Goal: Task Accomplishment & Management: Complete application form

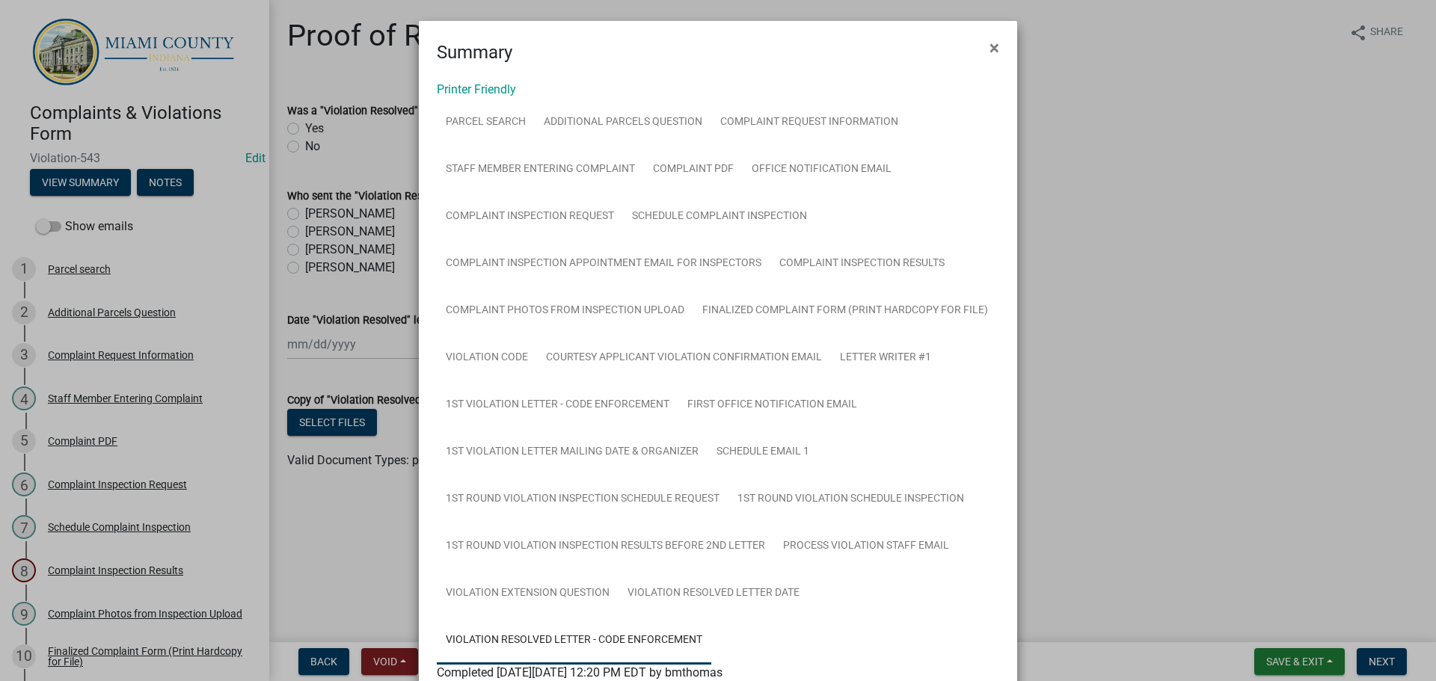
scroll to position [131, 0]
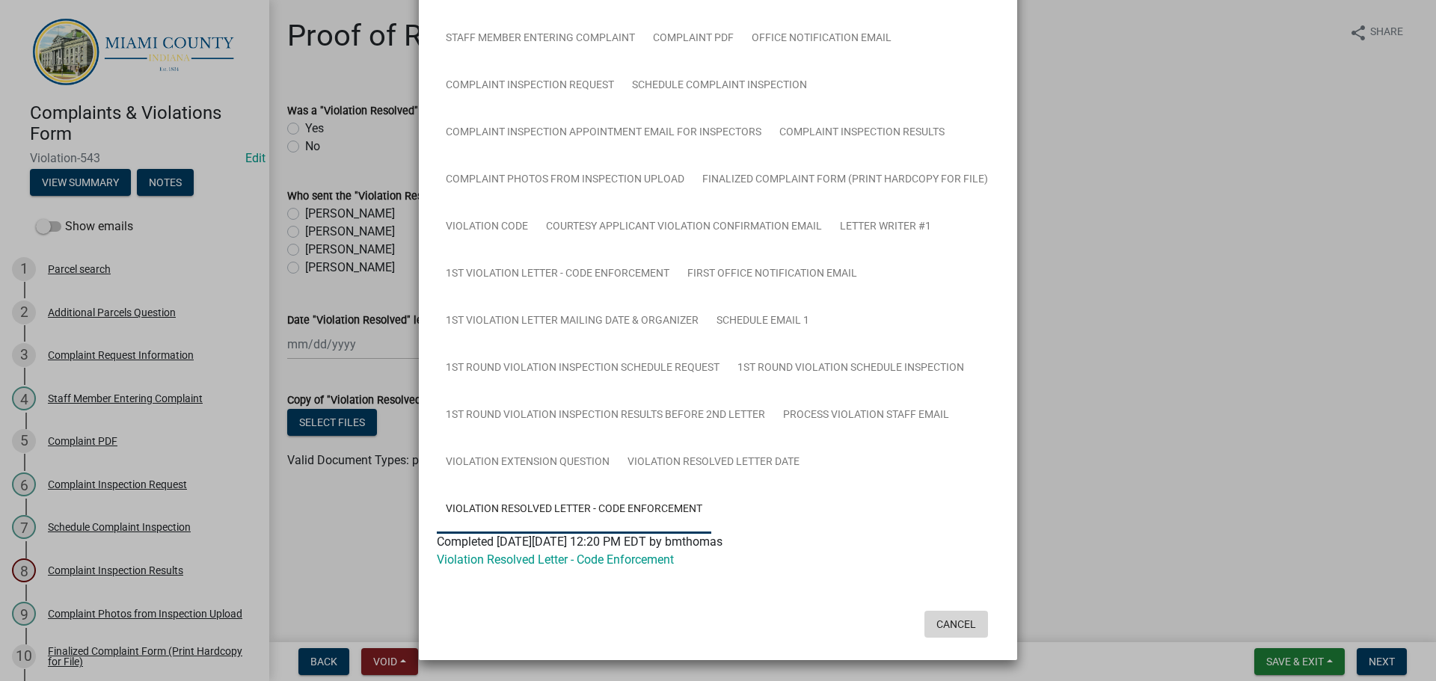
click at [942, 624] on button "Cancel" at bounding box center [956, 624] width 64 height 27
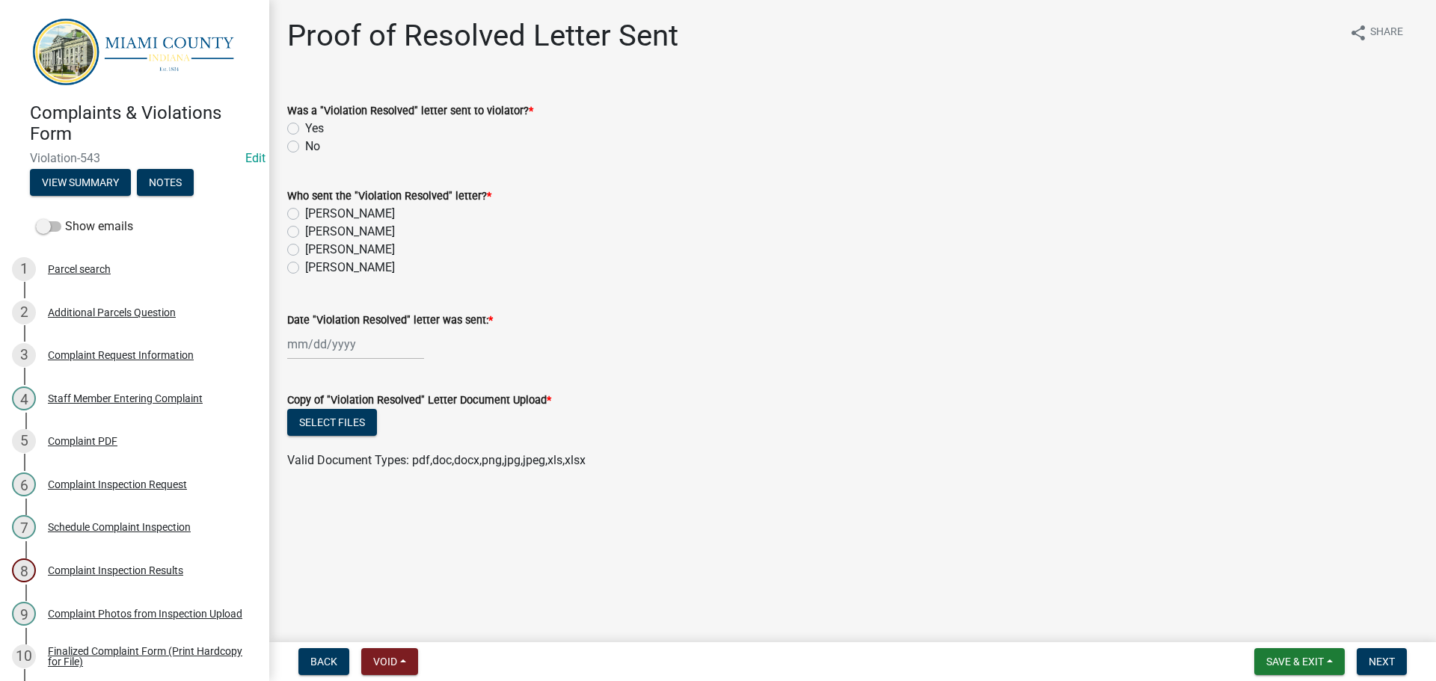
click at [305, 127] on label "Yes" at bounding box center [314, 129] width 19 height 18
click at [305, 127] on input "Yes" at bounding box center [310, 125] width 10 height 10
radio input "true"
click at [305, 233] on label "[PERSON_NAME]" at bounding box center [350, 232] width 90 height 18
click at [305, 233] on input "[PERSON_NAME]" at bounding box center [310, 228] width 10 height 10
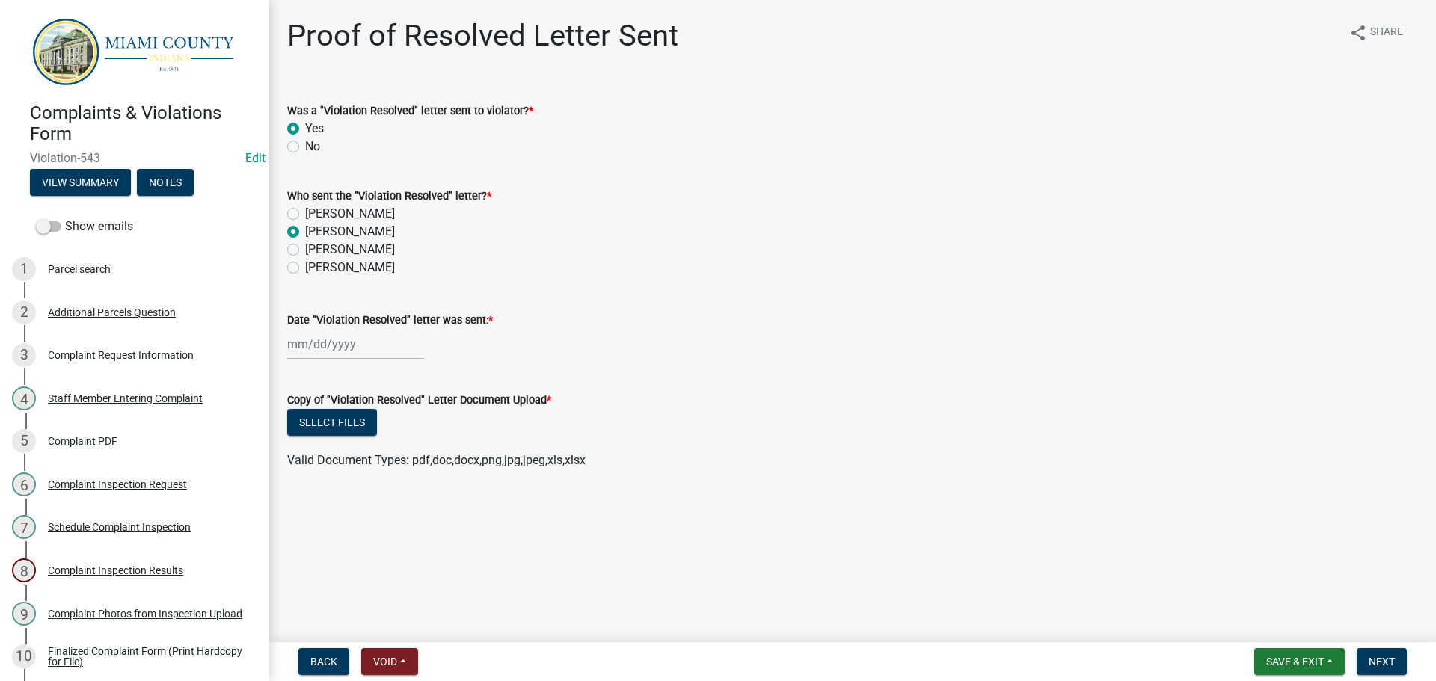
radio input "true"
click at [305, 234] on label "[PERSON_NAME]" at bounding box center [350, 232] width 90 height 18
click at [305, 233] on input "[PERSON_NAME]" at bounding box center [310, 228] width 10 height 10
click at [305, 253] on label "[PERSON_NAME]" at bounding box center [350, 250] width 90 height 18
click at [305, 250] on input "[PERSON_NAME]" at bounding box center [310, 246] width 10 height 10
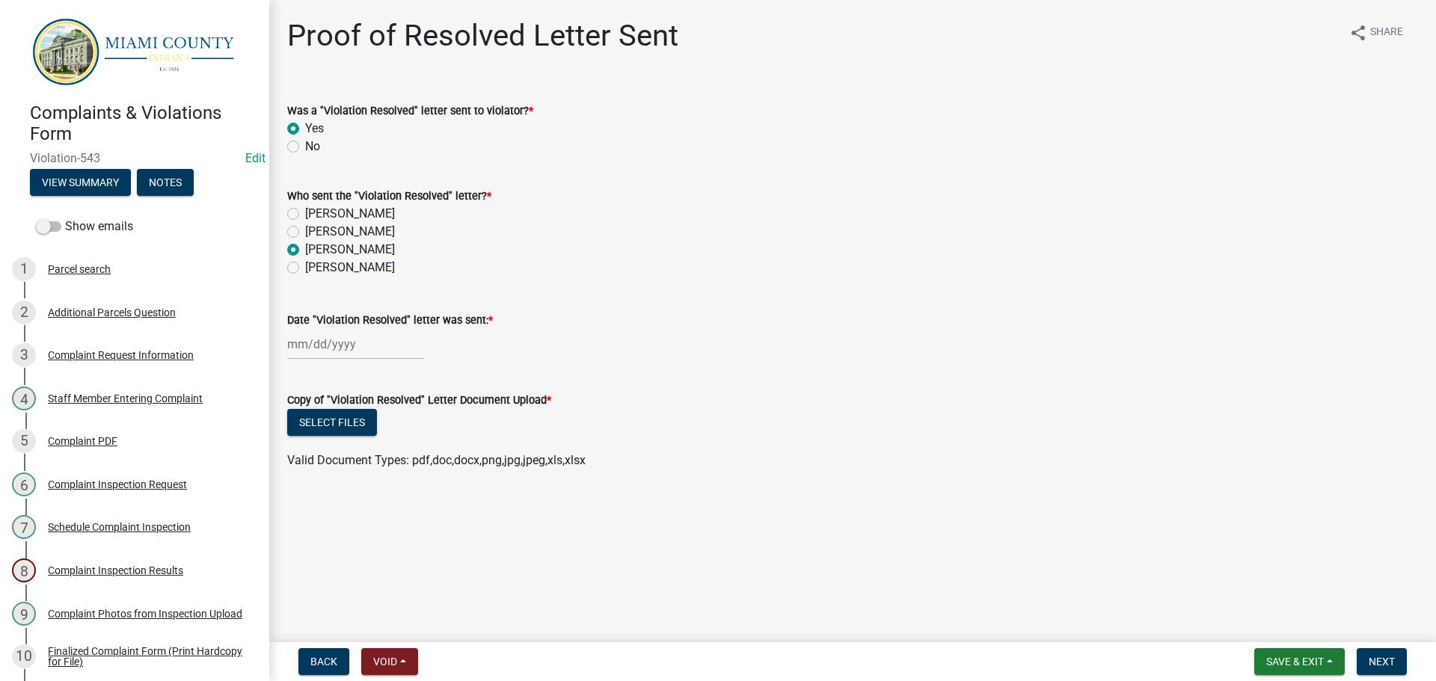
radio input "true"
select select "10"
select select "2025"
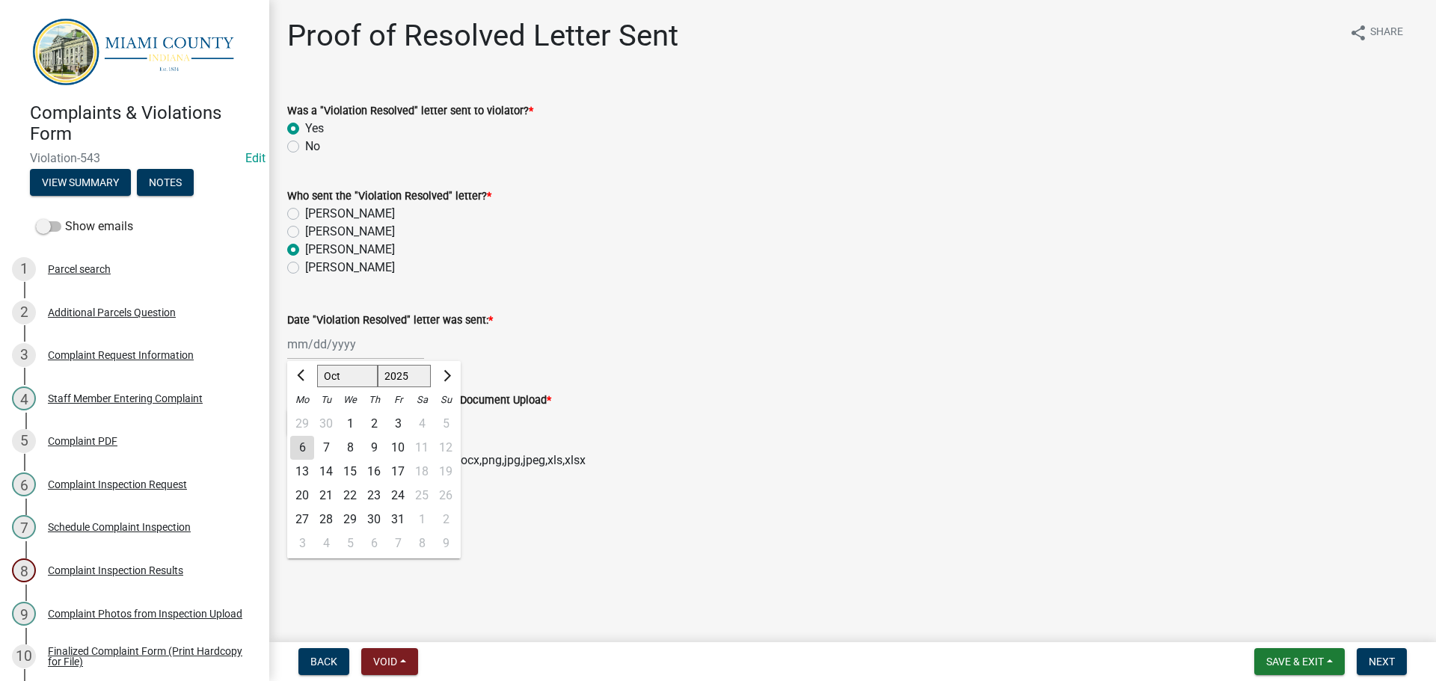
click at [325, 351] on div "[PERSON_NAME] Feb Mar Apr [PERSON_NAME][DATE] Oct Nov [DATE] 1526 1527 1528 152…" at bounding box center [355, 344] width 137 height 31
click at [306, 448] on div "6" at bounding box center [302, 448] width 24 height 24
type input "[DATE]"
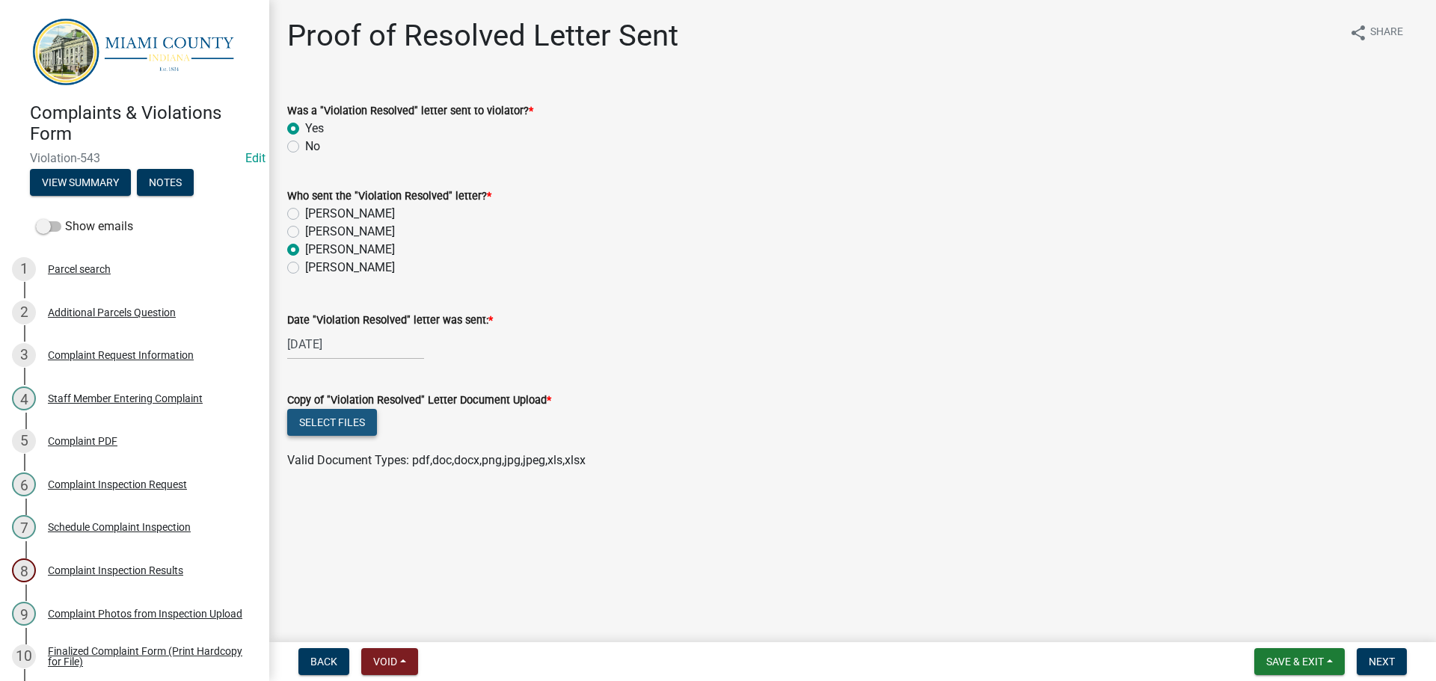
click at [323, 426] on button "Select files" at bounding box center [332, 422] width 90 height 27
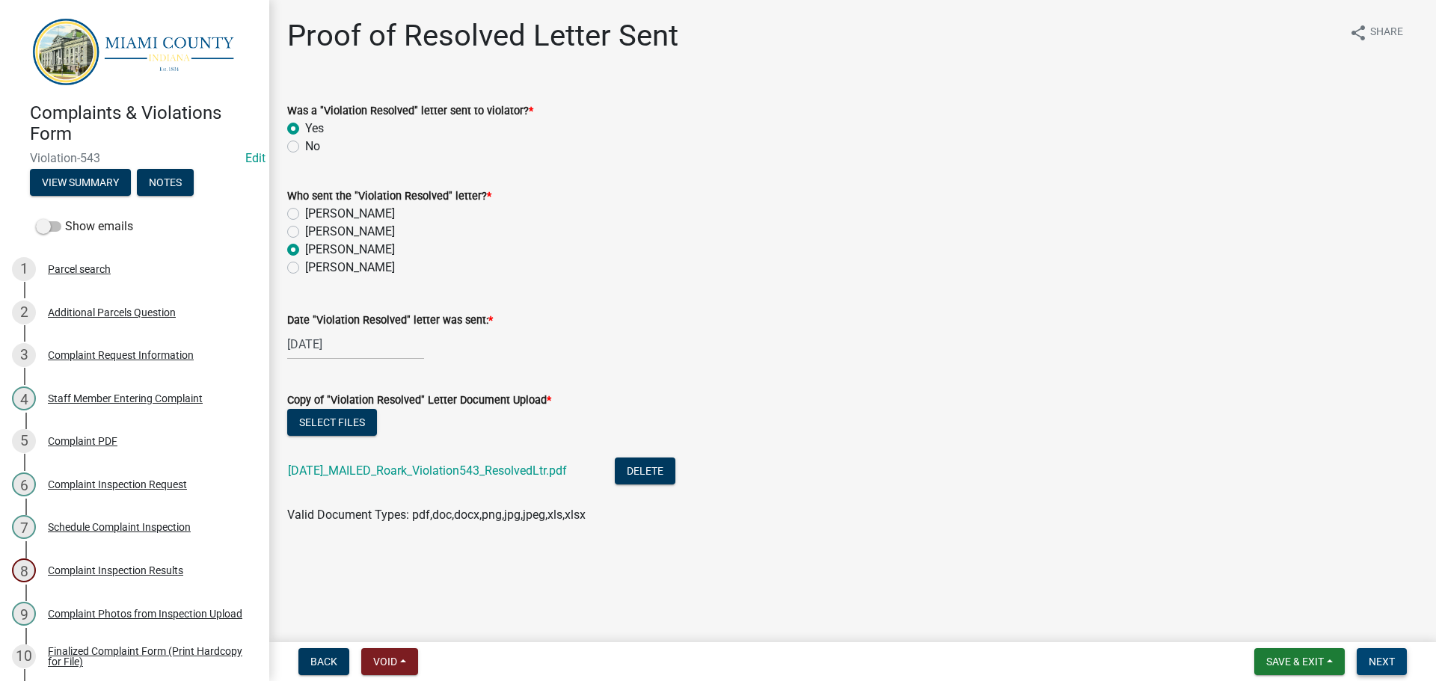
click at [1397, 670] on button "Next" at bounding box center [1381, 661] width 50 height 27
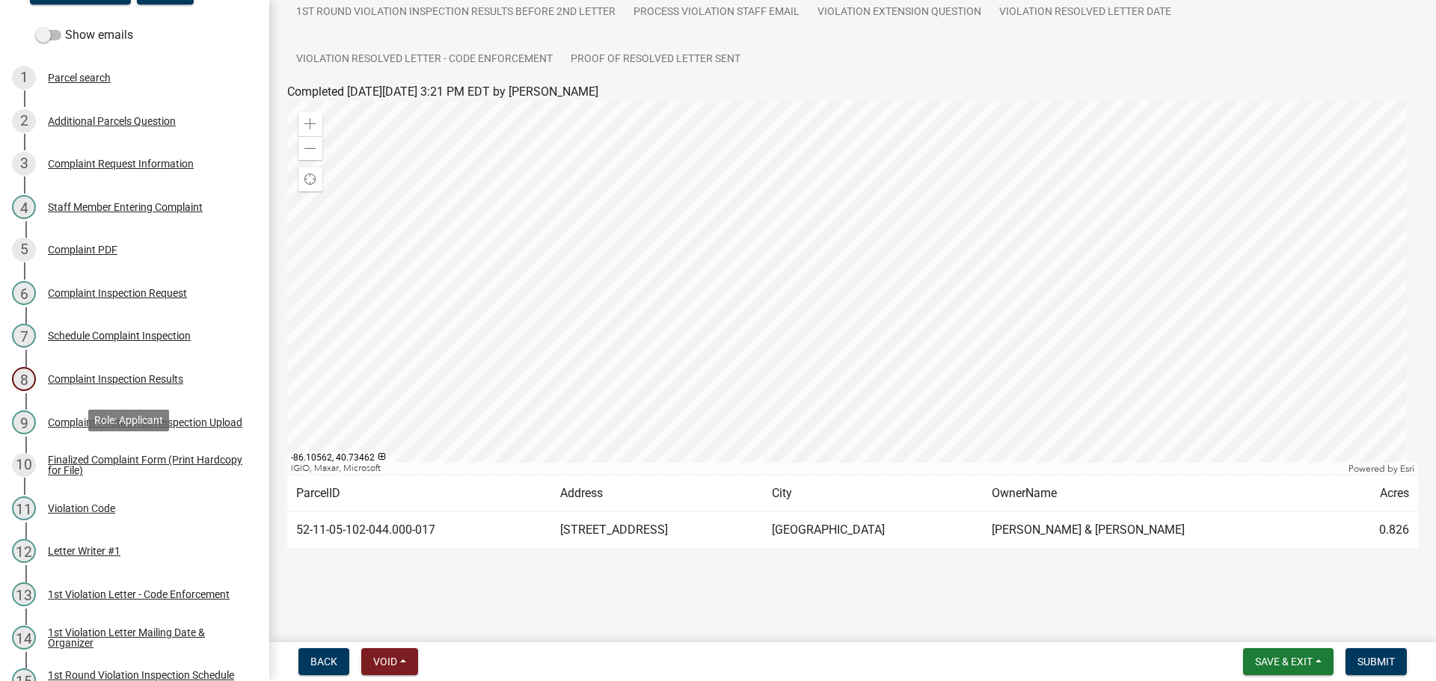
scroll to position [615, 0]
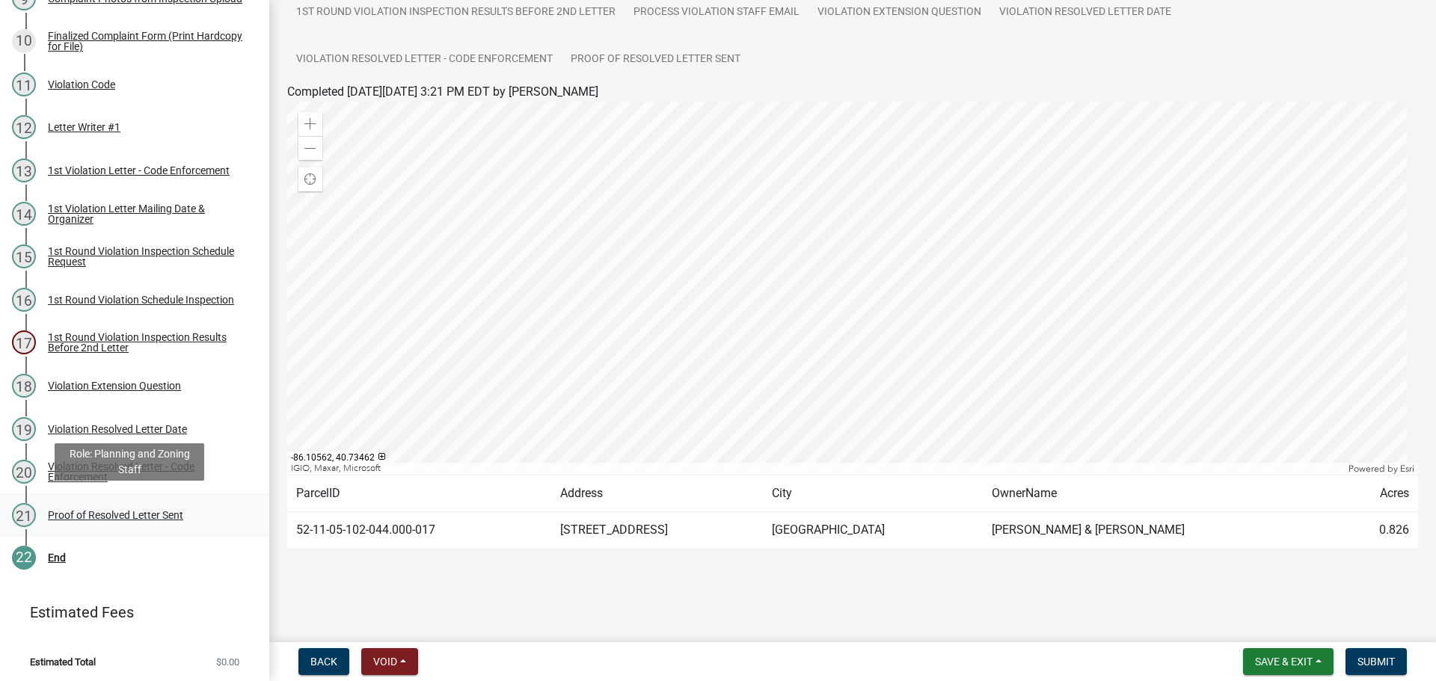
drag, startPoint x: 84, startPoint y: 511, endPoint x: 98, endPoint y: 512, distance: 14.2
click at [84, 511] on div "Proof of Resolved Letter Sent" at bounding box center [115, 515] width 135 height 10
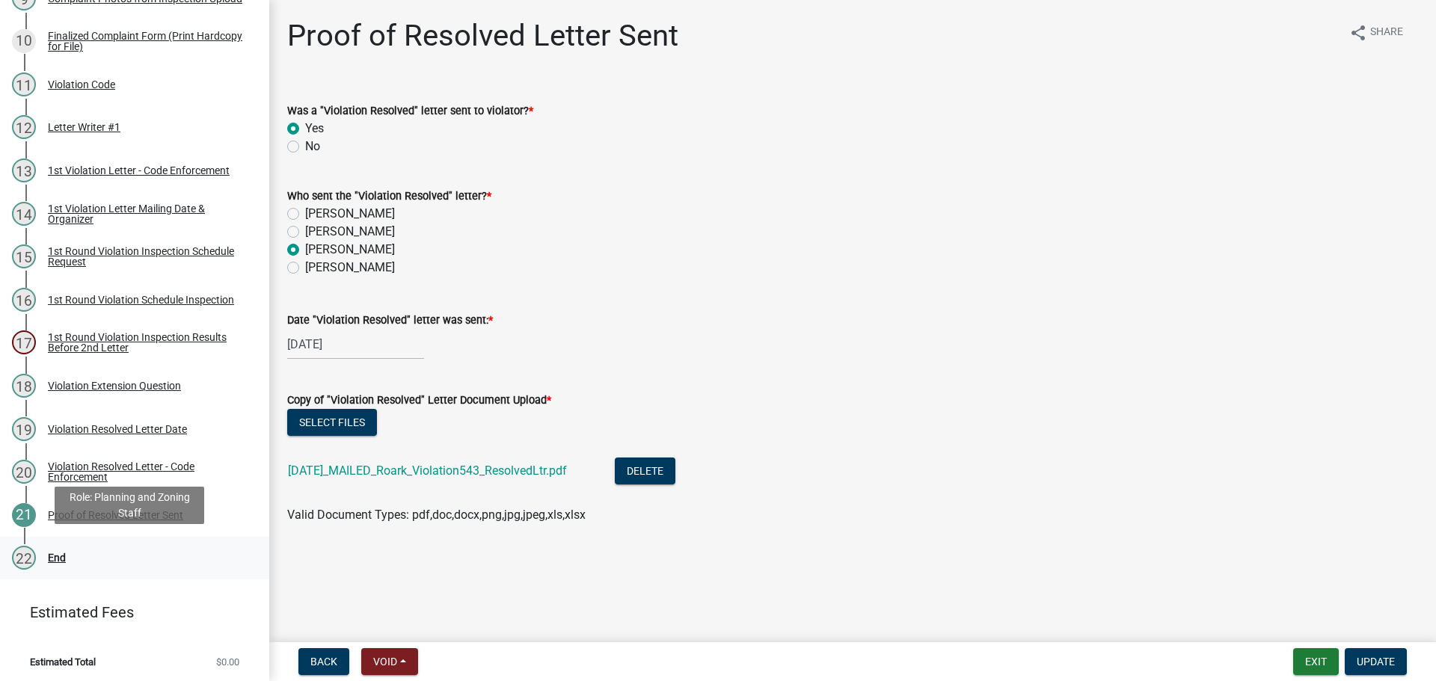
click at [67, 550] on div "22 End" at bounding box center [128, 558] width 233 height 24
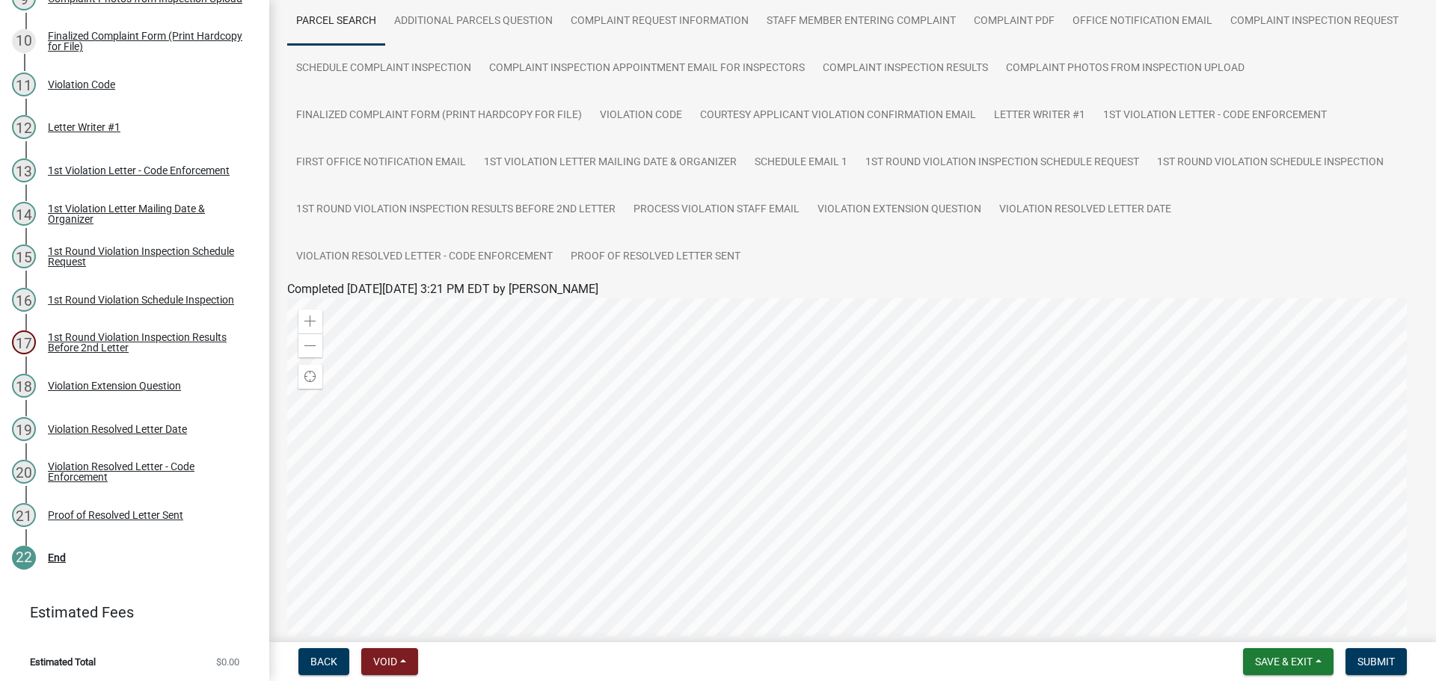
scroll to position [301, 0]
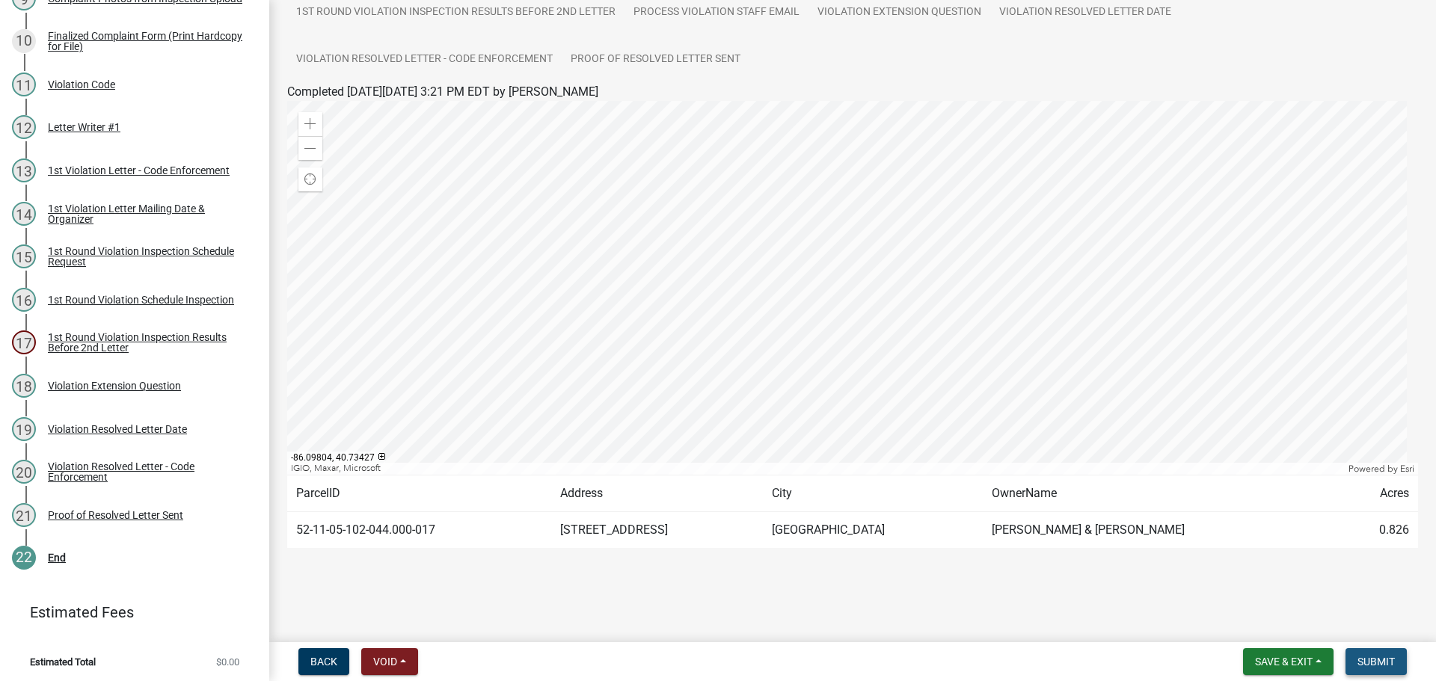
click at [1380, 666] on span "Submit" at bounding box center [1375, 662] width 37 height 12
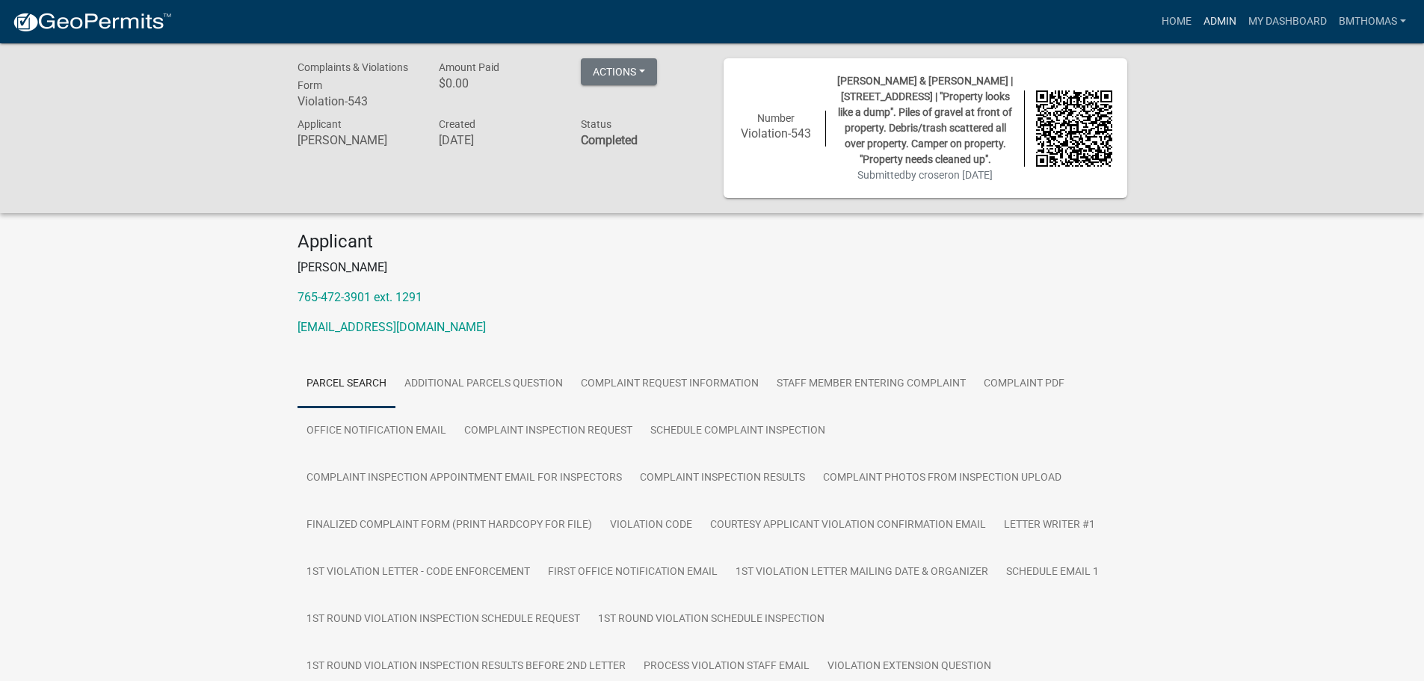
click at [1215, 28] on link "Admin" at bounding box center [1220, 21] width 45 height 28
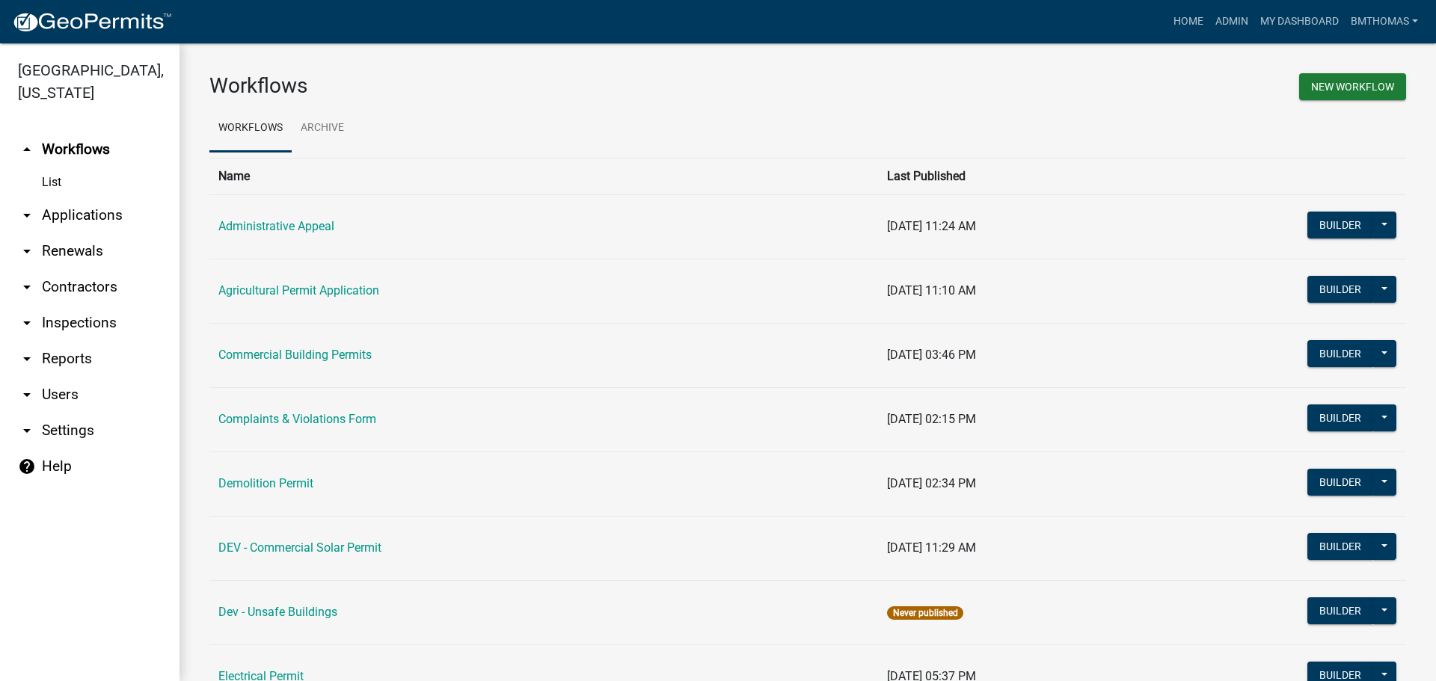
click at [65, 197] on link "arrow_drop_down Applications" at bounding box center [89, 215] width 179 height 36
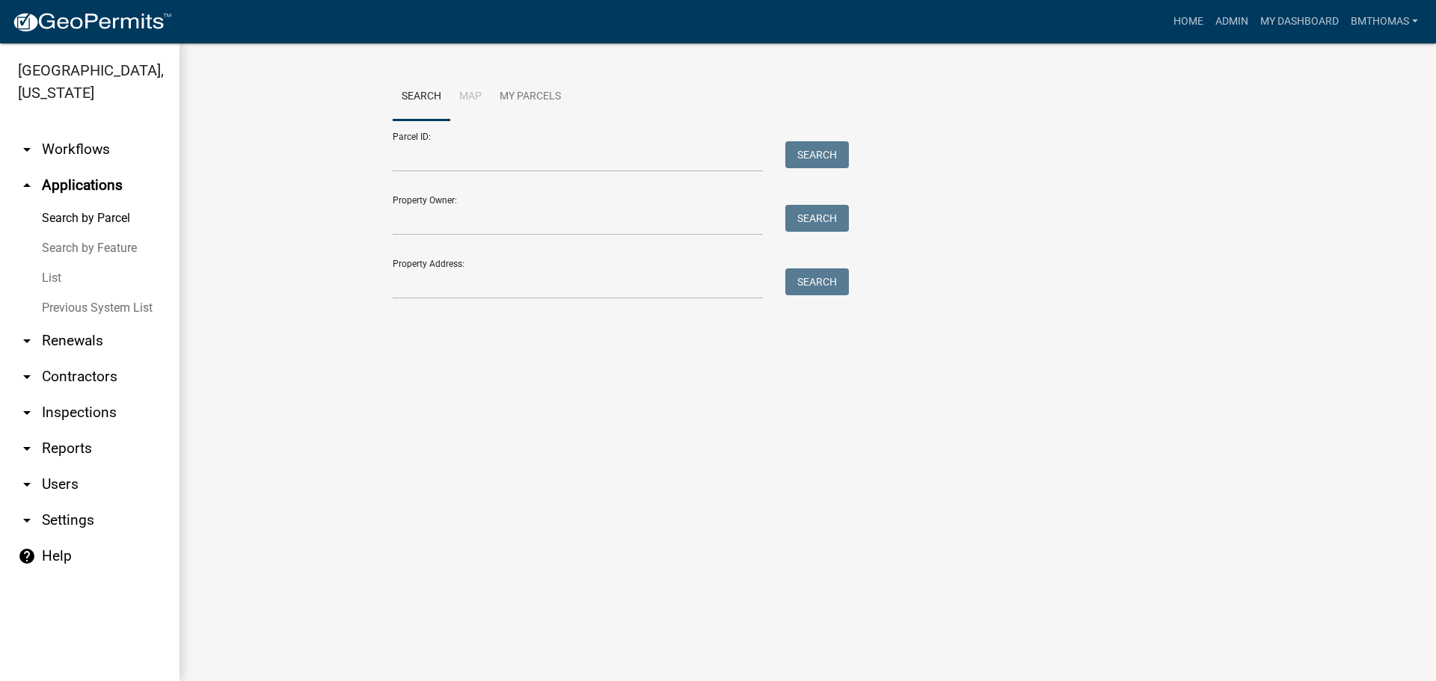
click at [58, 263] on link "List" at bounding box center [89, 278] width 179 height 30
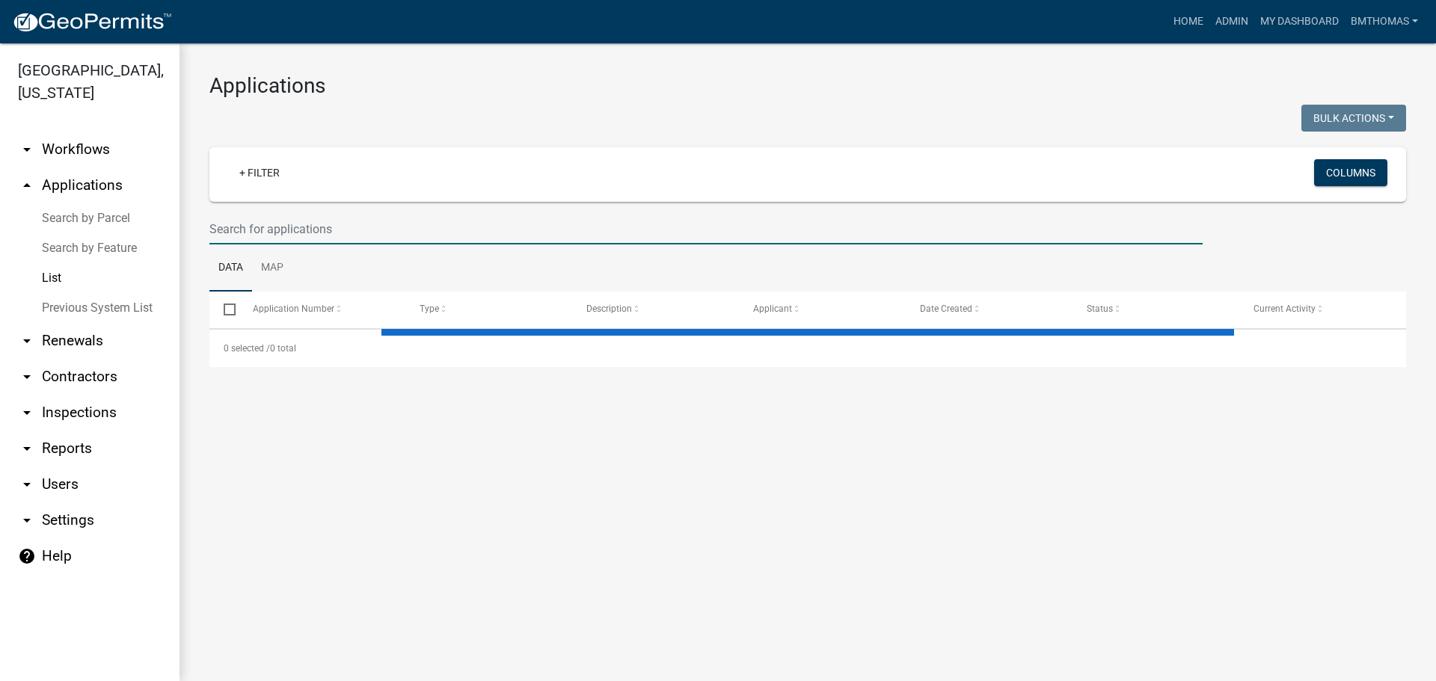
click at [242, 228] on input "text" at bounding box center [705, 229] width 993 height 31
select select "3: 100"
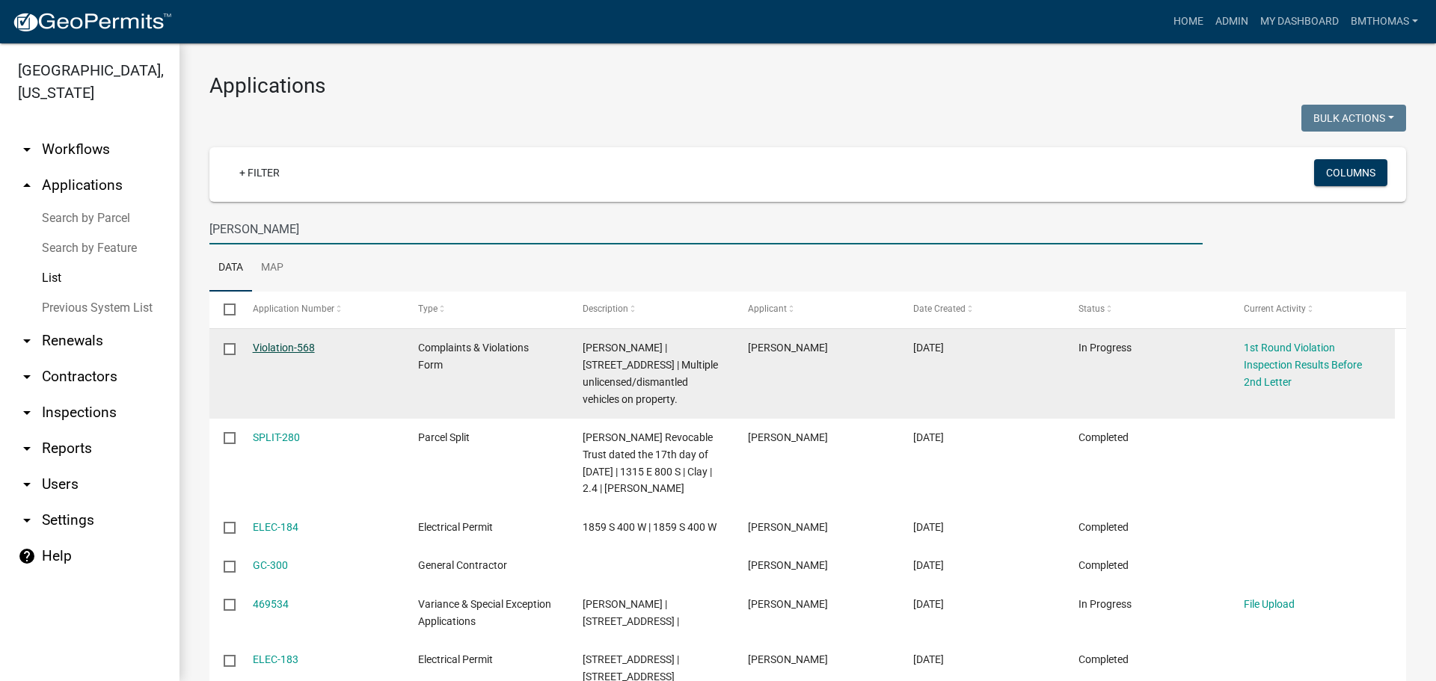
type input "[PERSON_NAME]"
click at [276, 350] on link "Violation-568" at bounding box center [284, 348] width 62 height 12
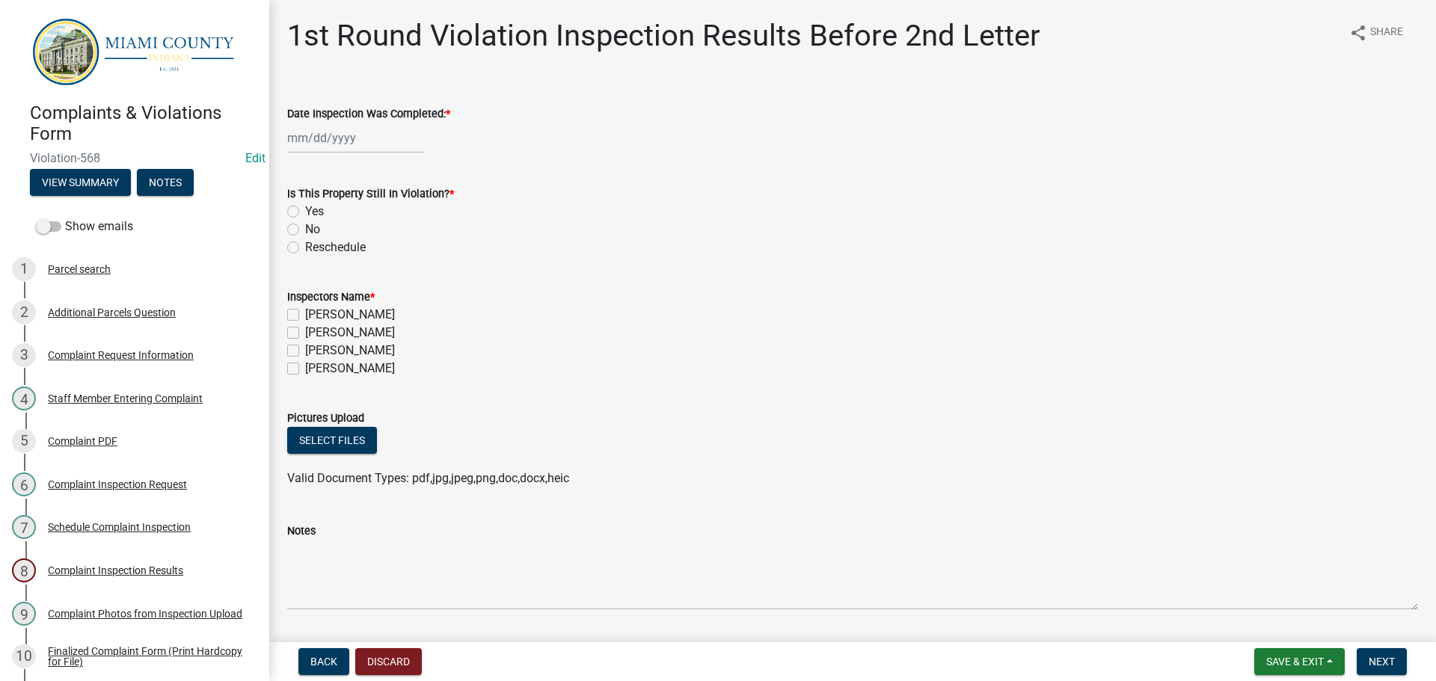
click at [313, 137] on div at bounding box center [355, 138] width 137 height 31
select select "10"
select select "2025"
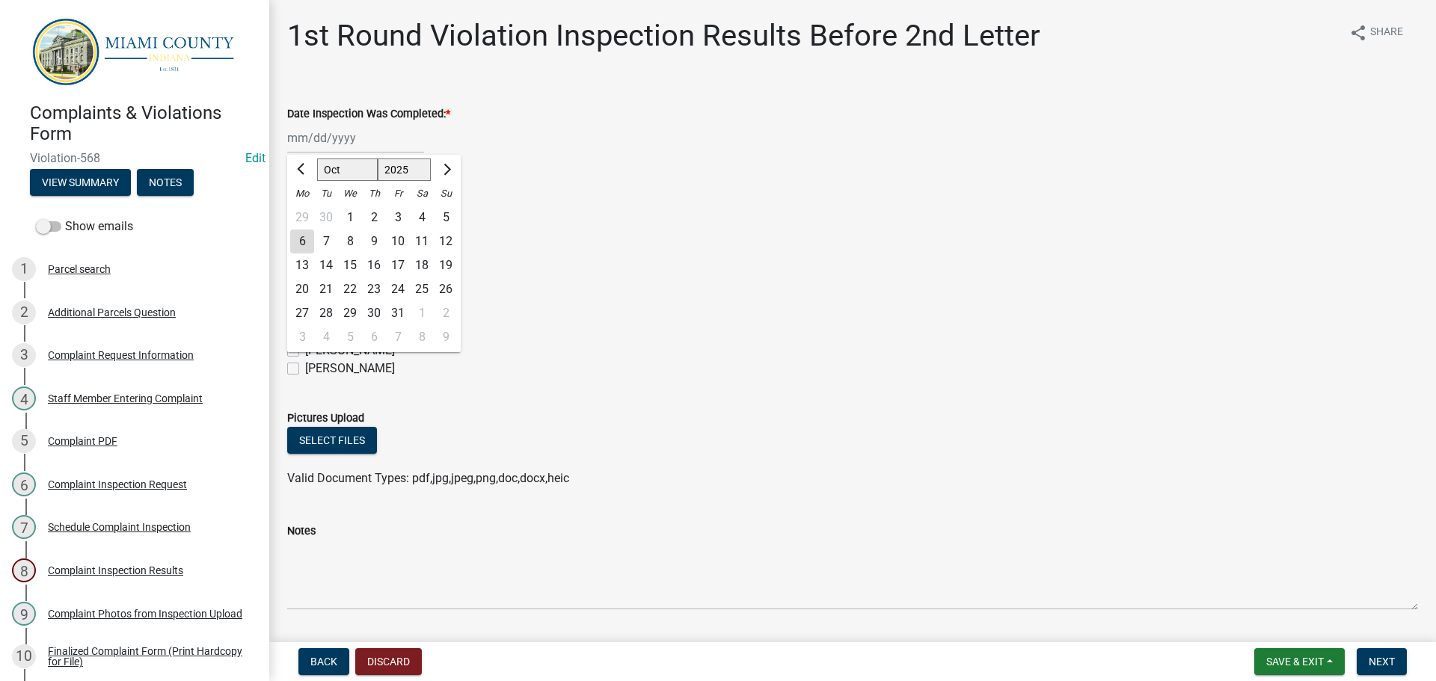
click at [303, 251] on div "6" at bounding box center [302, 242] width 24 height 24
type input "[DATE]"
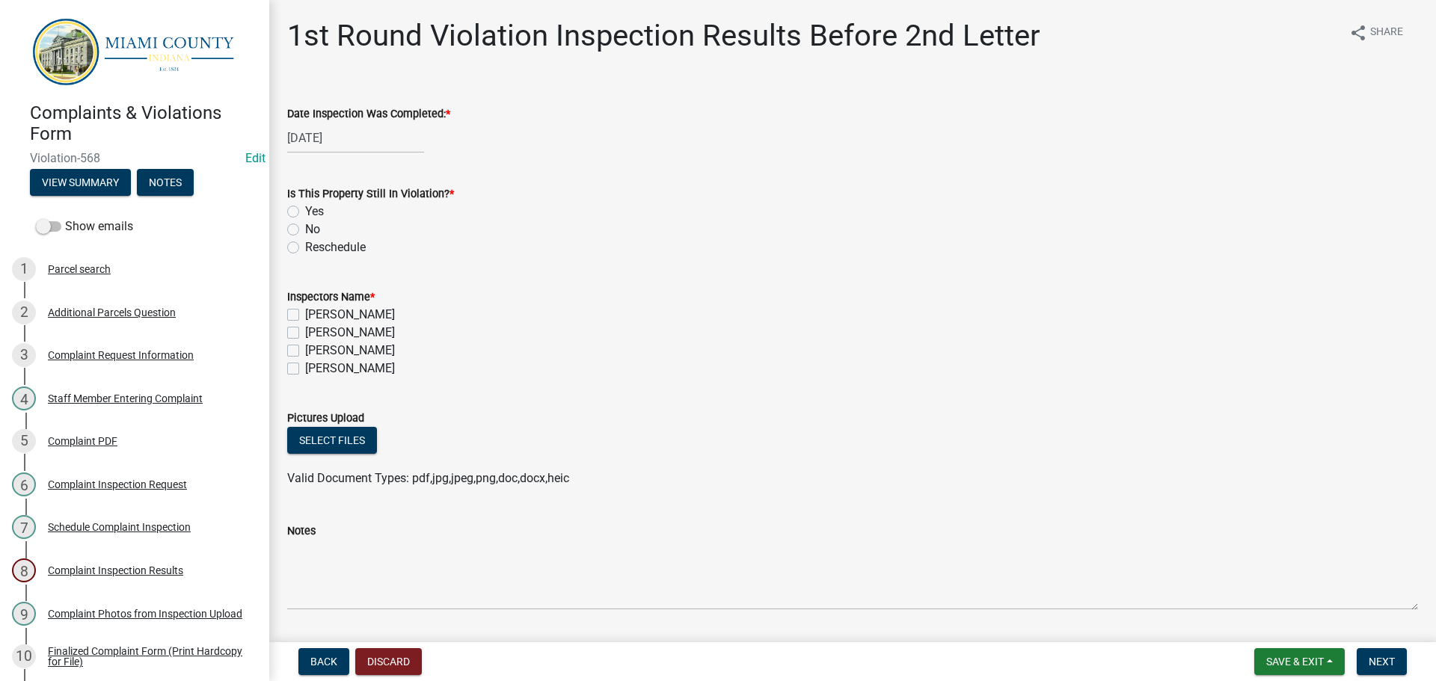
click at [305, 233] on label "No" at bounding box center [312, 230] width 15 height 18
click at [305, 230] on input "No" at bounding box center [310, 226] width 10 height 10
radio input "true"
click at [305, 348] on label "[PERSON_NAME]" at bounding box center [350, 351] width 90 height 18
click at [305, 348] on input "[PERSON_NAME]" at bounding box center [310, 347] width 10 height 10
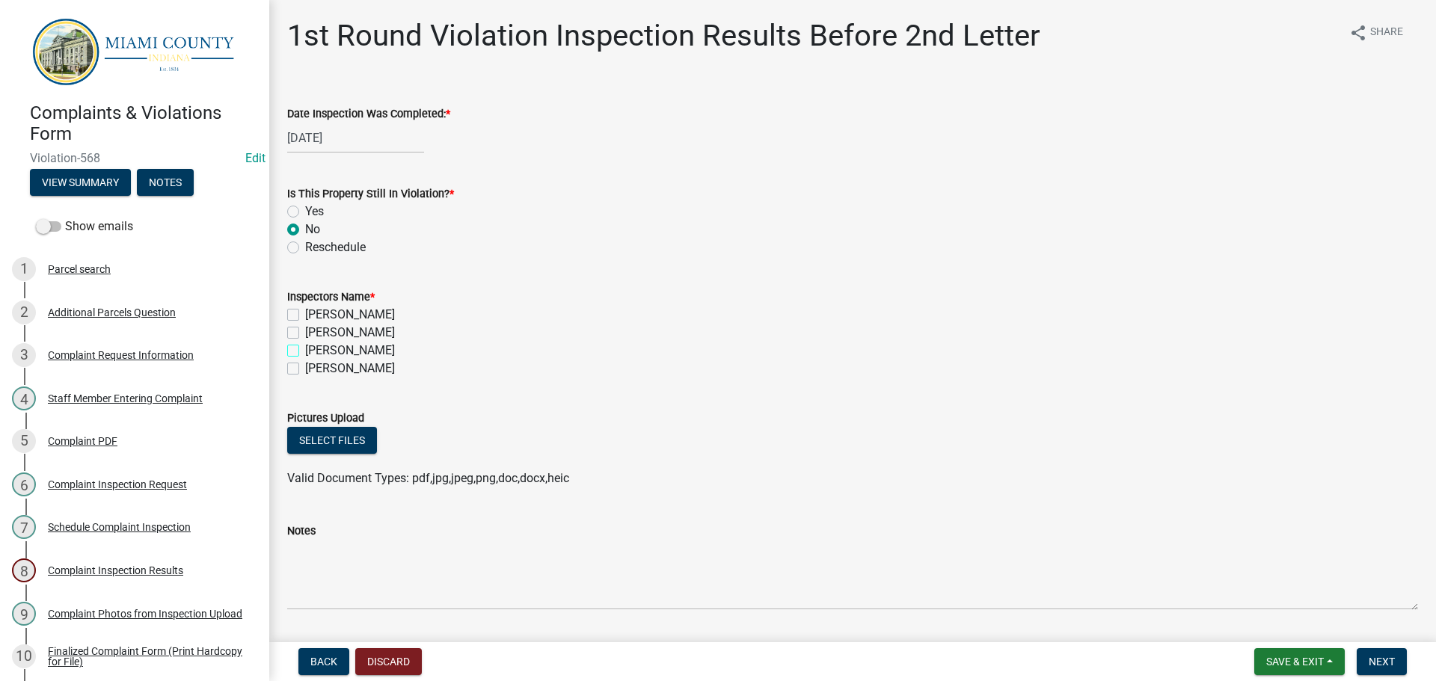
checkbox input "true"
checkbox input "false"
checkbox input "true"
checkbox input "false"
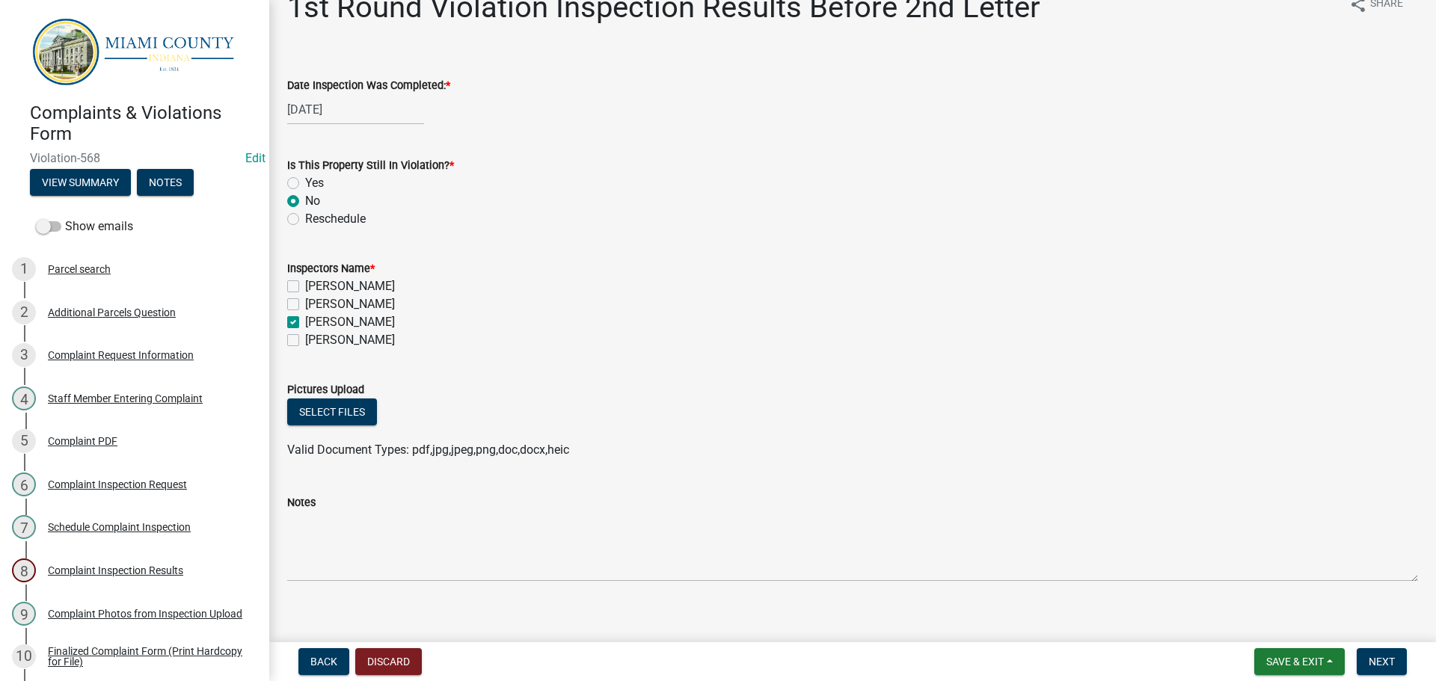
scroll to position [44, 0]
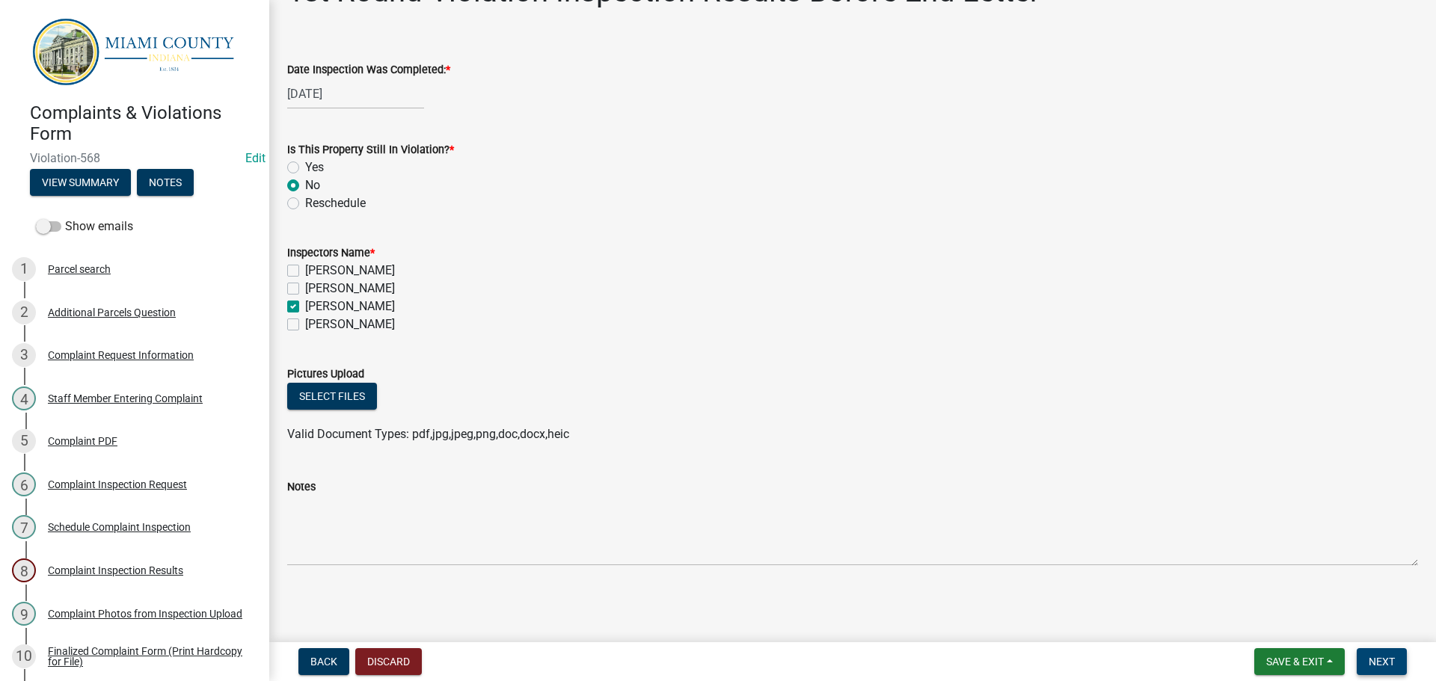
click at [1377, 664] on span "Next" at bounding box center [1381, 662] width 26 height 12
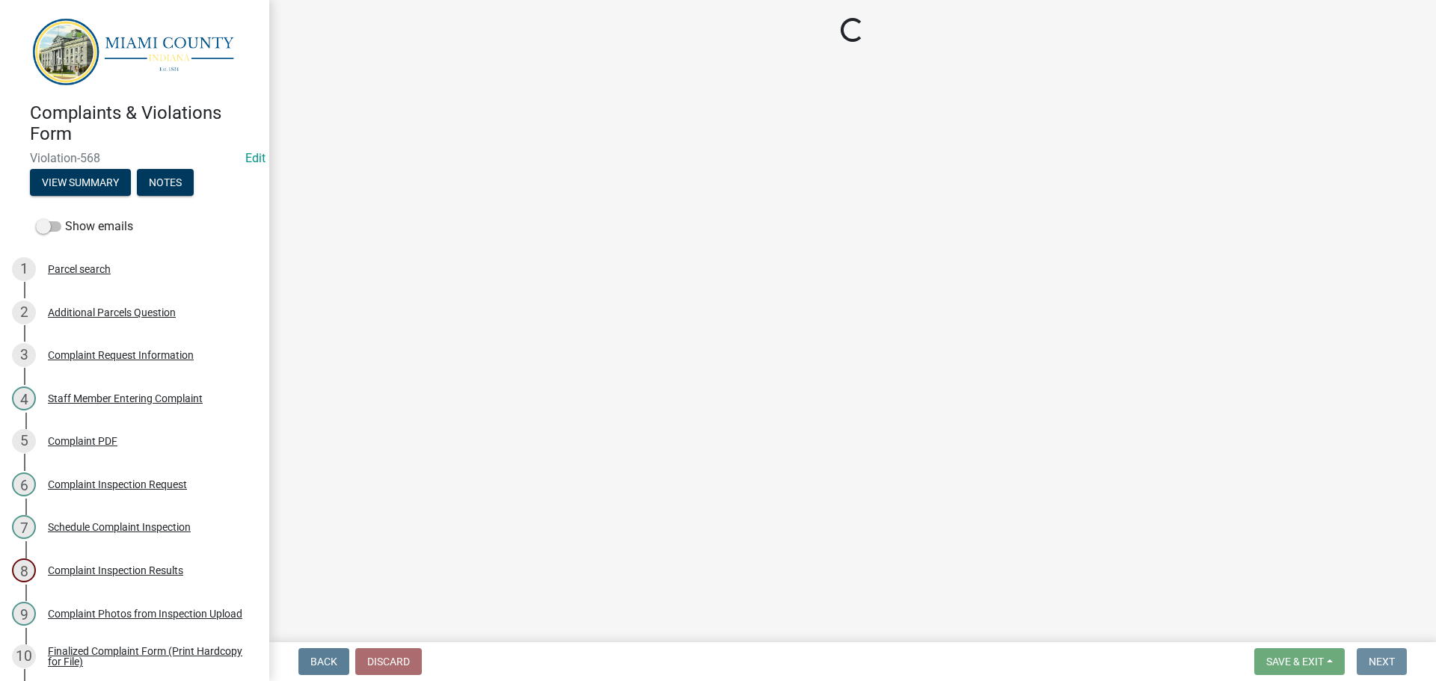
scroll to position [0, 0]
click at [173, 185] on button "Notes" at bounding box center [165, 182] width 57 height 27
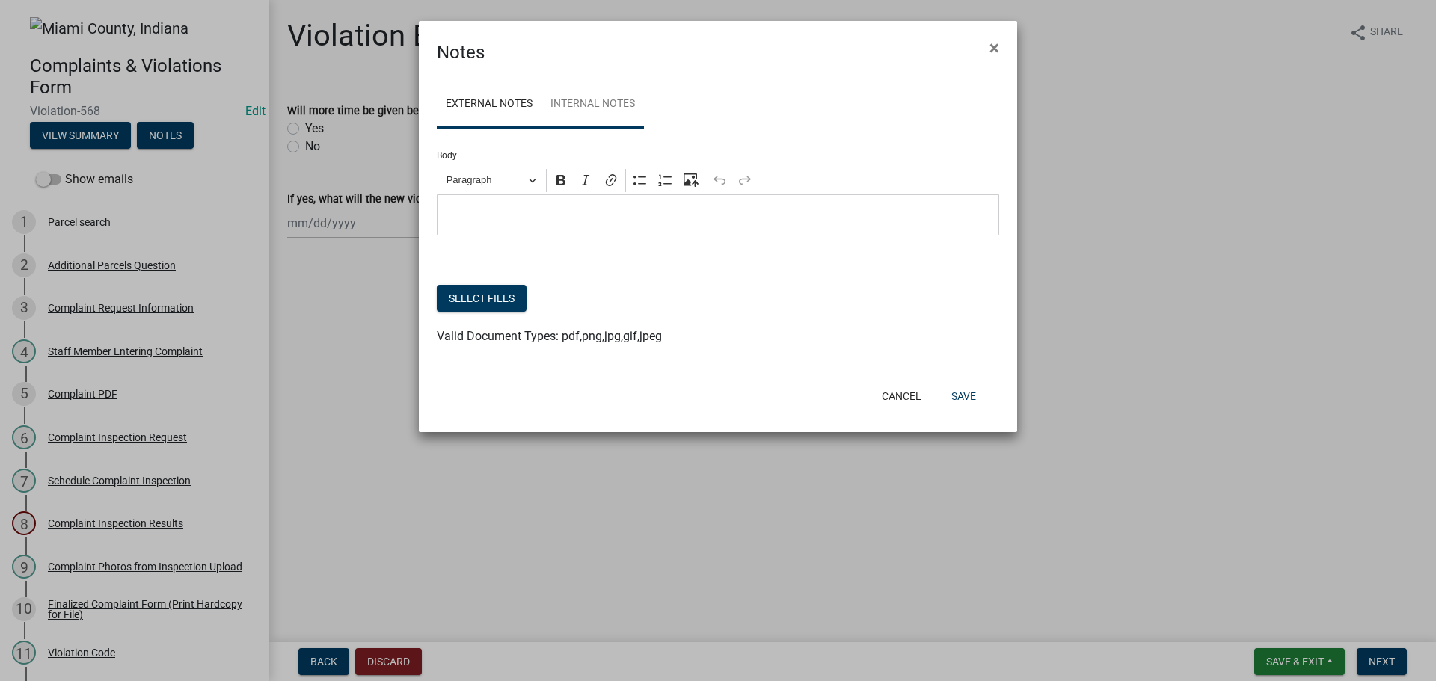
click at [585, 111] on link "Internal Notes" at bounding box center [592, 105] width 102 height 48
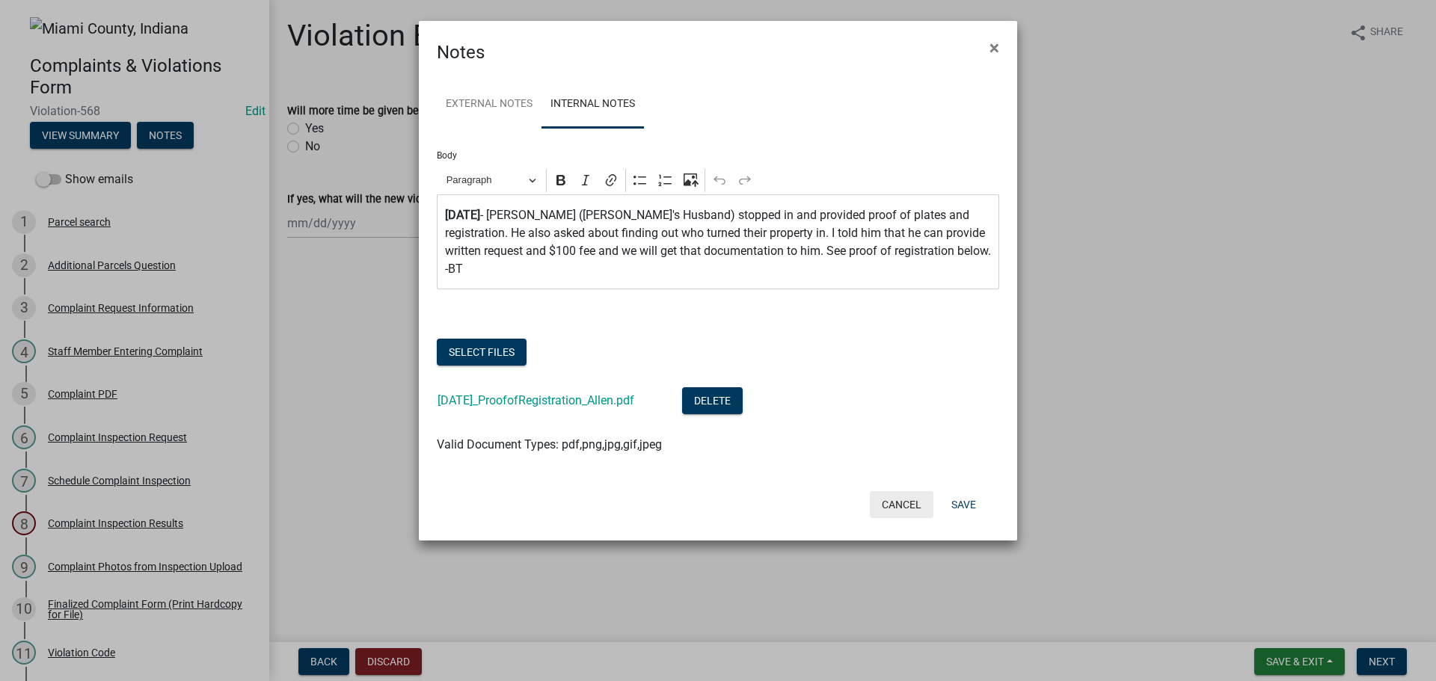
click at [891, 498] on button "Cancel" at bounding box center [902, 504] width 64 height 27
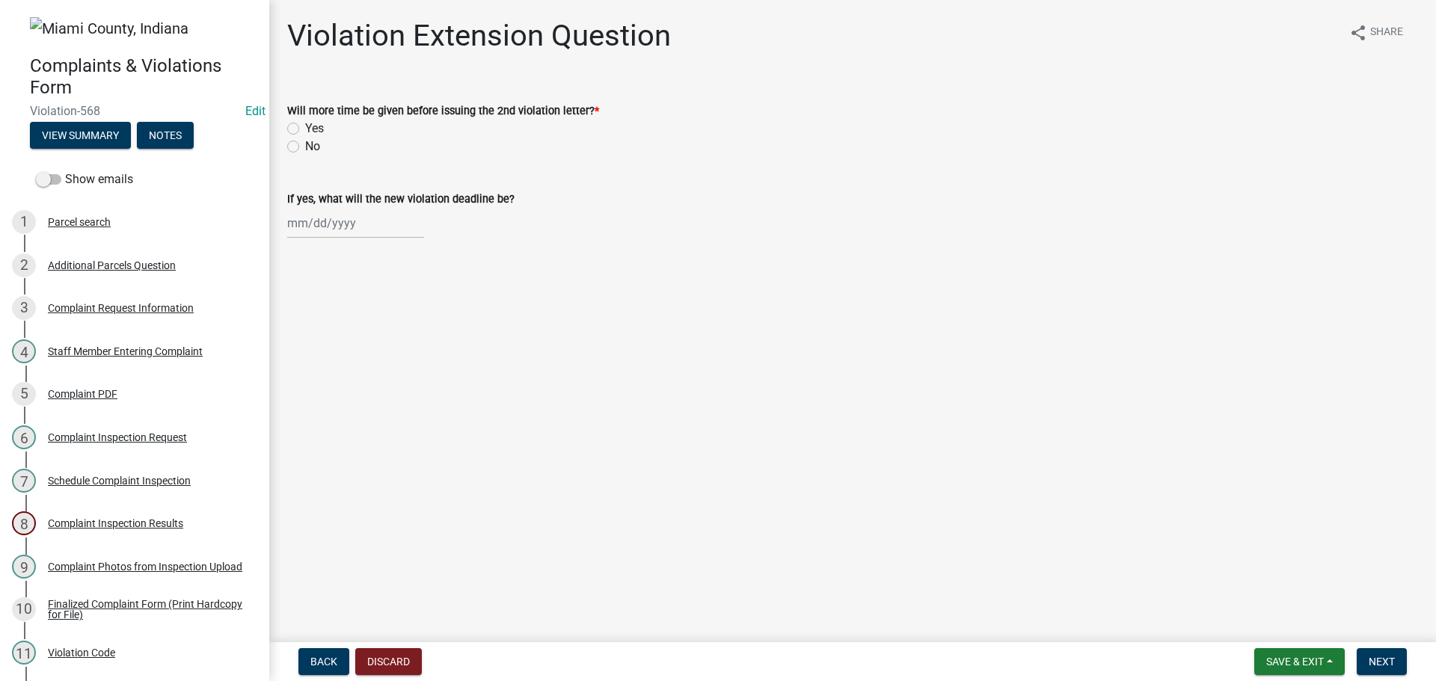
click at [305, 145] on label "No" at bounding box center [312, 147] width 15 height 18
click at [305, 145] on input "No" at bounding box center [310, 143] width 10 height 10
radio input "true"
click at [1386, 664] on span "Next" at bounding box center [1381, 662] width 26 height 12
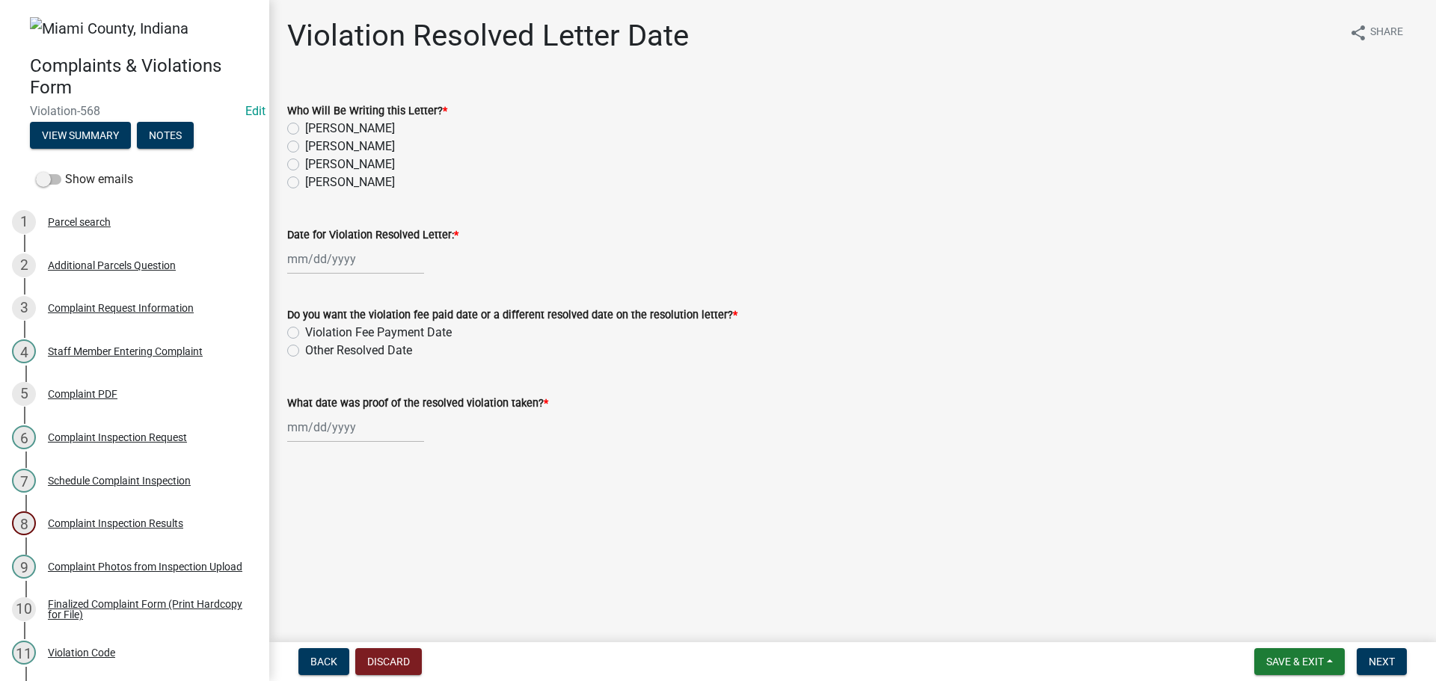
click at [305, 165] on label "[PERSON_NAME]" at bounding box center [350, 165] width 90 height 18
click at [305, 165] on input "[PERSON_NAME]" at bounding box center [310, 161] width 10 height 10
radio input "true"
select select "10"
select select "2025"
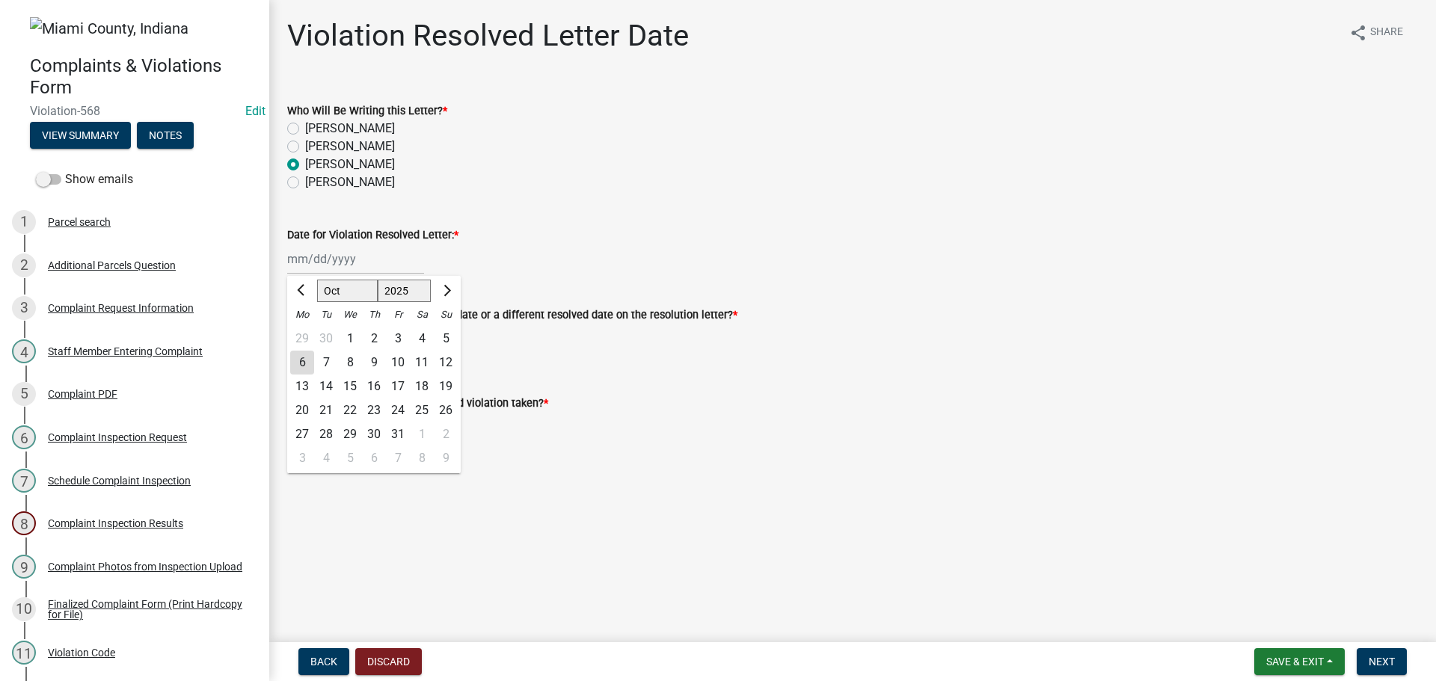
click at [320, 253] on div "[PERSON_NAME] Feb Mar Apr [PERSON_NAME][DATE] Oct Nov [DATE] 1526 1527 1528 152…" at bounding box center [355, 259] width 137 height 31
click at [301, 363] on div "6" at bounding box center [302, 363] width 24 height 24
type input "[DATE]"
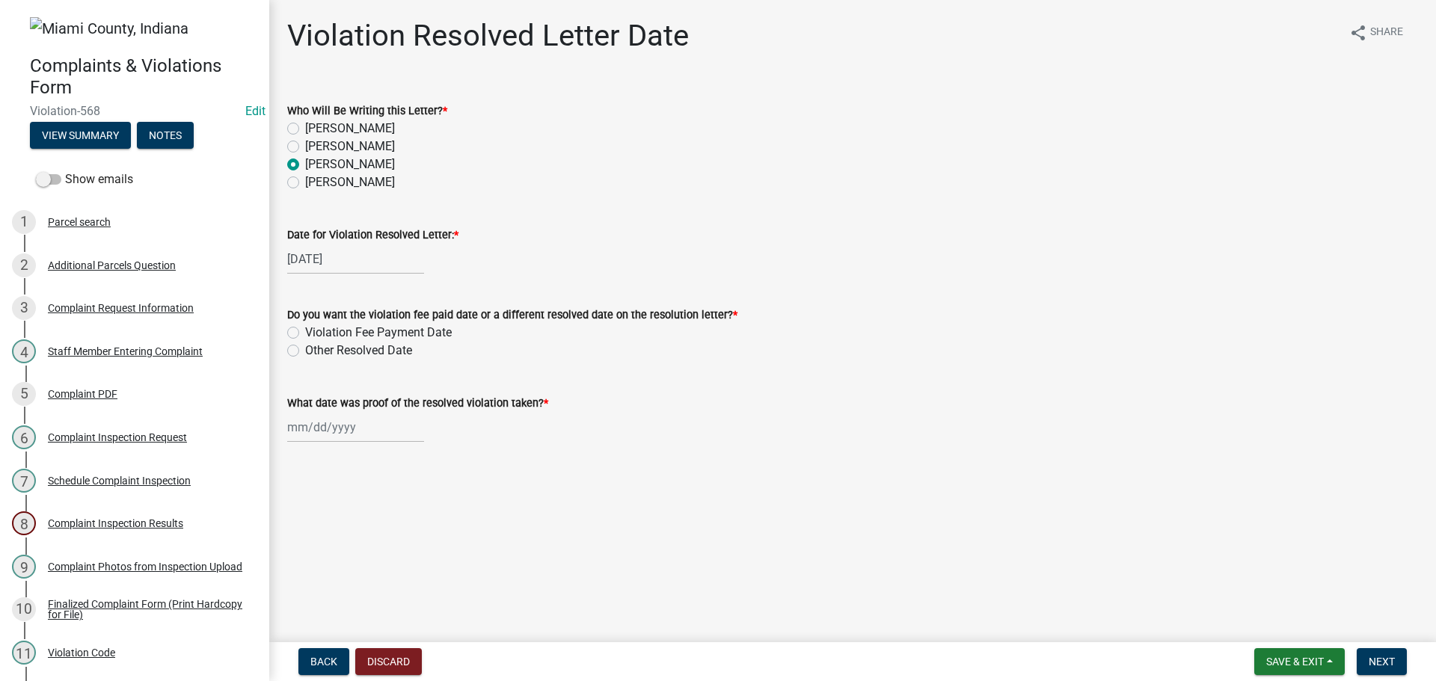
click at [286, 353] on div "Do you want the violation fee paid date or a different resolved date on the res…" at bounding box center [852, 324] width 1153 height 72
click at [305, 351] on label "Other Resolved Date" at bounding box center [358, 351] width 107 height 18
click at [305, 351] on input "Other Resolved Date" at bounding box center [310, 347] width 10 height 10
radio input "true"
select select "10"
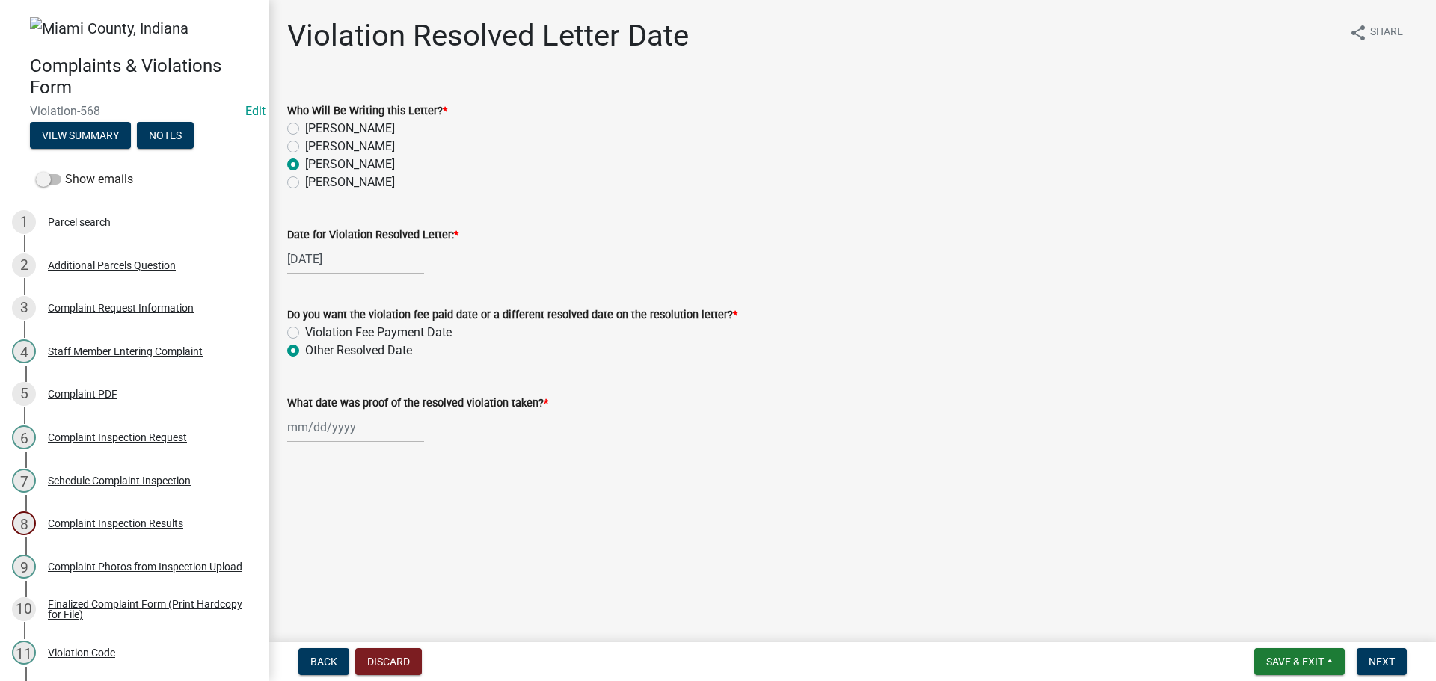
select select "2025"
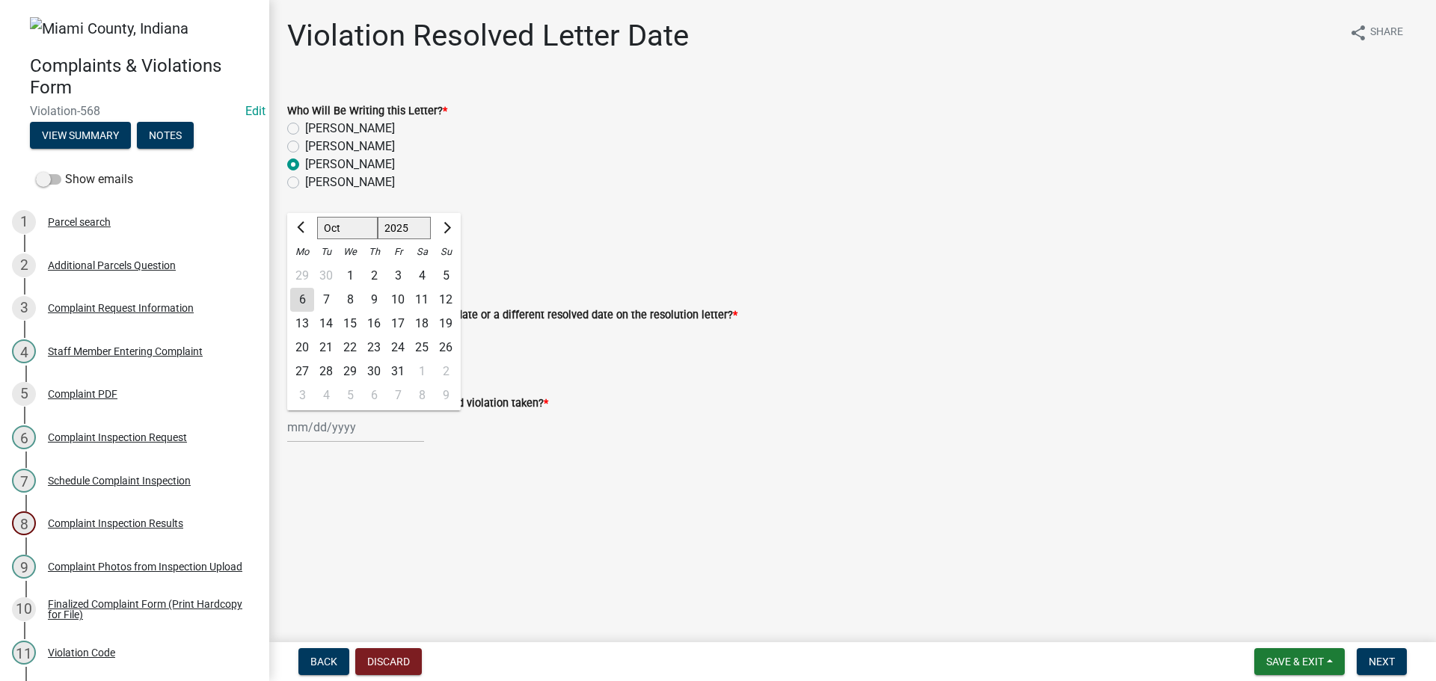
click at [329, 425] on div "[PERSON_NAME] Feb Mar Apr [PERSON_NAME][DATE] Oct Nov [DATE] 1526 1527 1528 152…" at bounding box center [355, 427] width 137 height 31
click at [310, 301] on div "6" at bounding box center [302, 300] width 24 height 24
type input "[DATE]"
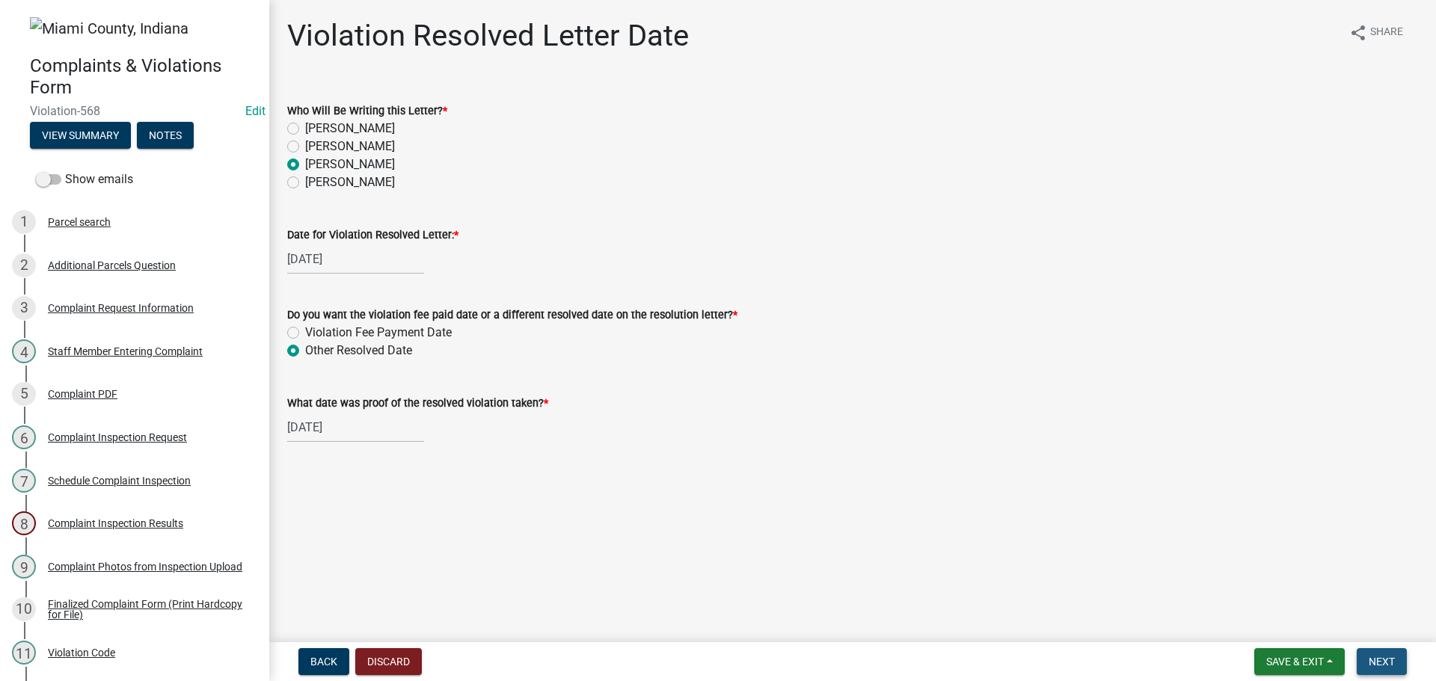
click at [1390, 668] on span "Next" at bounding box center [1381, 662] width 26 height 12
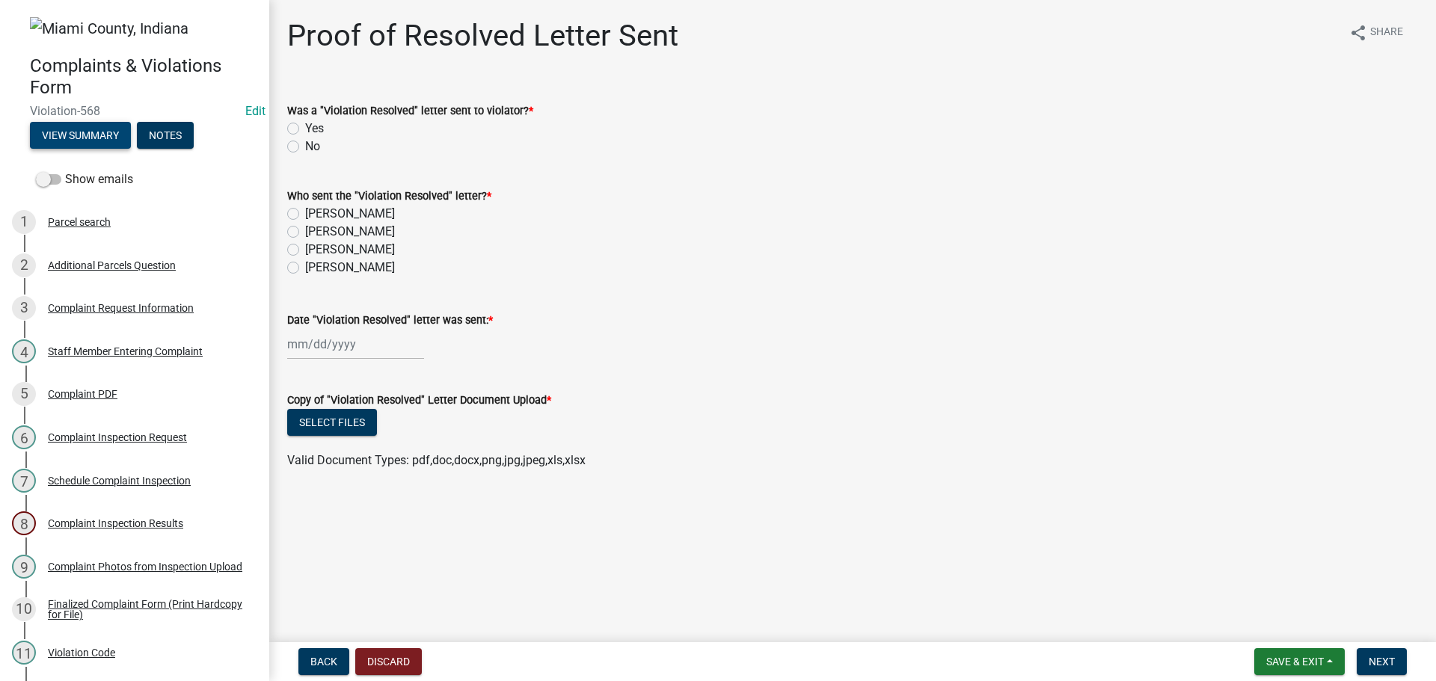
click at [120, 130] on button "View Summary" at bounding box center [80, 135] width 101 height 27
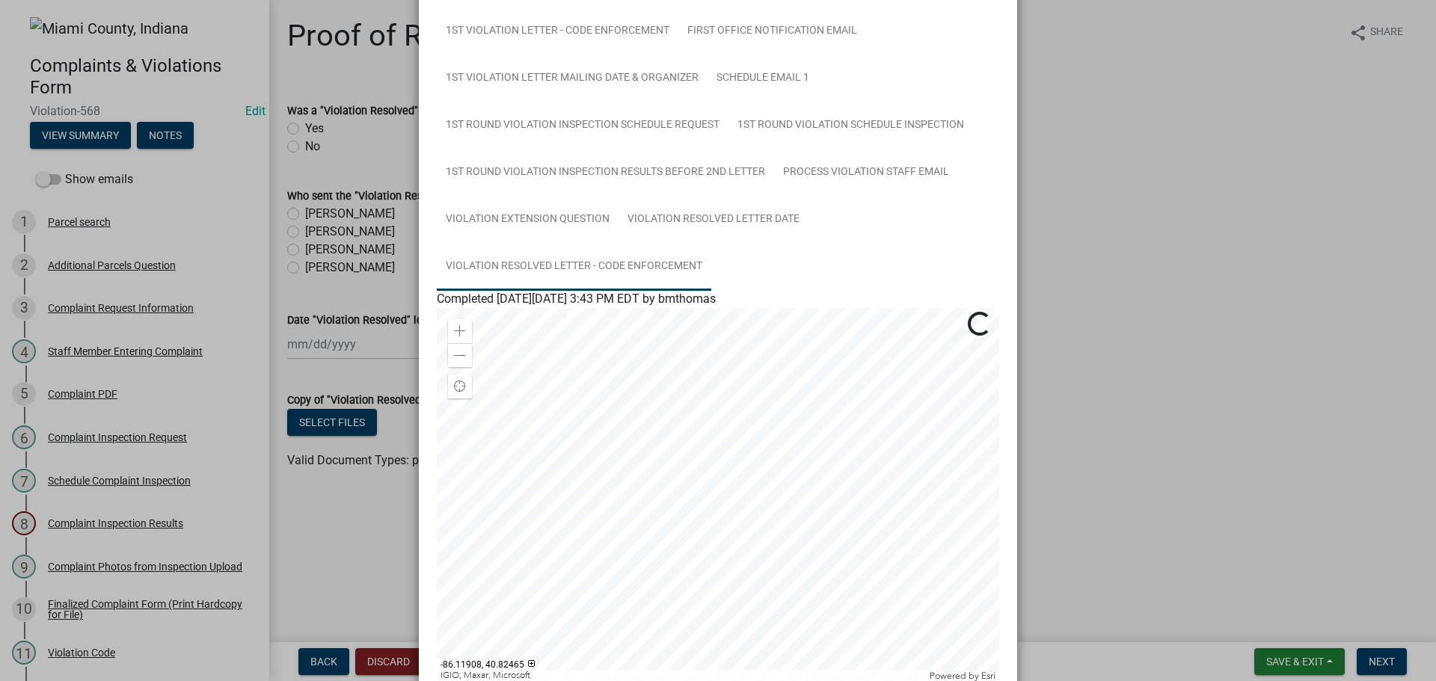
click at [619, 275] on link "Violation Resolved Letter - Code Enforcement" at bounding box center [574, 267] width 274 height 48
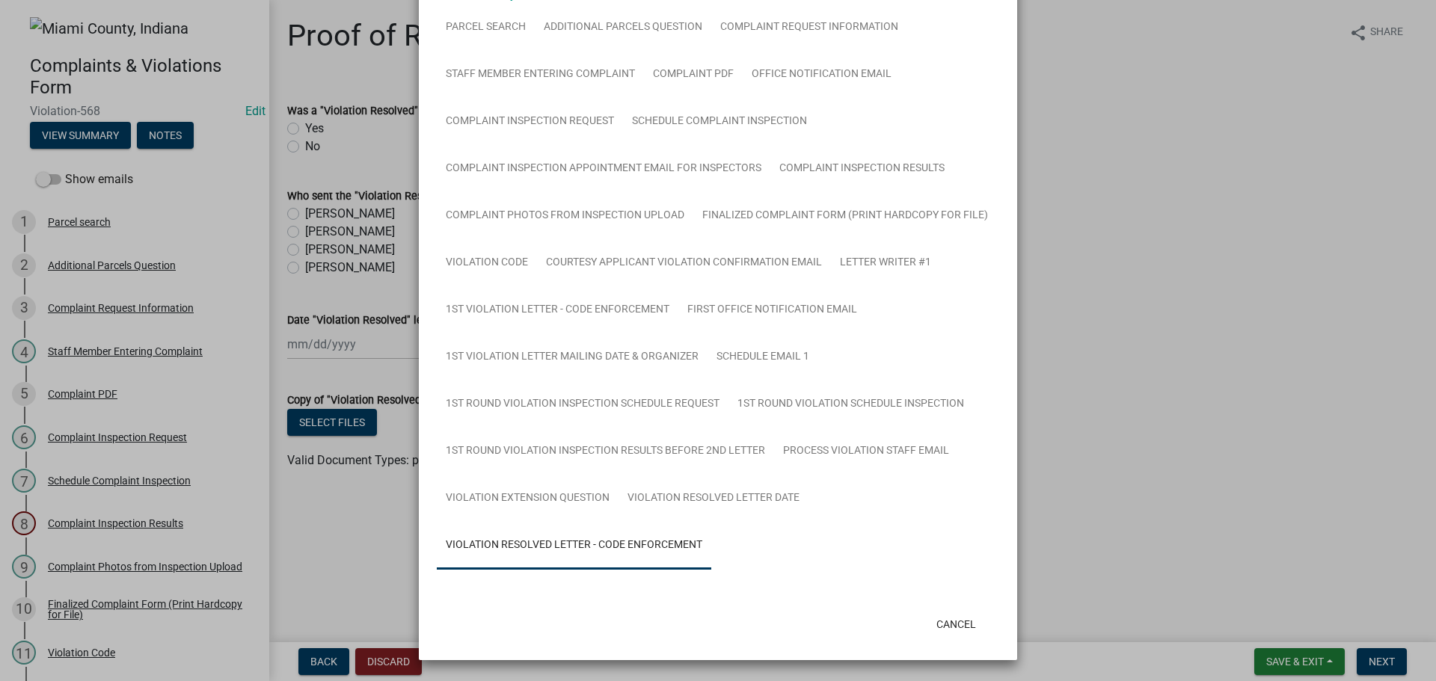
scroll to position [131, 0]
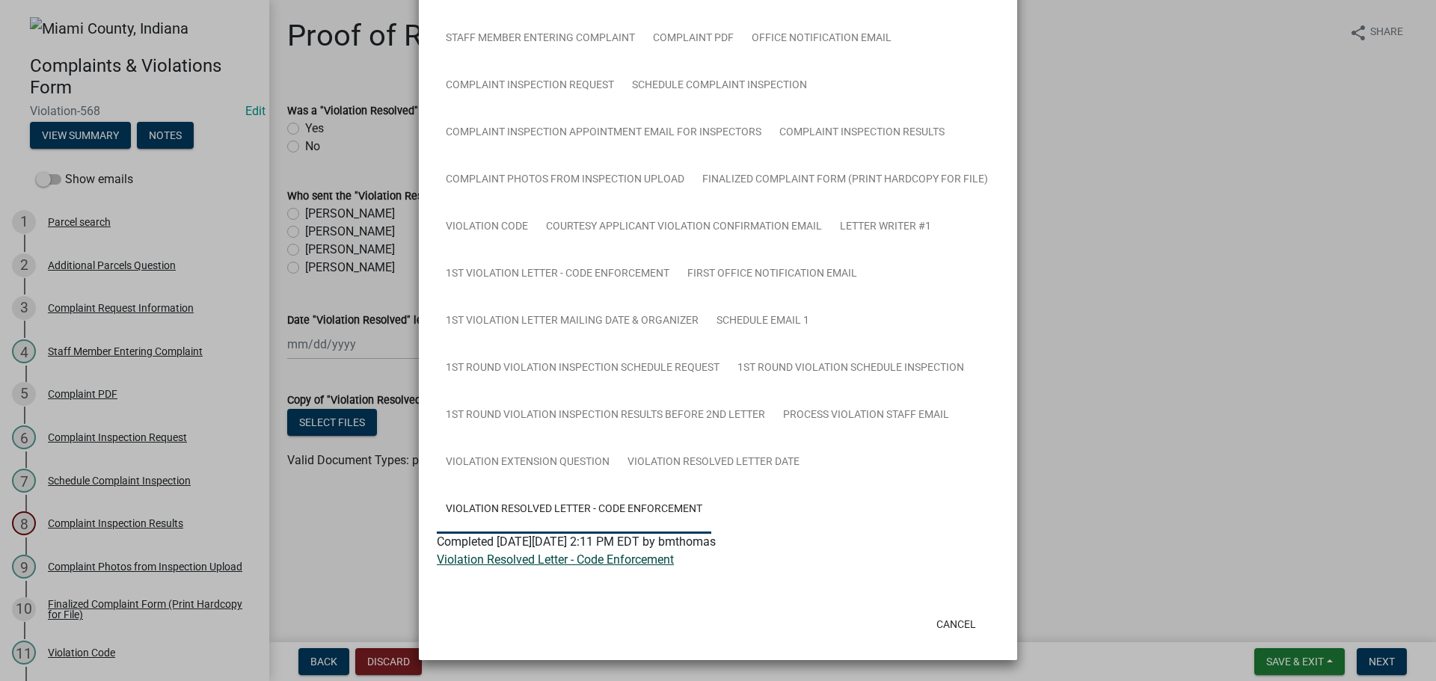
click at [539, 559] on link "Violation Resolved Letter - Code Enforcement" at bounding box center [555, 560] width 237 height 14
click at [597, 501] on link "Violation Resolved Letter - Code Enforcement" at bounding box center [574, 510] width 274 height 48
click at [609, 554] on link "Violation Resolved Letter - Code Enforcement" at bounding box center [555, 560] width 237 height 14
click at [962, 631] on button "Cancel" at bounding box center [956, 624] width 64 height 27
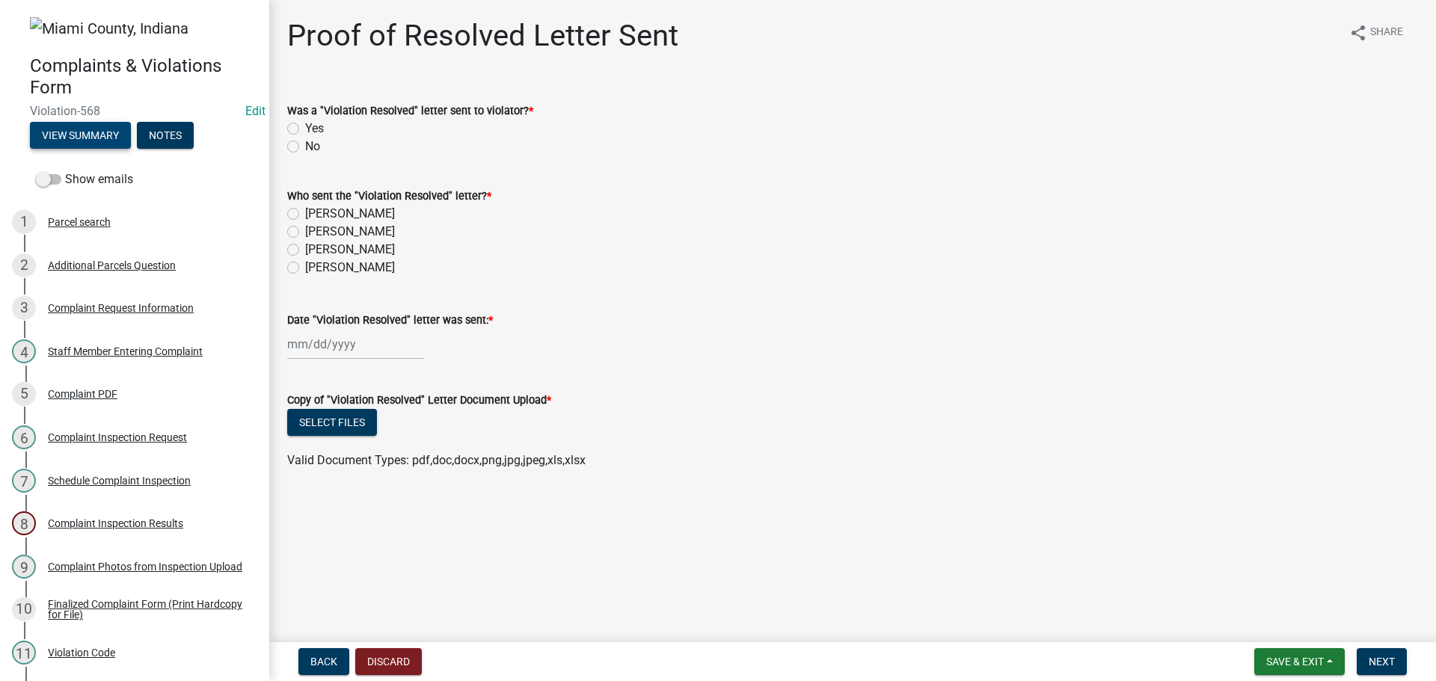
click at [113, 123] on button "View Summary" at bounding box center [80, 135] width 101 height 27
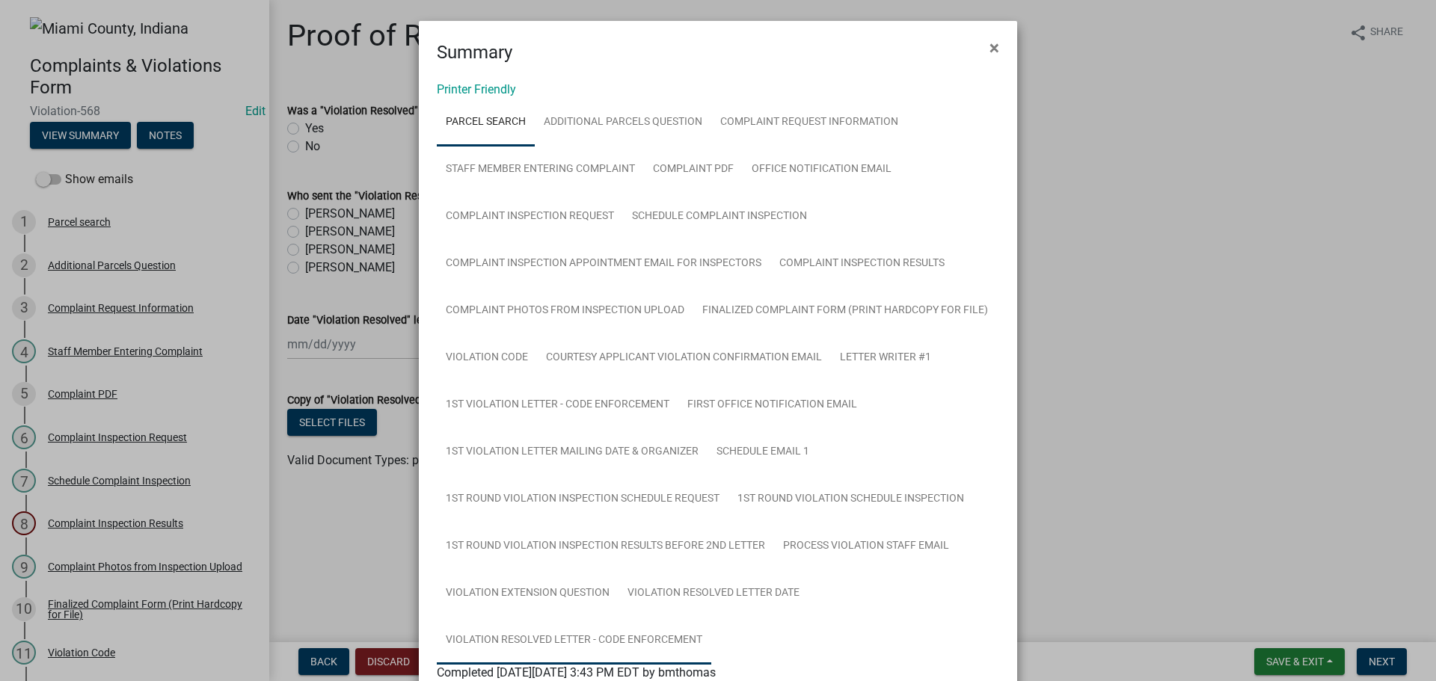
click at [612, 644] on link "Violation Resolved Letter - Code Enforcement" at bounding box center [574, 641] width 274 height 48
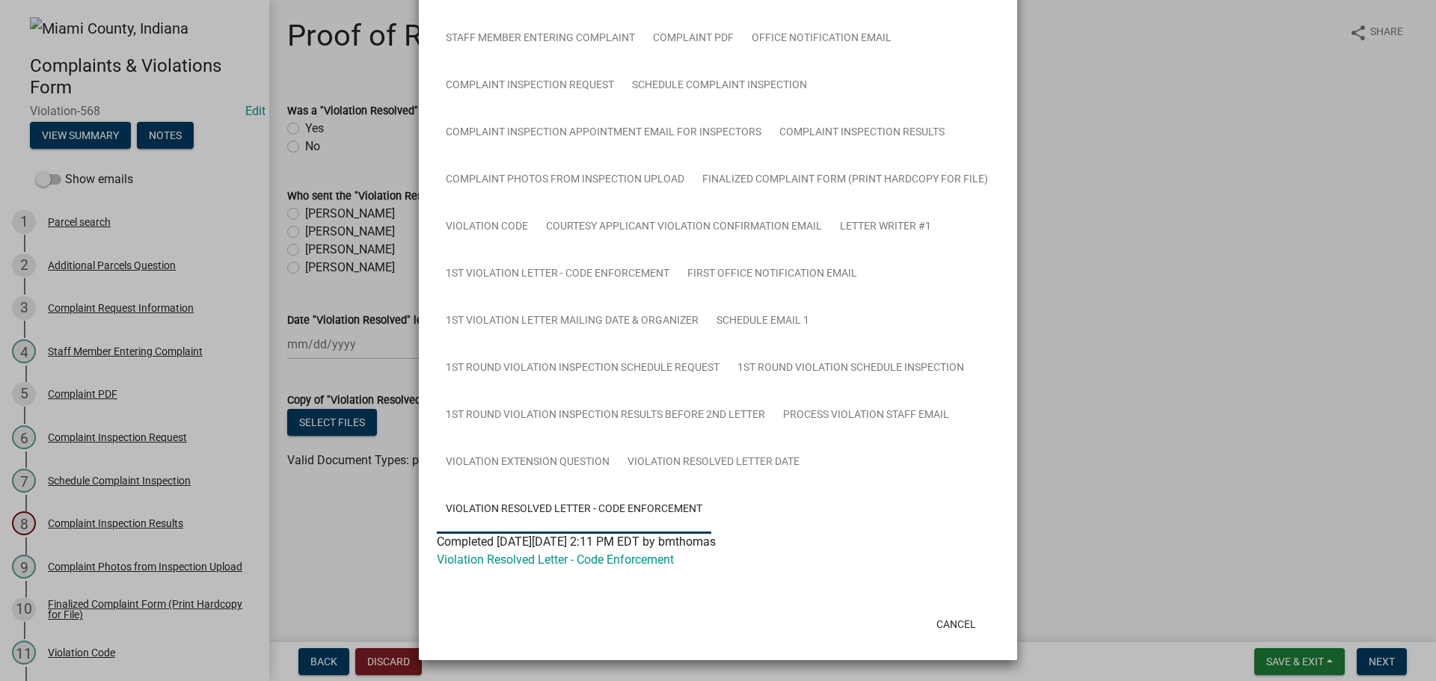
click at [591, 567] on div "Violation Resolved Letter - Code Enforcement" at bounding box center [717, 560] width 585 height 18
click at [591, 560] on link "Violation Resolved Letter - Code Enforcement" at bounding box center [555, 560] width 237 height 14
click at [948, 633] on button "Cancel" at bounding box center [956, 624] width 64 height 27
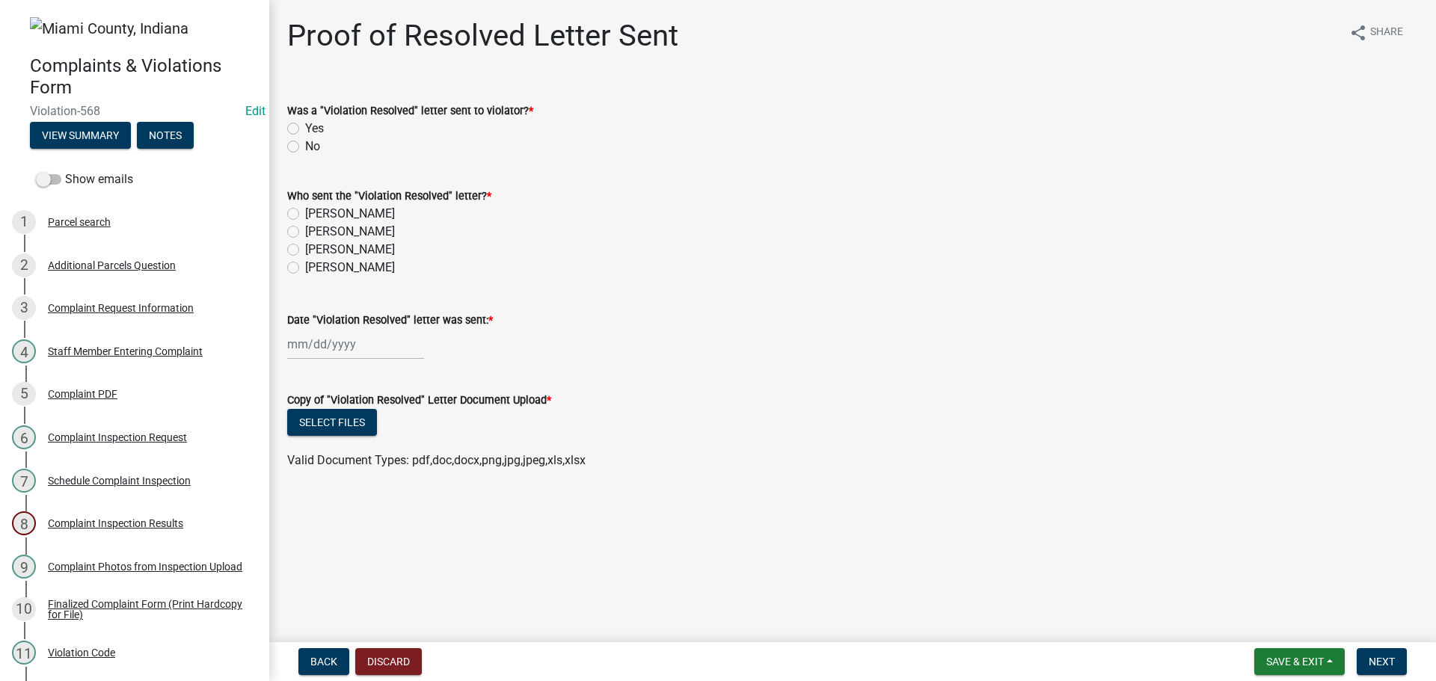
click at [1294, 639] on div "Complaints & Violations Form Violation-568 Edit View Summary Notes Show emails …" at bounding box center [718, 340] width 1436 height 681
click at [1294, 654] on button "Save & Exit" at bounding box center [1299, 661] width 90 height 27
click at [1279, 625] on button "Save & Exit" at bounding box center [1285, 623] width 120 height 36
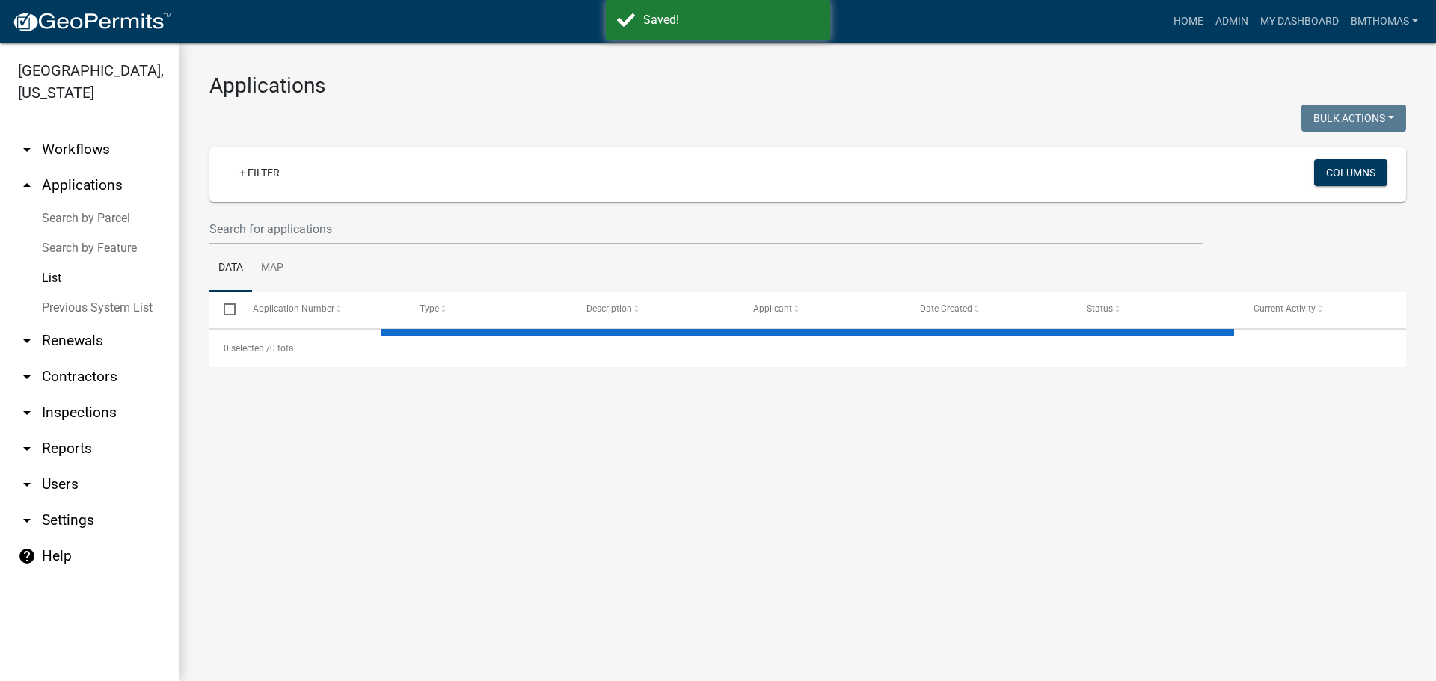
select select "3: 100"
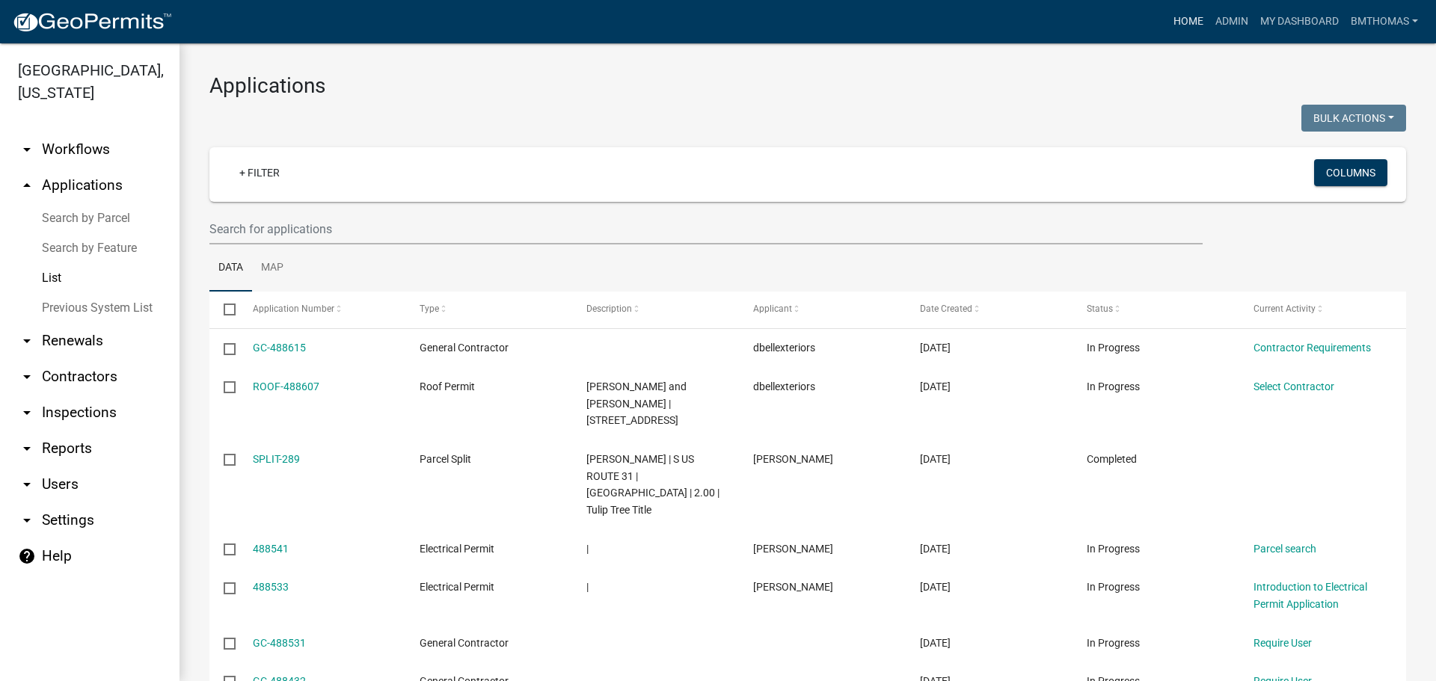
click at [1184, 26] on link "Home" at bounding box center [1188, 21] width 42 height 28
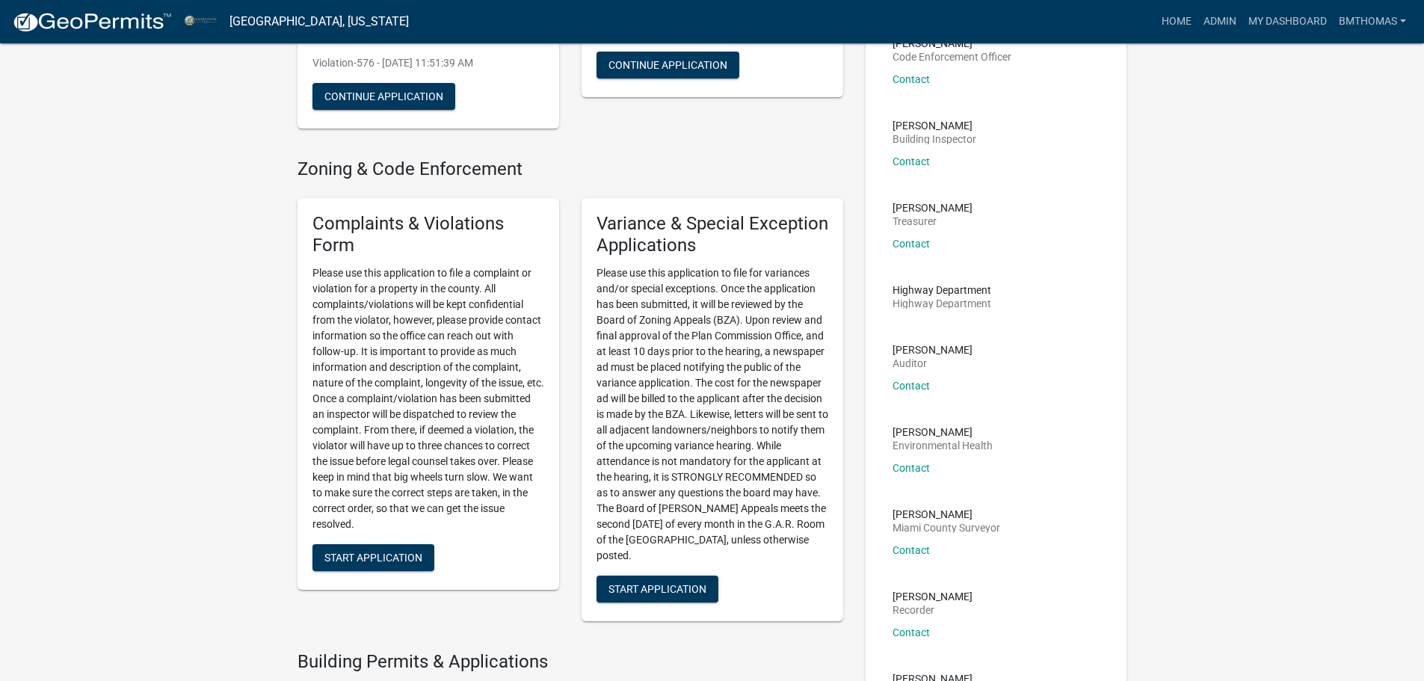
scroll to position [299, 0]
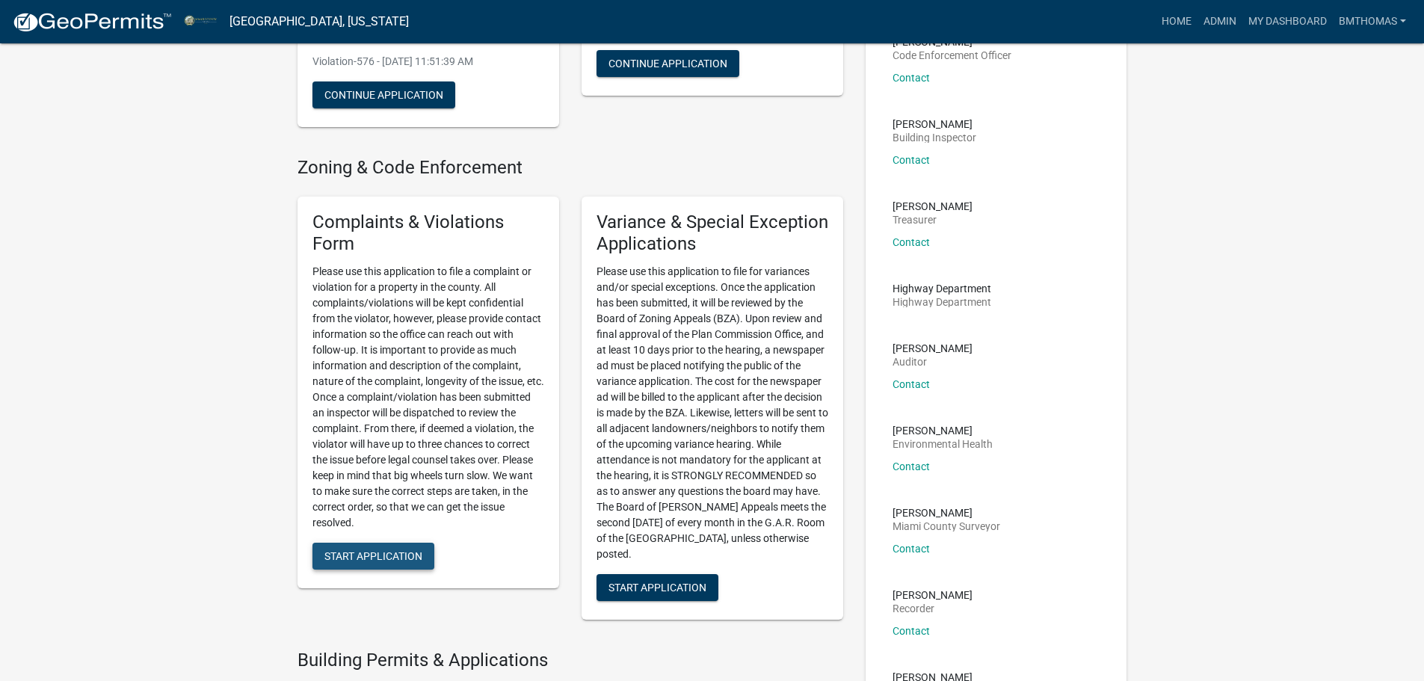
click at [393, 550] on span "Start Application" at bounding box center [374, 556] width 98 height 12
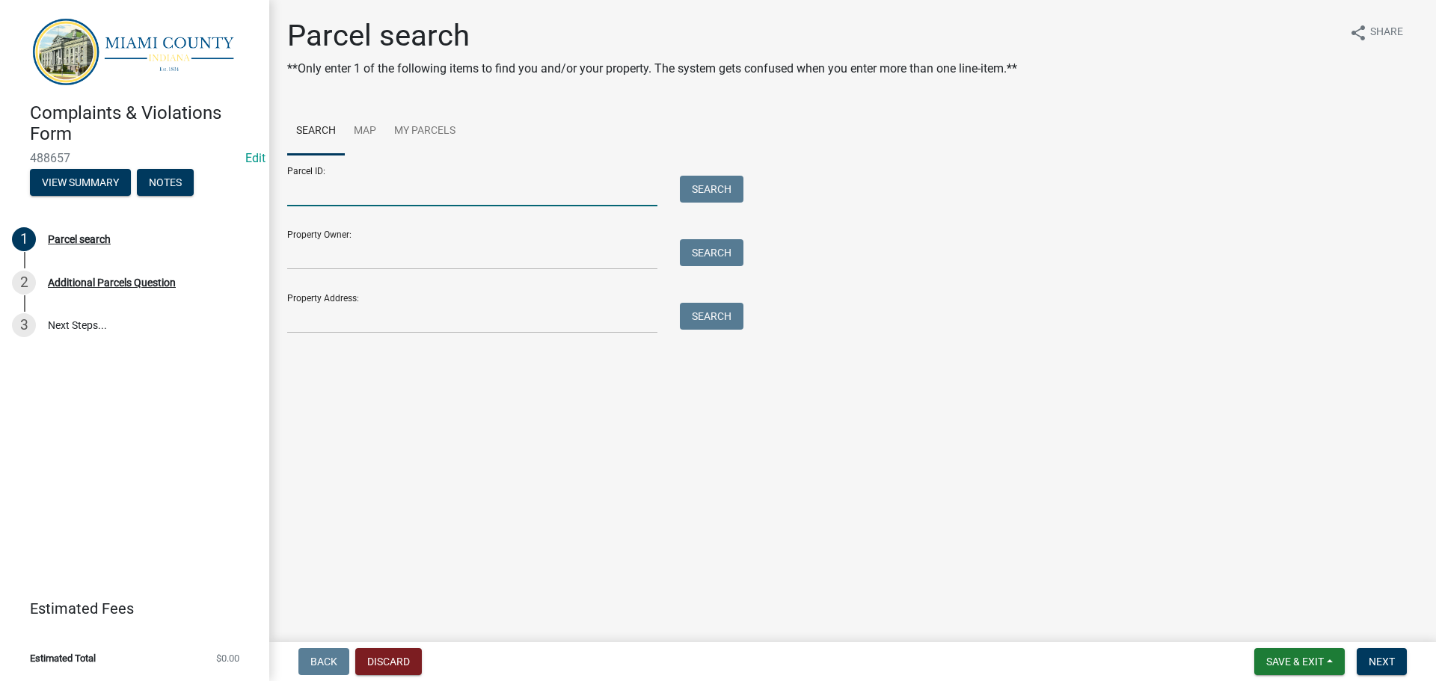
click at [314, 187] on input "Parcel ID:" at bounding box center [472, 191] width 370 height 31
type input "520518200020000001"
click at [710, 194] on button "Search" at bounding box center [712, 189] width 64 height 27
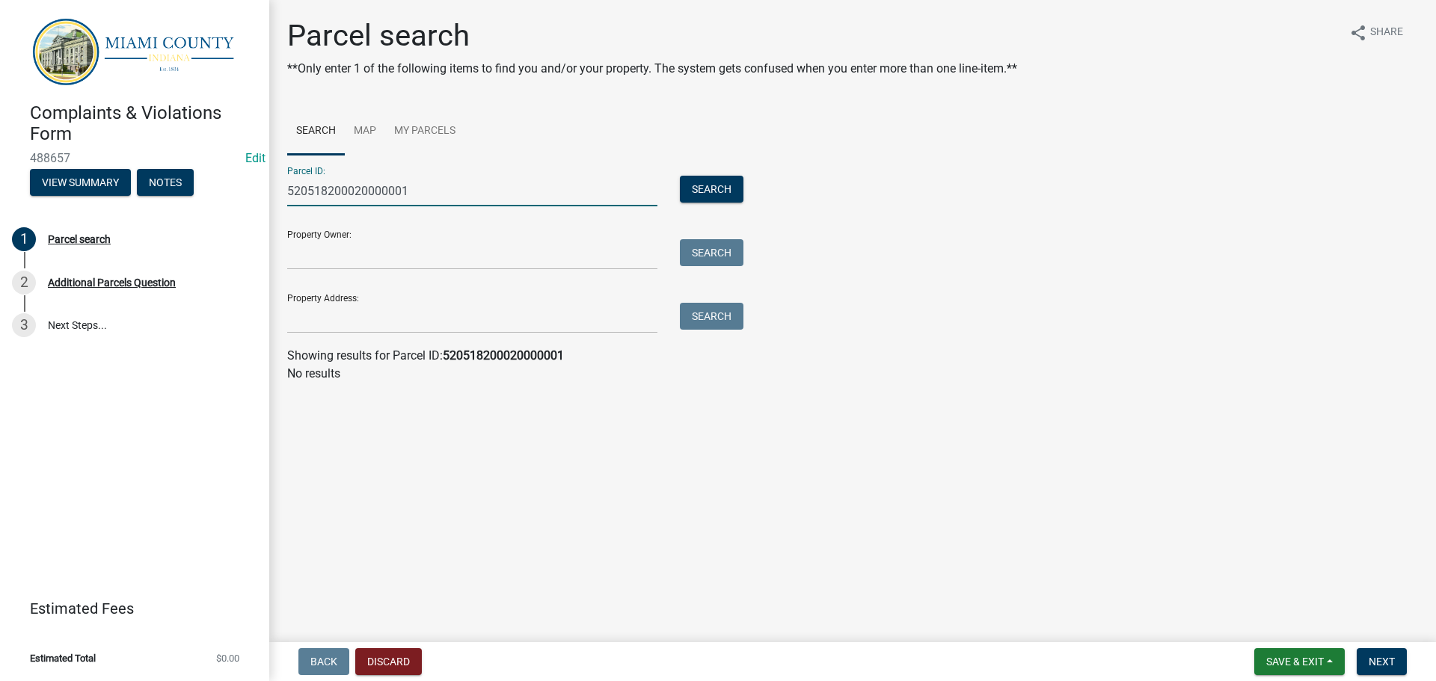
drag, startPoint x: 414, startPoint y: 182, endPoint x: 222, endPoint y: 194, distance: 192.5
click at [222, 194] on div "Complaints & Violations Form 488657 Edit View Summary Notes 1 Parcel search 2 A…" at bounding box center [718, 340] width 1436 height 681
click at [338, 197] on input "Parcel ID:" at bounding box center [472, 191] width 370 height 31
drag, startPoint x: 338, startPoint y: 197, endPoint x: 310, endPoint y: 195, distance: 28.5
paste input "52-02-18-200-020.000-001"
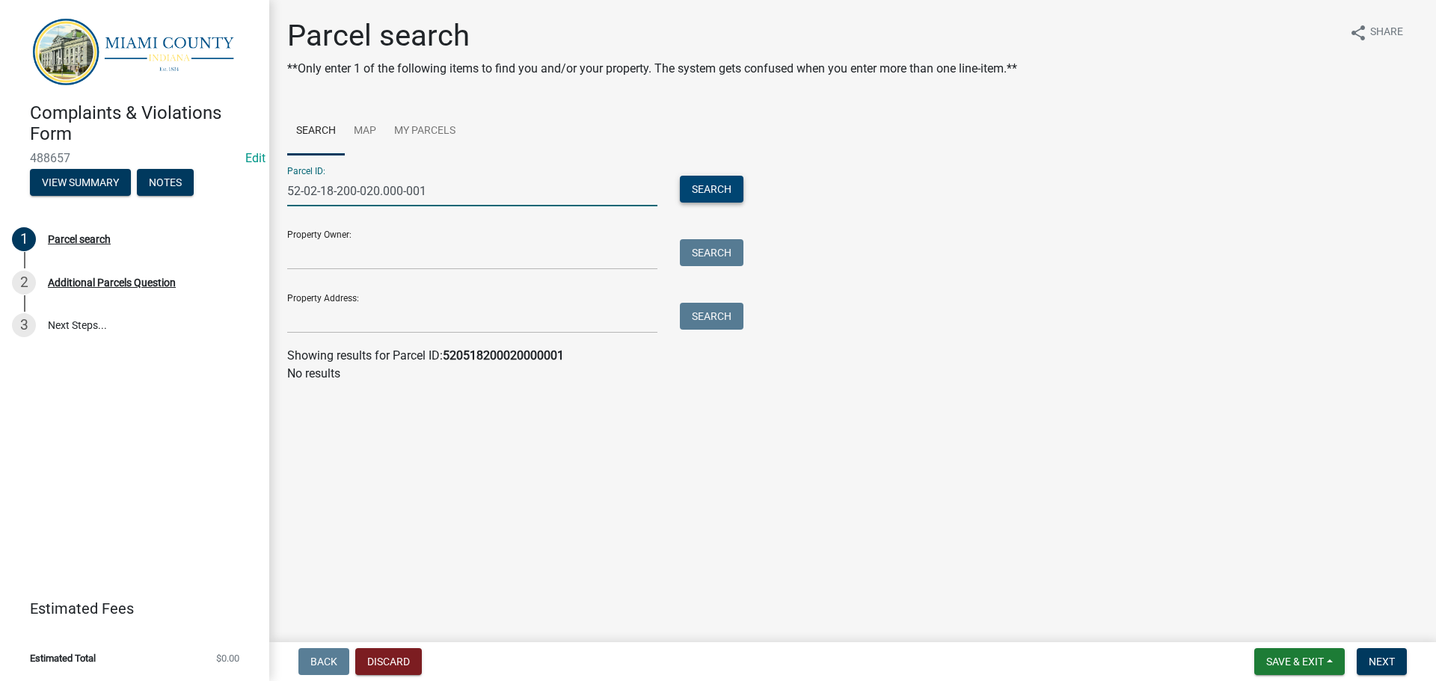
type input "52-02-18-200-020.000-001"
click at [729, 183] on button "Search" at bounding box center [712, 189] width 64 height 27
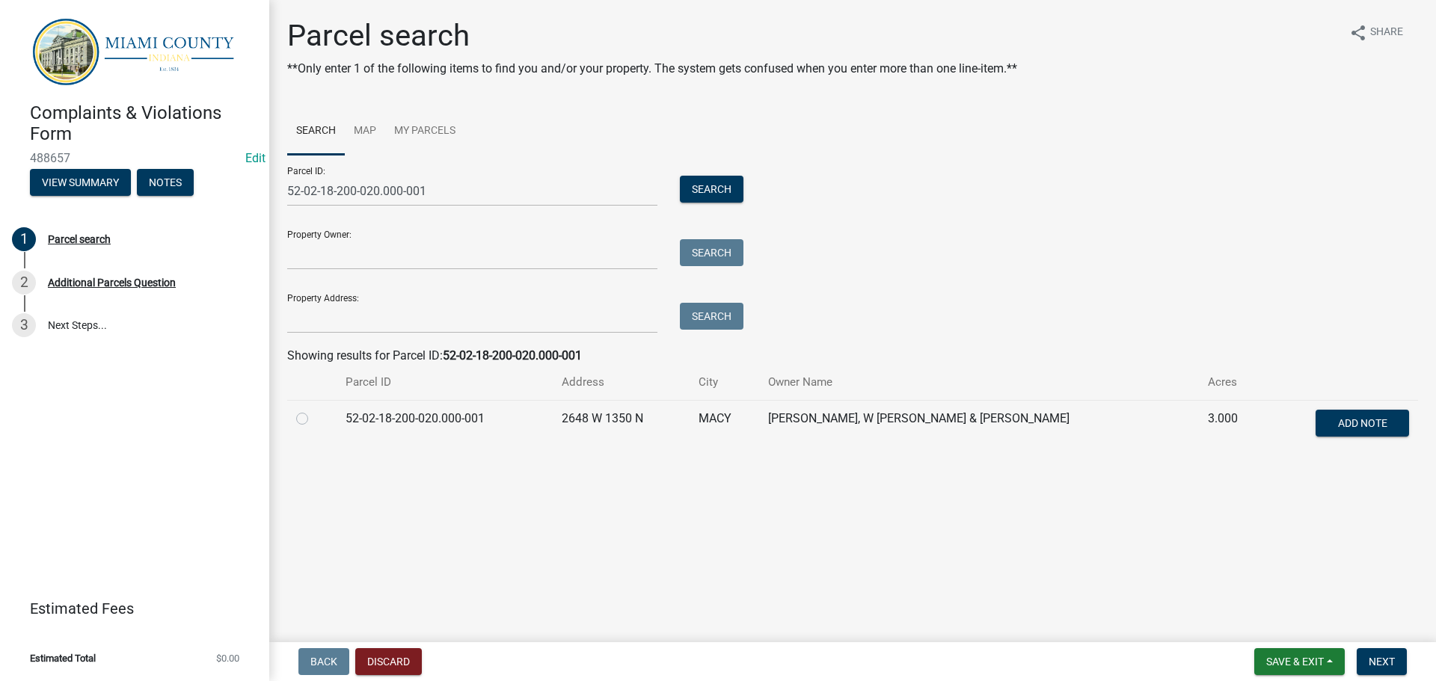
click at [314, 410] on label at bounding box center [314, 410] width 0 height 0
click at [314, 419] on input "radio" at bounding box center [319, 415] width 10 height 10
radio input "true"
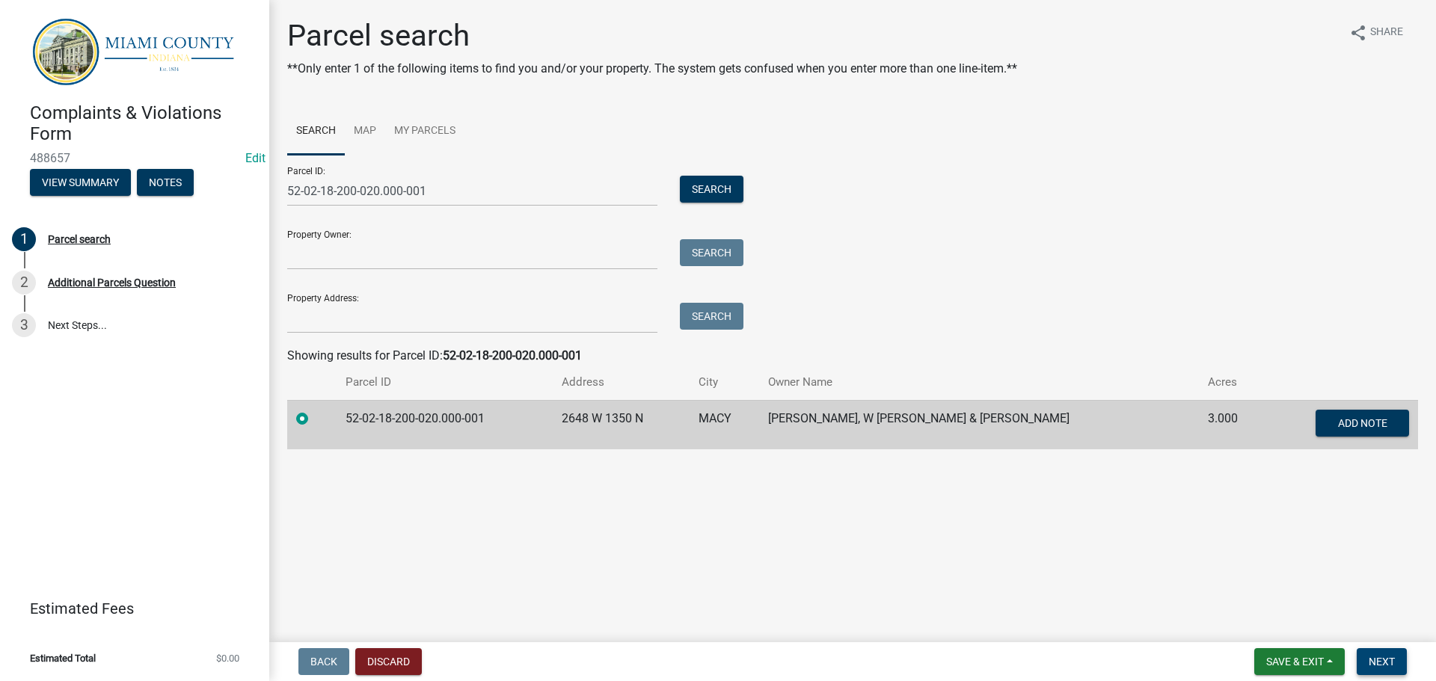
click at [1389, 670] on button "Next" at bounding box center [1381, 661] width 50 height 27
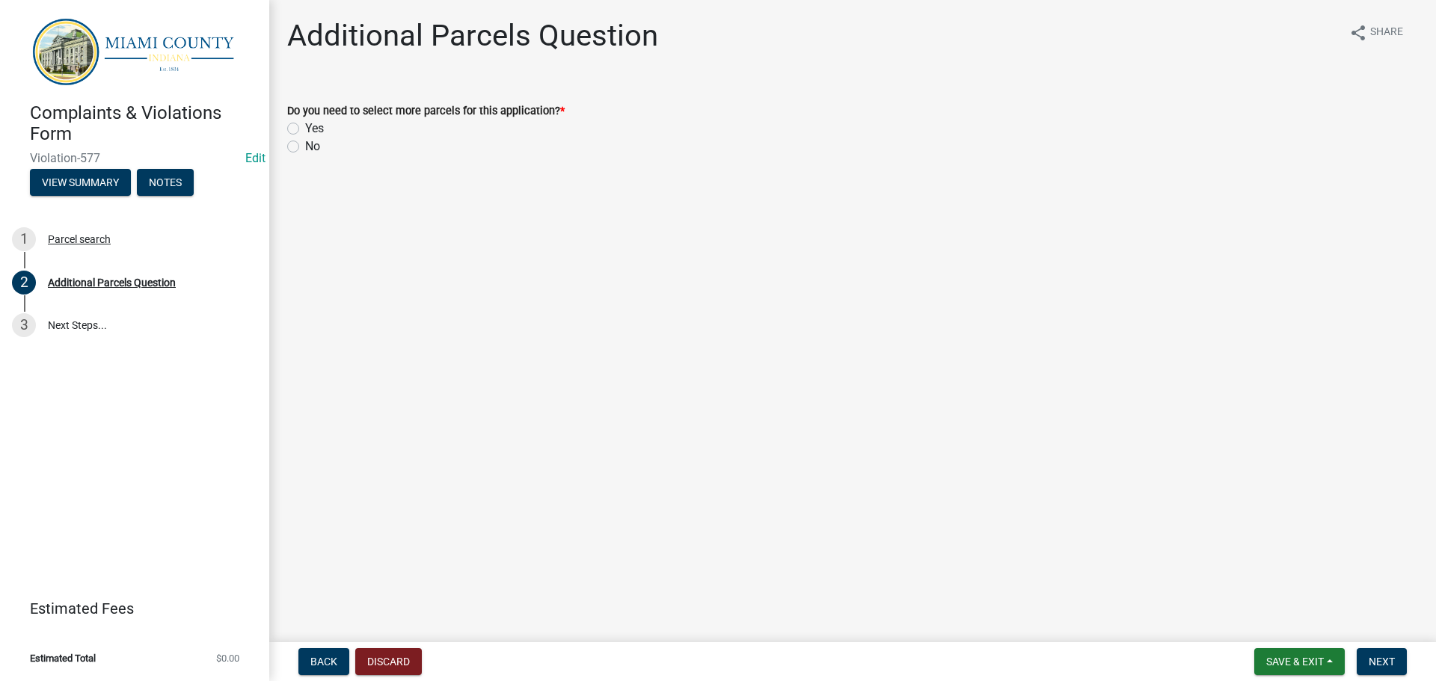
drag, startPoint x: 295, startPoint y: 147, endPoint x: 307, endPoint y: 147, distance: 12.0
click at [305, 147] on label "No" at bounding box center [312, 147] width 15 height 18
click at [305, 147] on input "No" at bounding box center [310, 143] width 10 height 10
radio input "true"
click at [1397, 663] on button "Next" at bounding box center [1381, 661] width 50 height 27
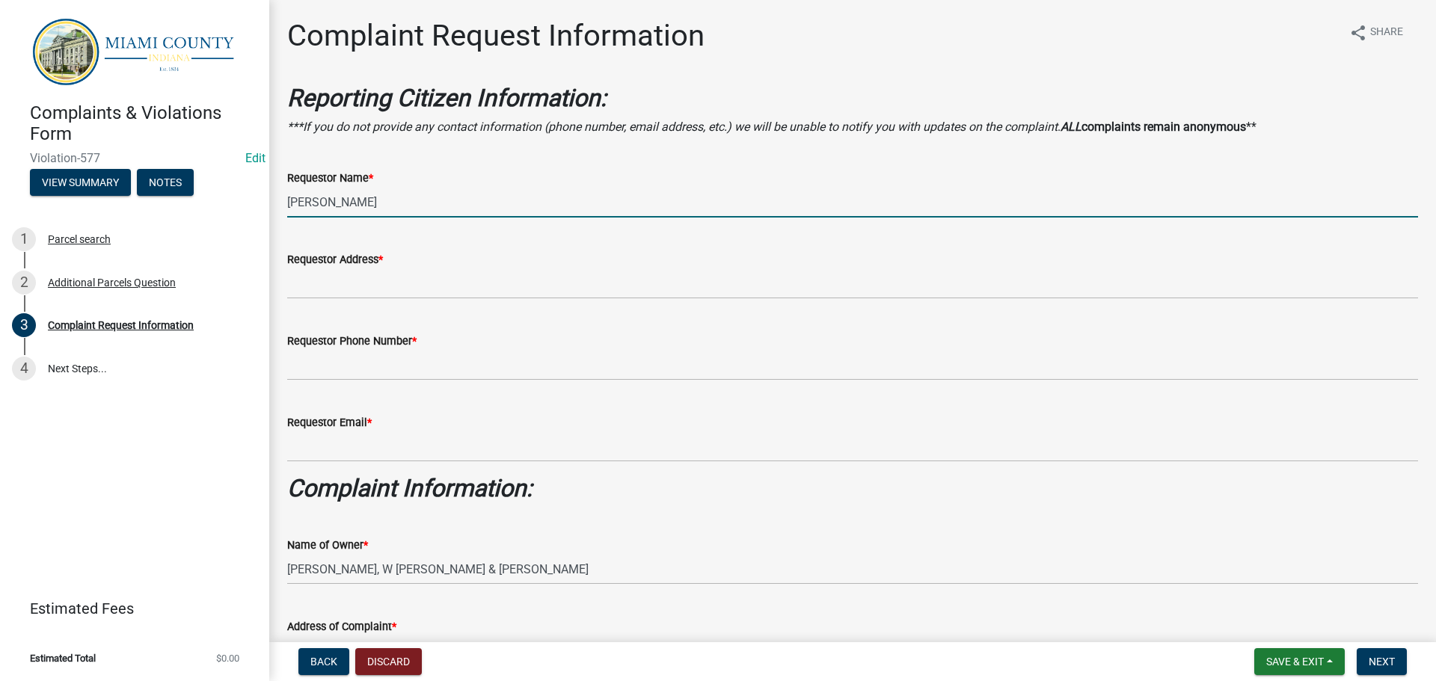
drag, startPoint x: 412, startPoint y: 205, endPoint x: 259, endPoint y: 206, distance: 152.5
click at [259, 206] on div "Complaints & Violations Form Violation-577 Edit View Summary Notes 1 Parcel sea…" at bounding box center [718, 340] width 1436 height 681
type input "Anonymous"
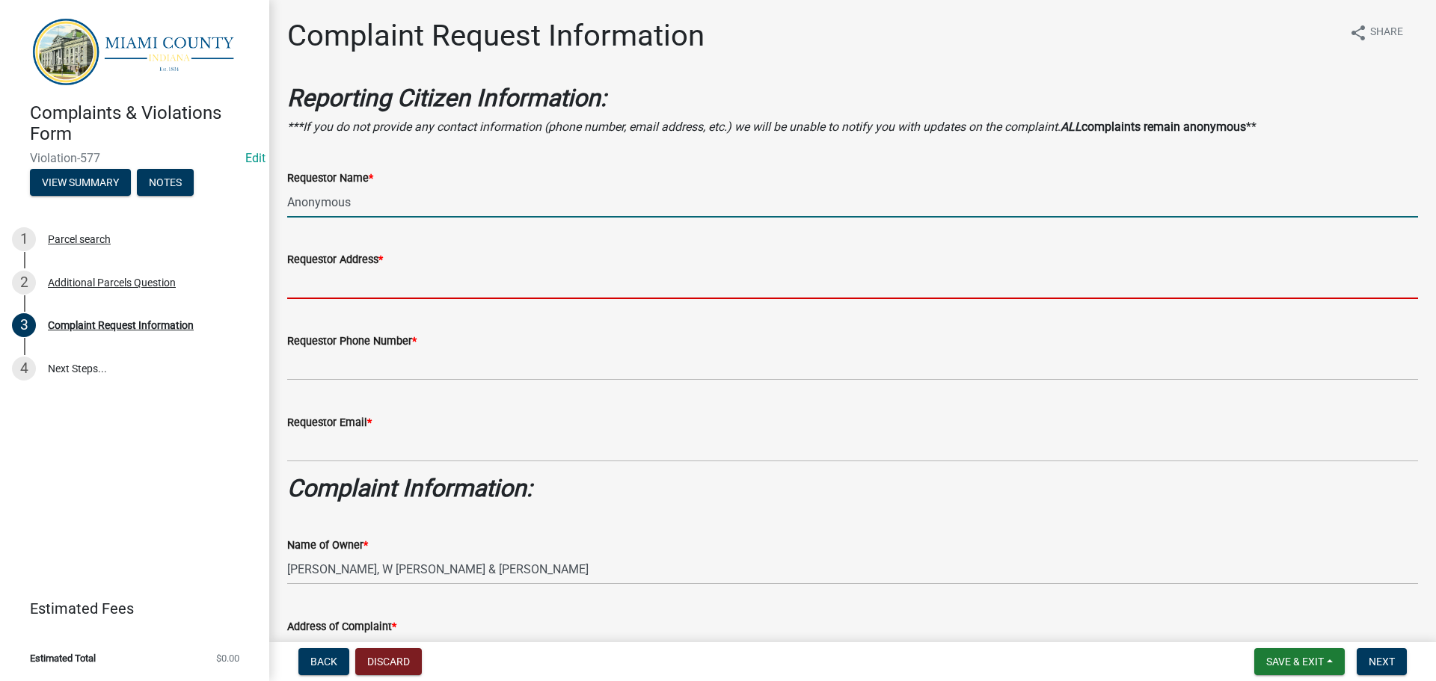
click at [338, 276] on input "Requestor Address *" at bounding box center [852, 283] width 1131 height 31
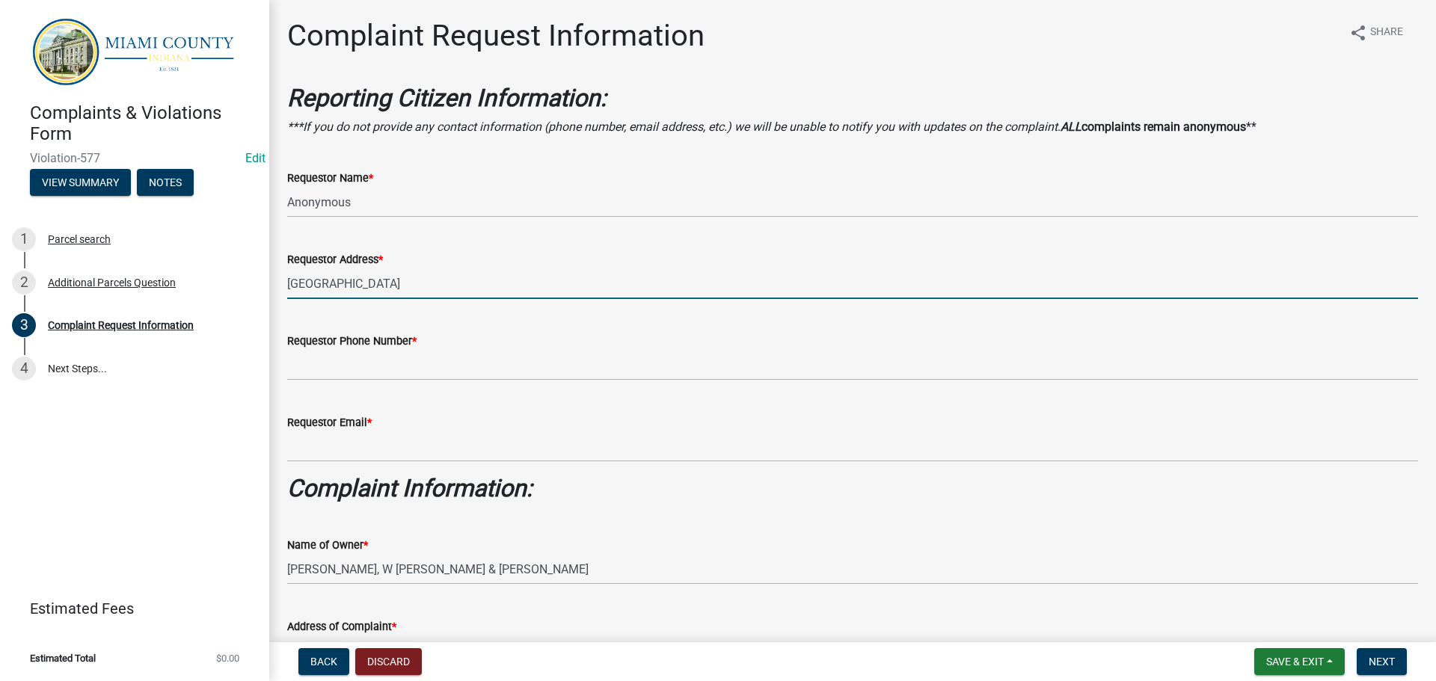
type input "[GEOGRAPHIC_DATA]"
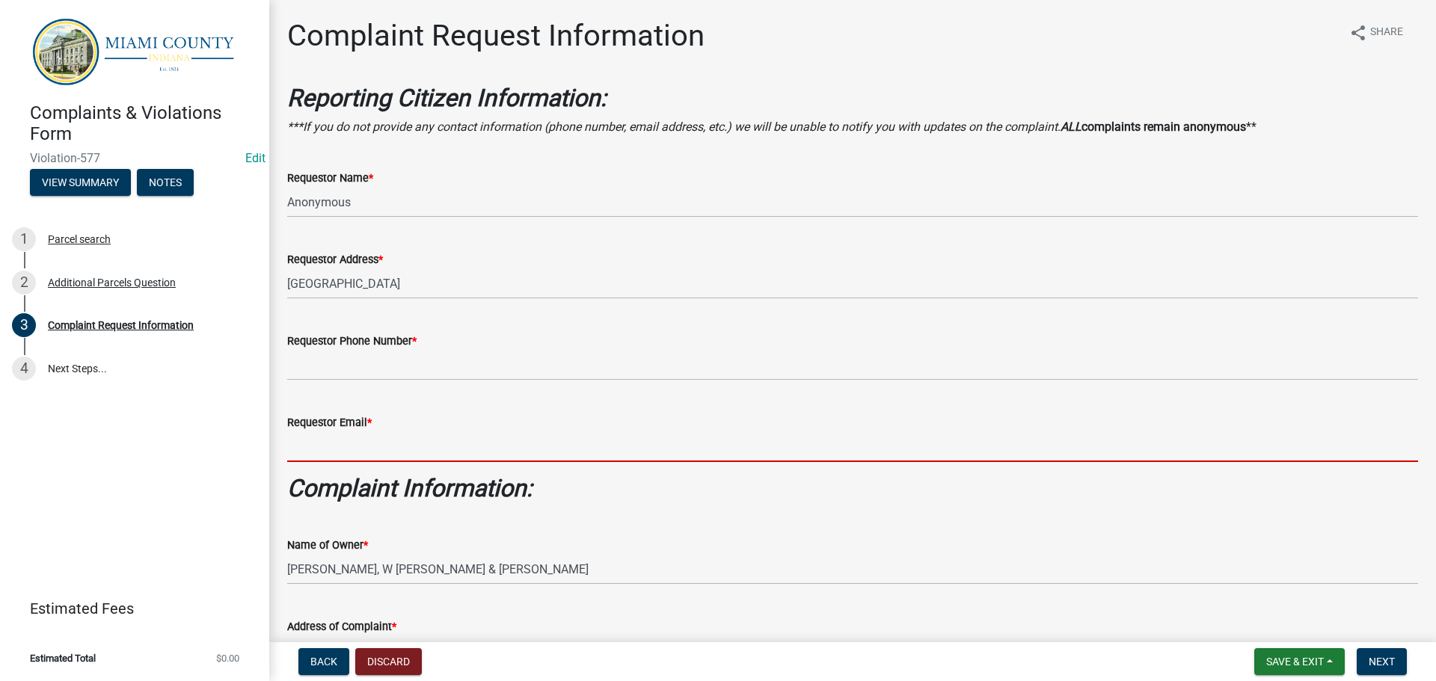
click at [382, 446] on input "Requestor Email *" at bounding box center [852, 446] width 1131 height 31
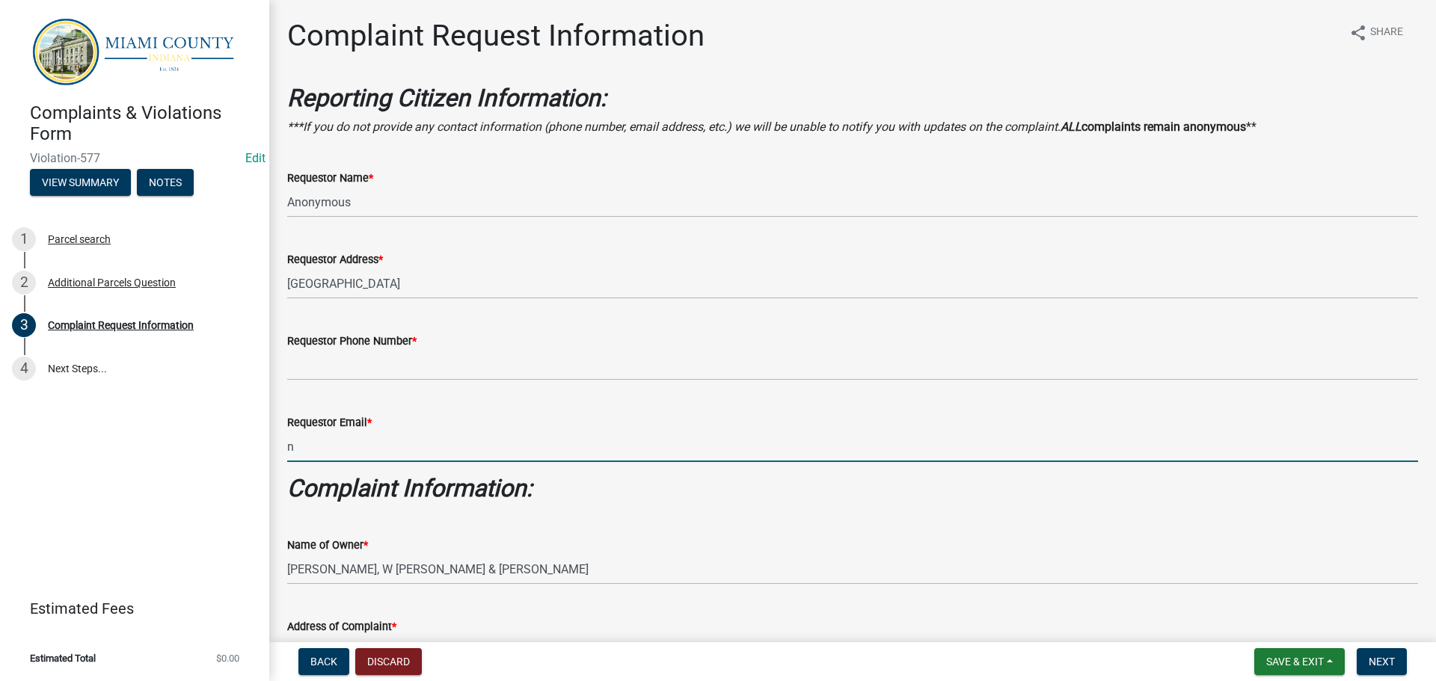
type input "[EMAIL_ADDRESS][DOMAIN_NAME]"
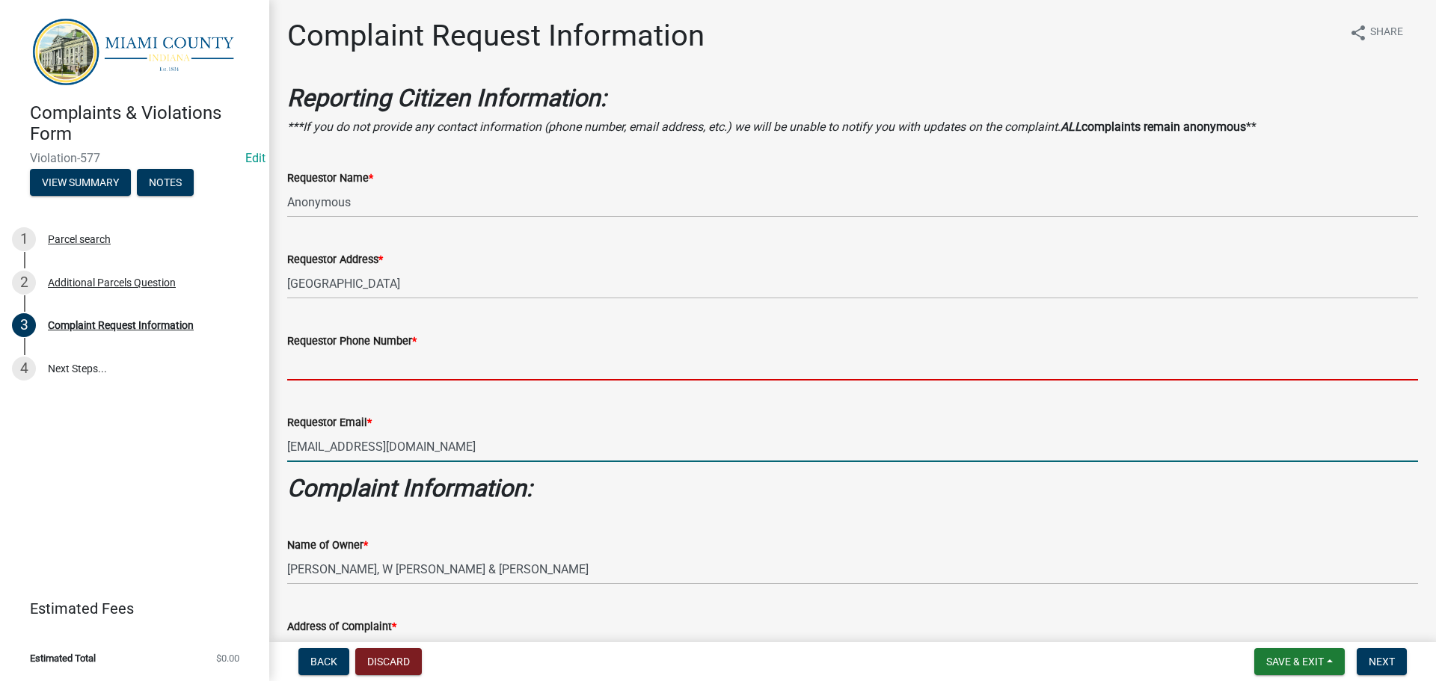
click at [383, 373] on input "Requestor Phone Number *" at bounding box center [852, 365] width 1131 height 31
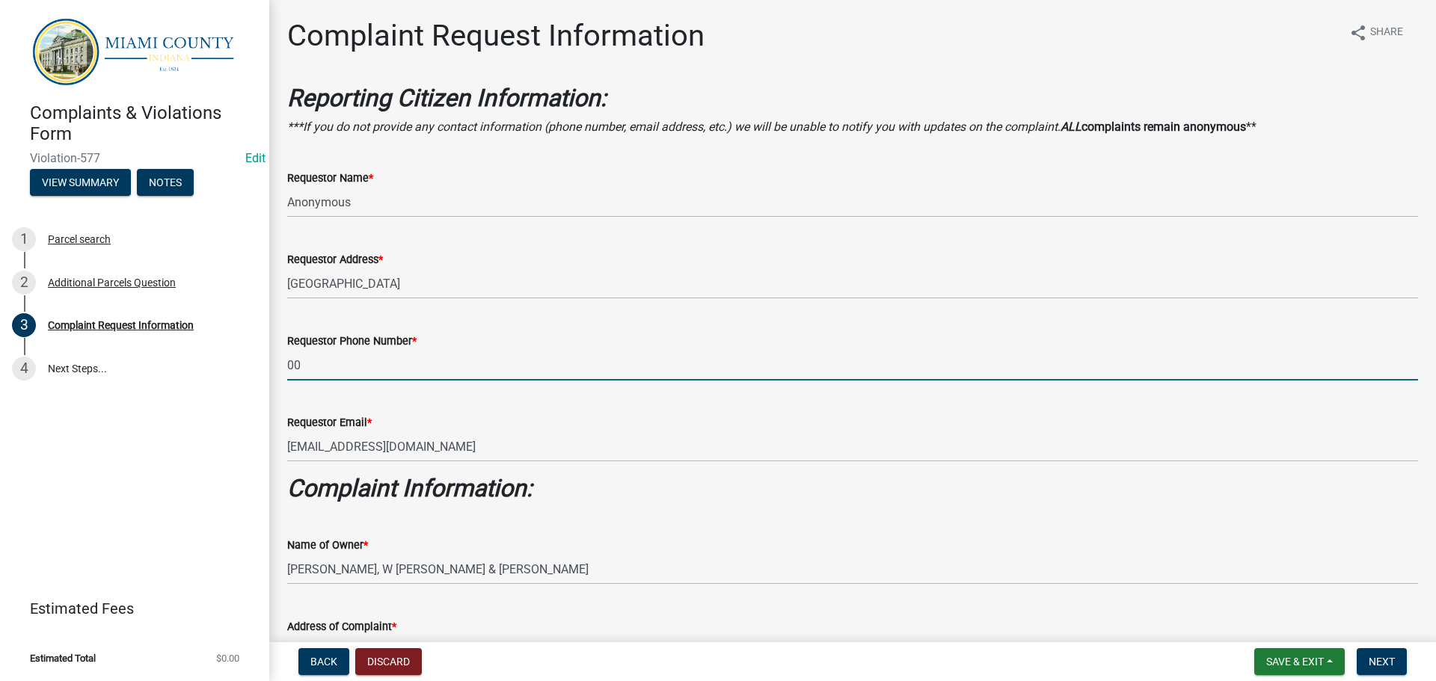
type input "000-000-0000"
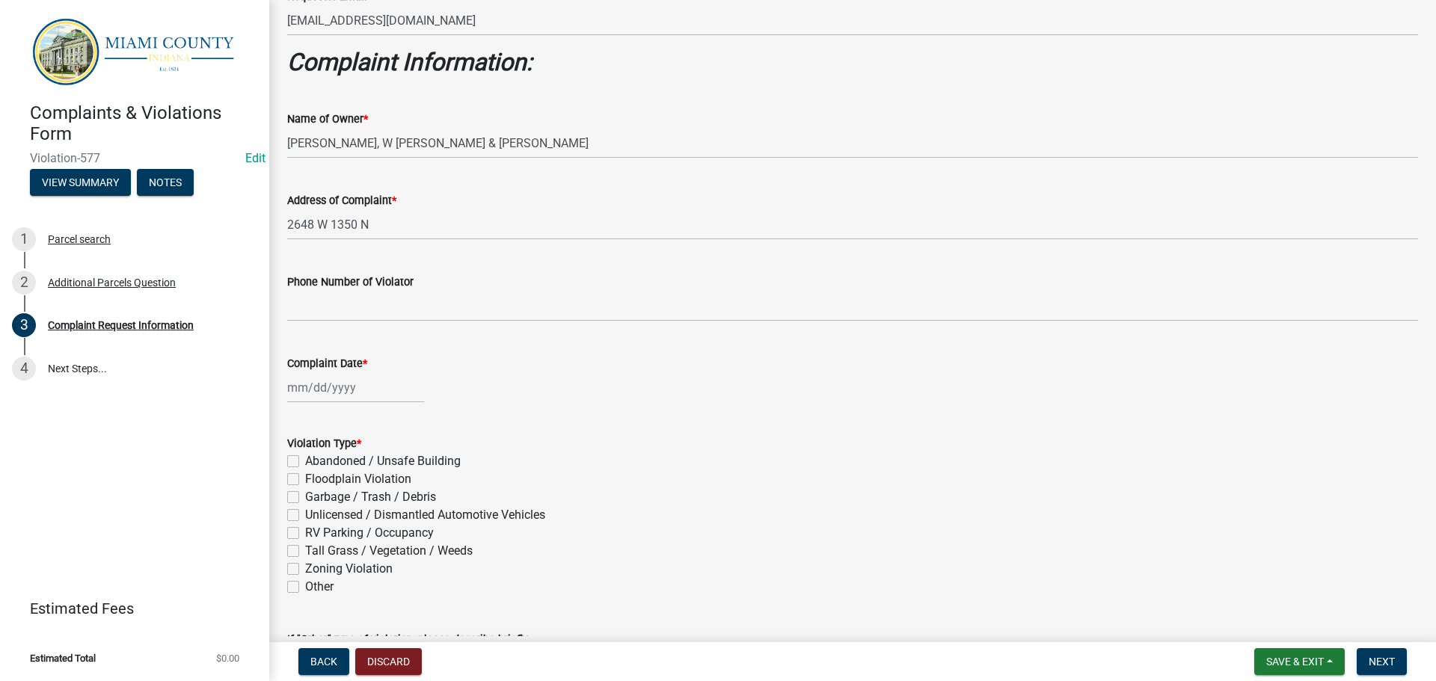
scroll to position [449, 0]
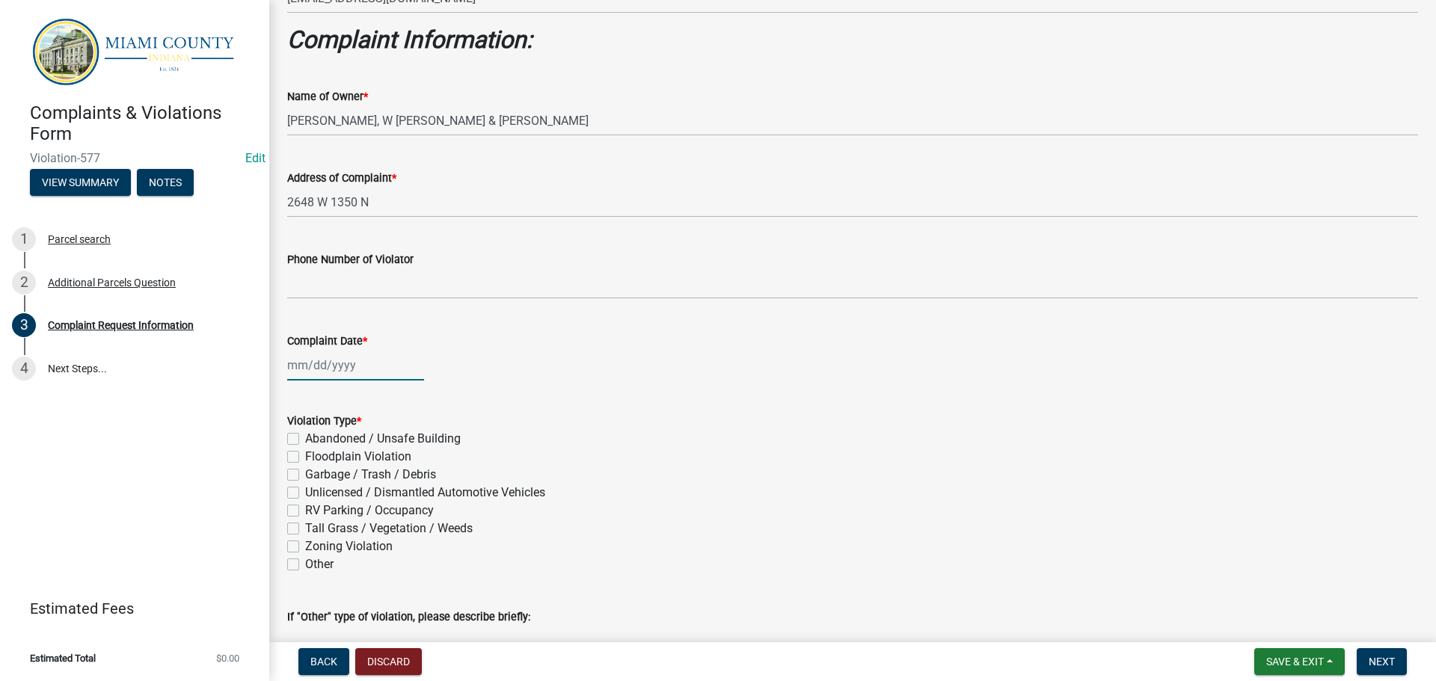
click at [363, 369] on div at bounding box center [355, 365] width 137 height 31
select select "10"
select select "2025"
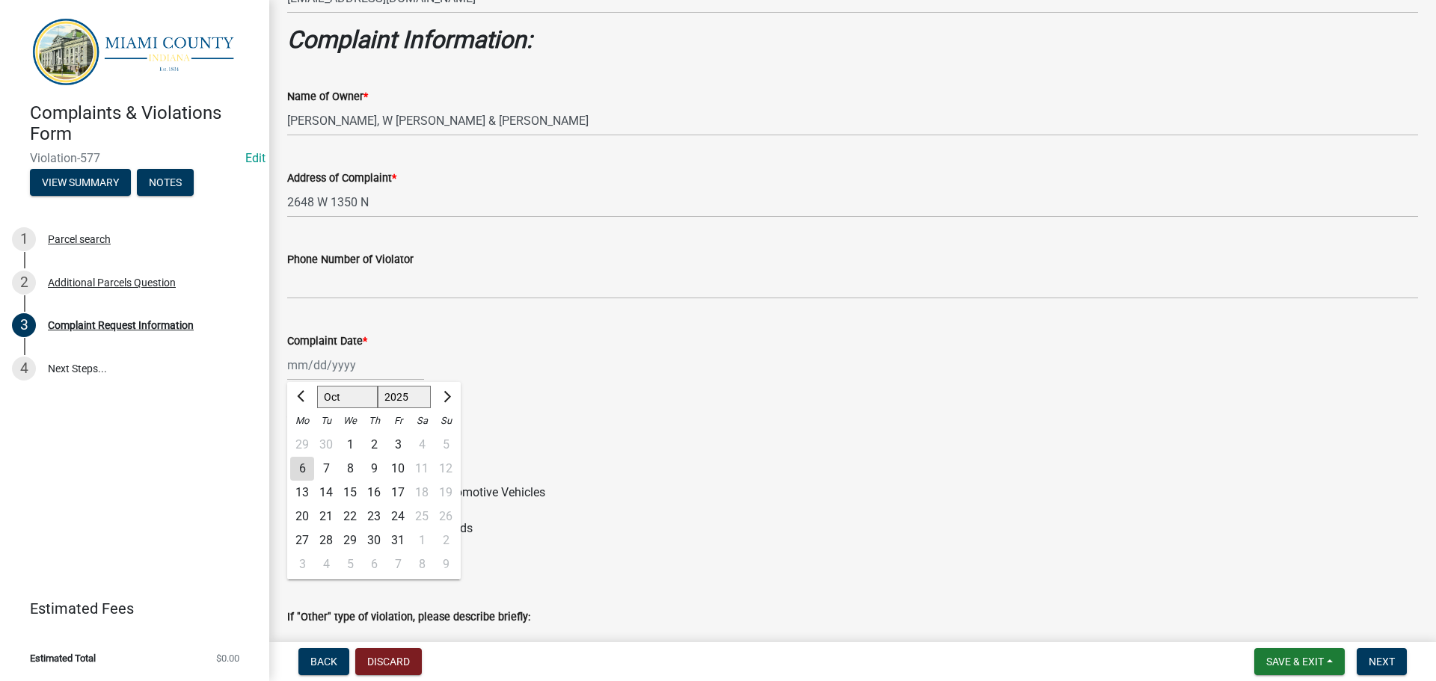
click at [298, 470] on div "6" at bounding box center [302, 469] width 24 height 24
type input "[DATE]"
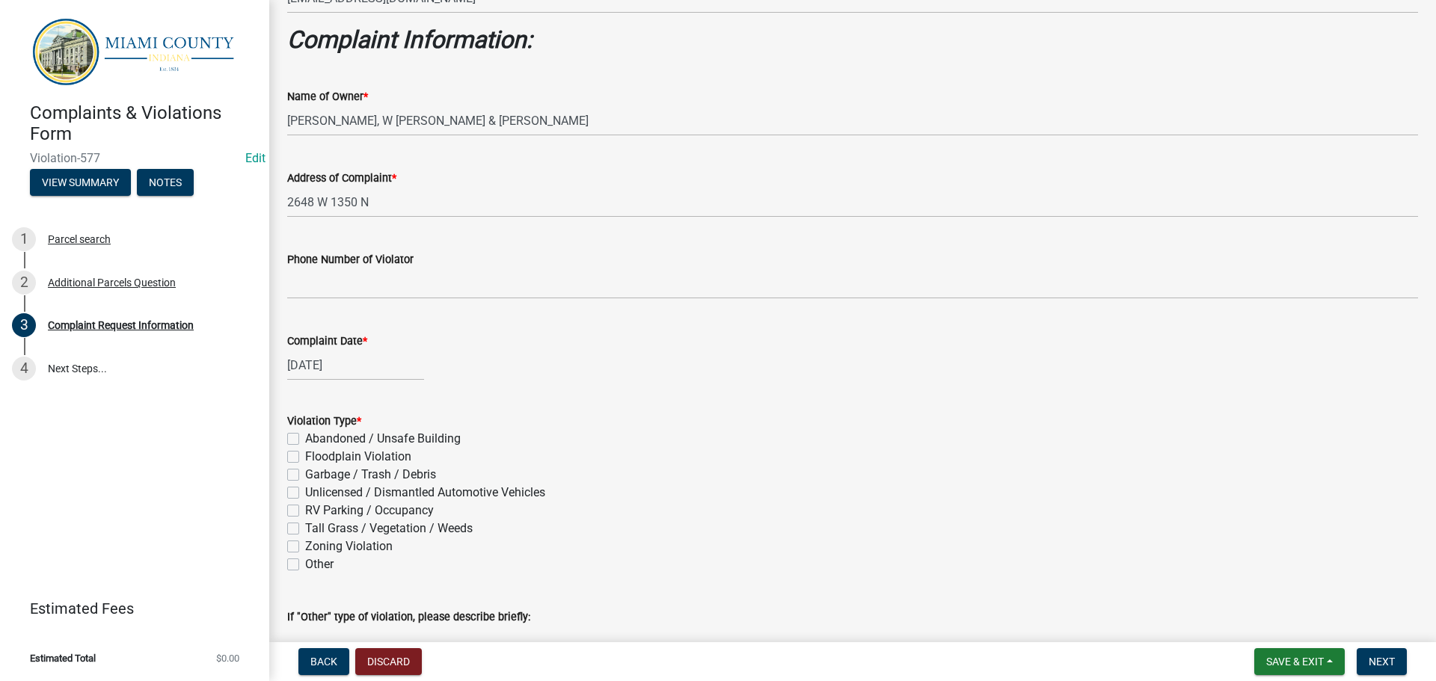
click at [305, 568] on label "Other" at bounding box center [319, 565] width 28 height 18
click at [305, 565] on input "Other" at bounding box center [310, 561] width 10 height 10
checkbox input "true"
checkbox input "false"
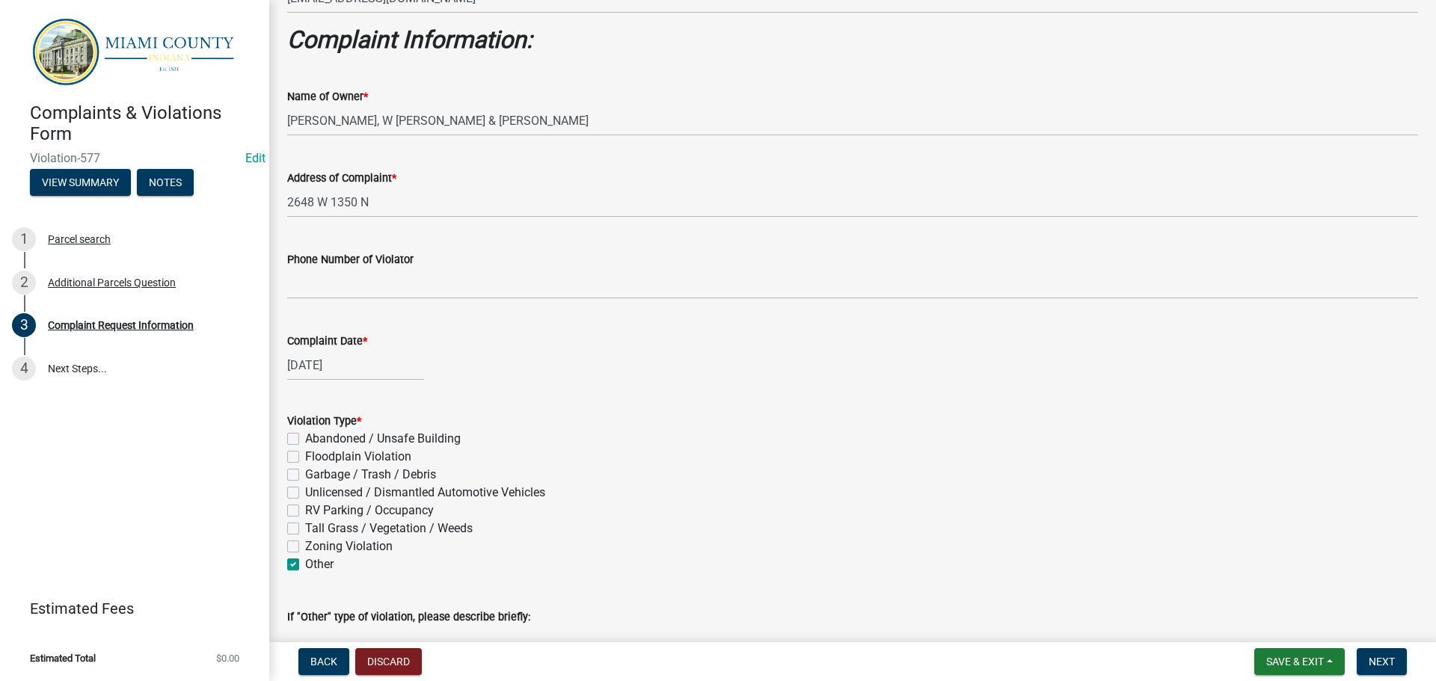
checkbox input "false"
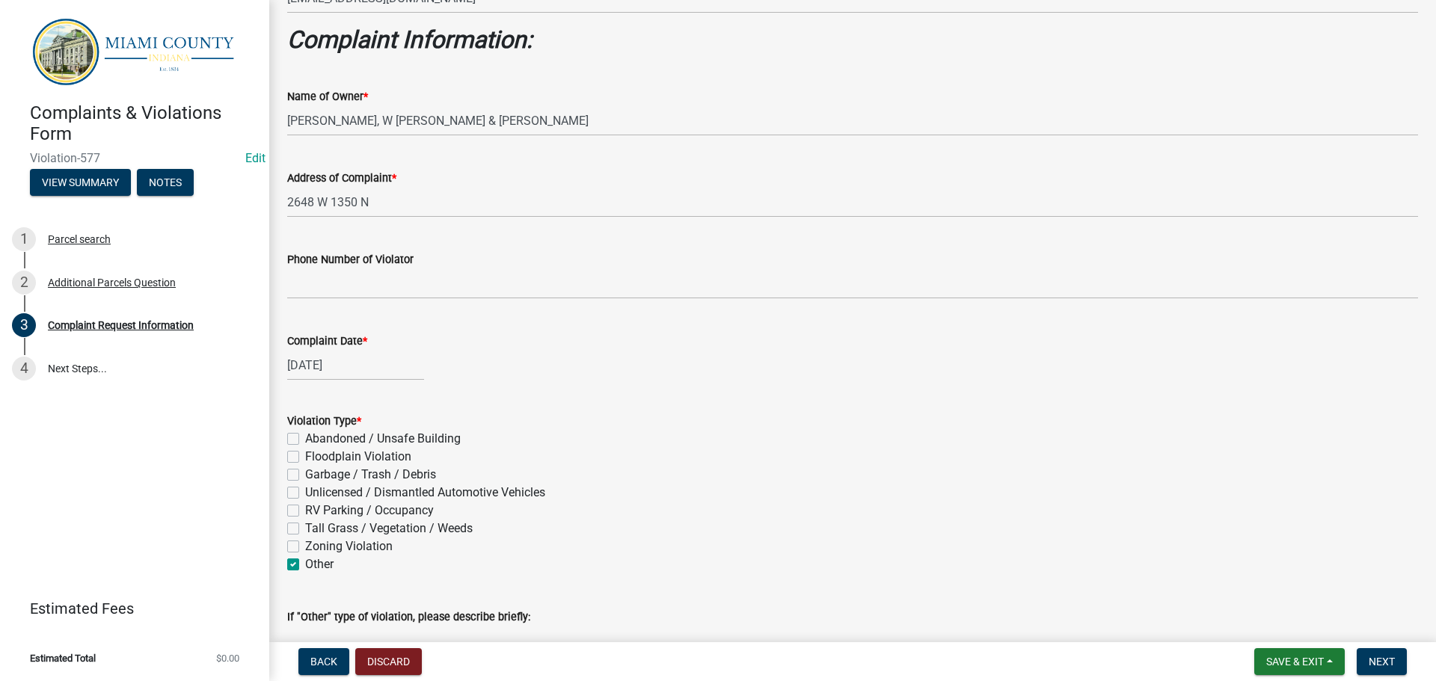
checkbox input "true"
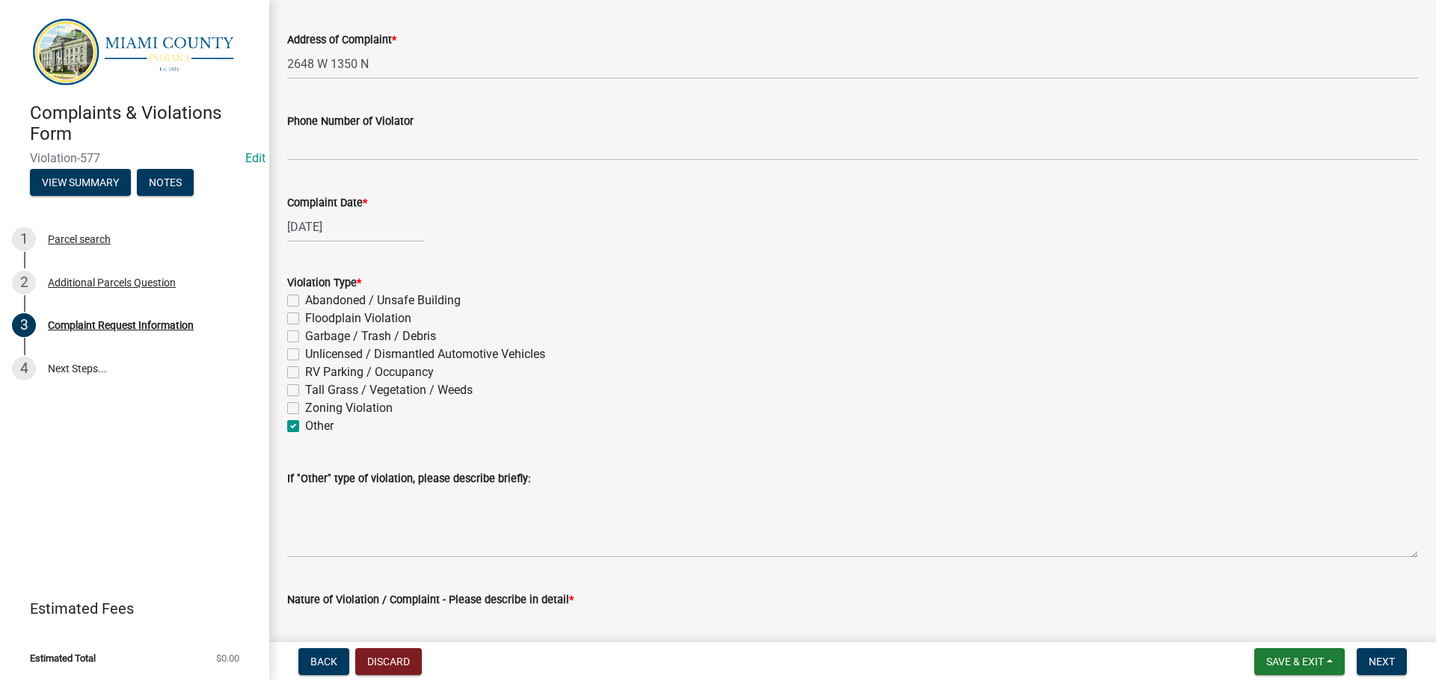
scroll to position [673, 0]
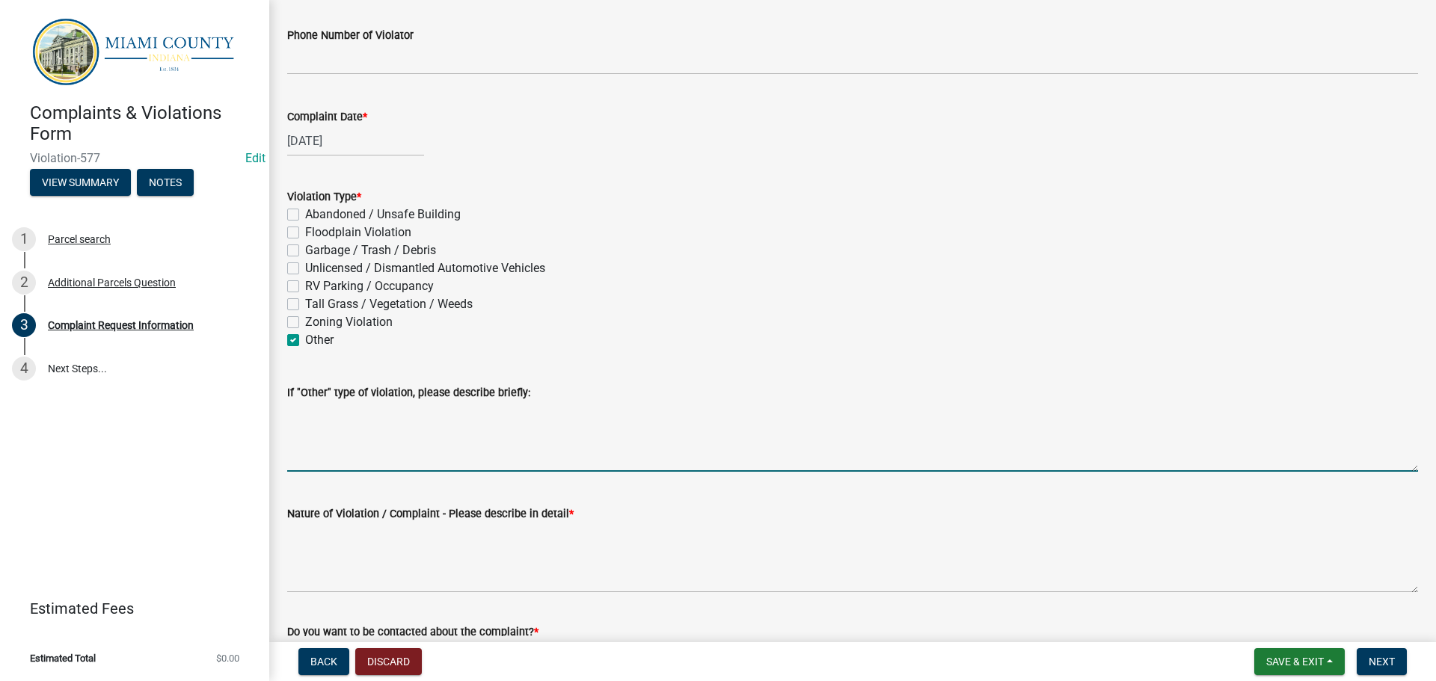
click at [327, 444] on textarea "If "Other" type of violation, please describe briefly:" at bounding box center [852, 437] width 1131 height 70
type textarea "E"
drag, startPoint x: 553, startPoint y: 417, endPoint x: 283, endPoint y: 428, distance: 270.9
click at [283, 428] on div "If "Other" type of violation, please describe briefly: Encroaching/Obstructing …" at bounding box center [852, 417] width 1153 height 109
type textarea "Encroaching/Obstructing unimproved street"
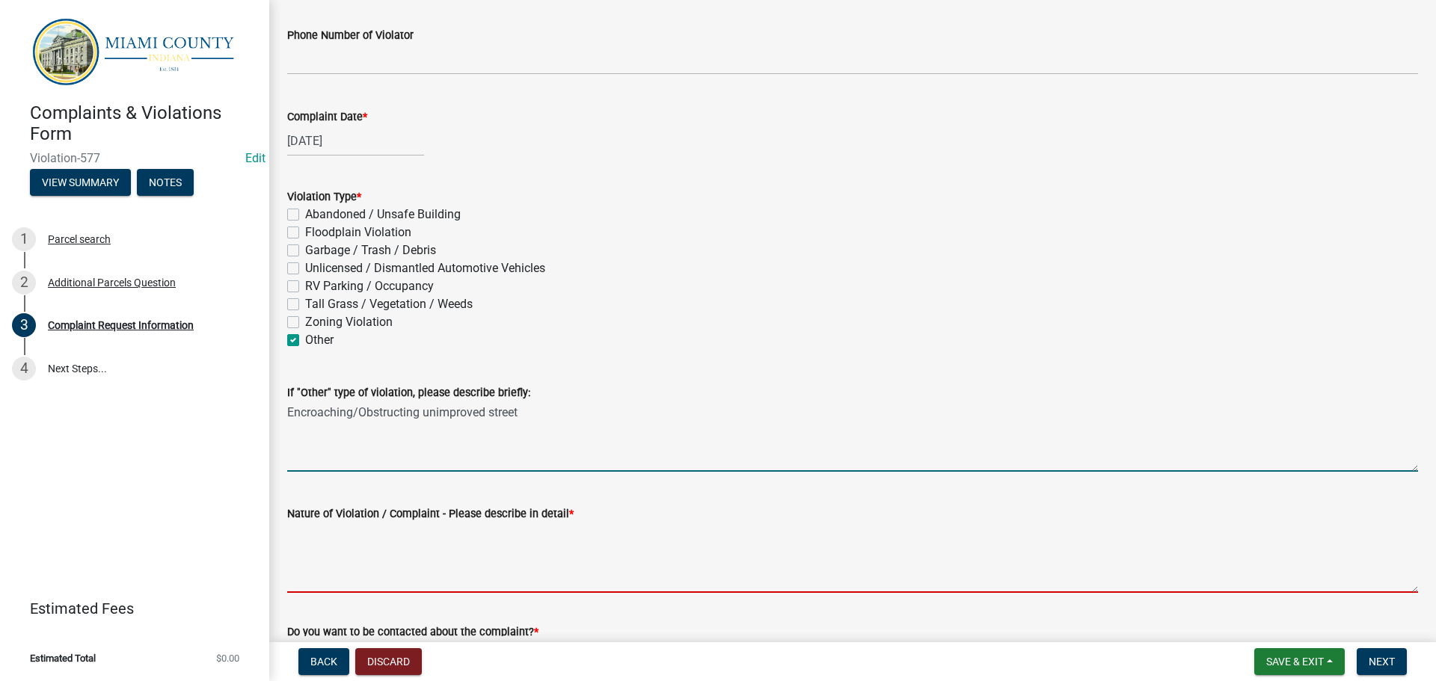
click at [341, 544] on textarea "Nature of Violation / Complaint - Please describe in detail *" at bounding box center [852, 558] width 1131 height 70
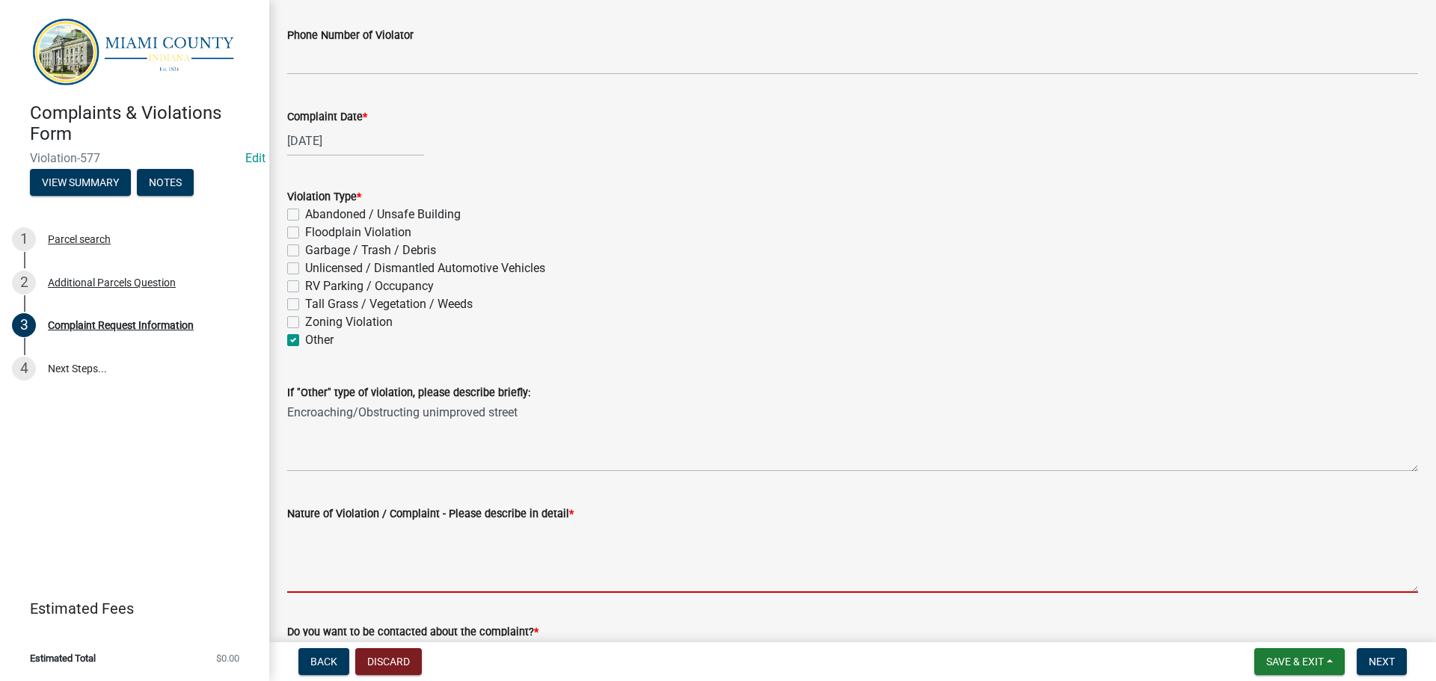
paste textarea "Encroaching/Obstructing unimproved street"
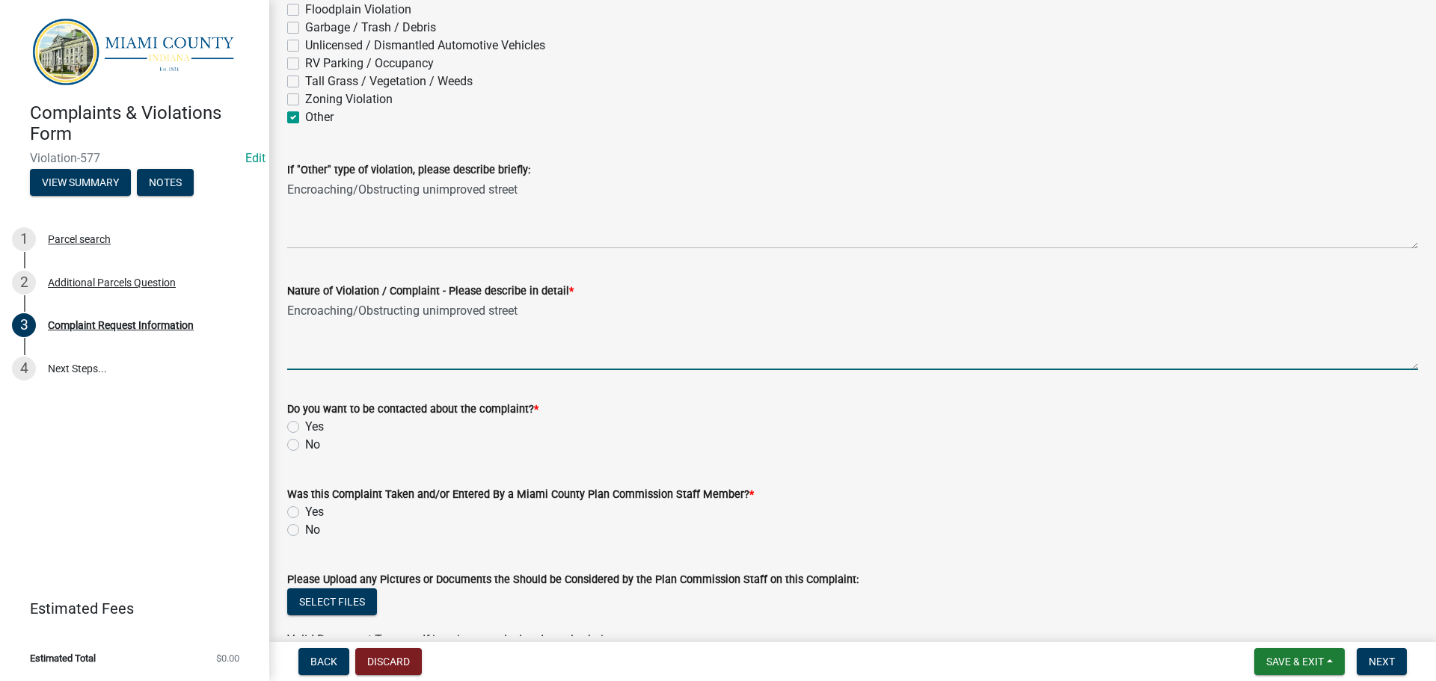
scroll to position [897, 0]
type textarea "Encroaching/Obstructing unimproved street"
click at [305, 442] on label "No" at bounding box center [312, 443] width 15 height 18
click at [305, 442] on input "No" at bounding box center [310, 439] width 10 height 10
radio input "true"
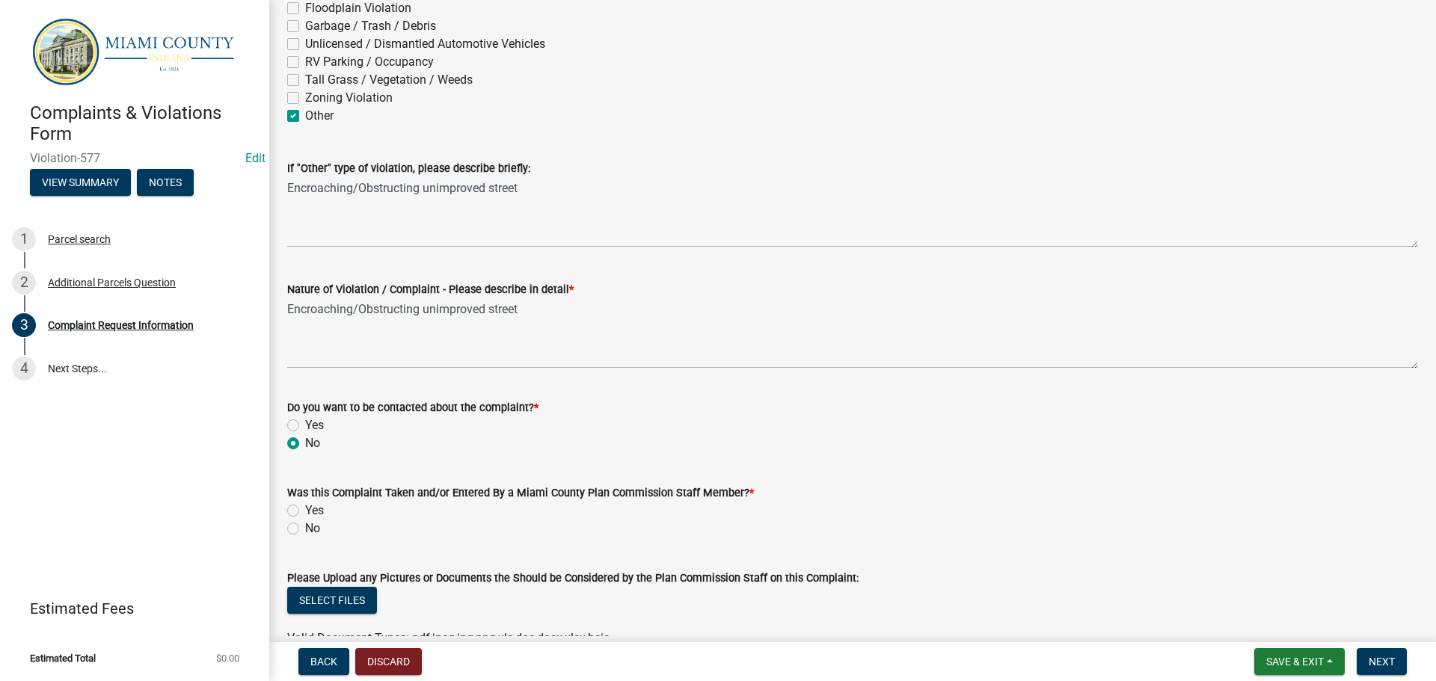
click at [305, 508] on label "Yes" at bounding box center [314, 511] width 19 height 18
click at [305, 508] on input "Yes" at bounding box center [310, 507] width 10 height 10
radio input "true"
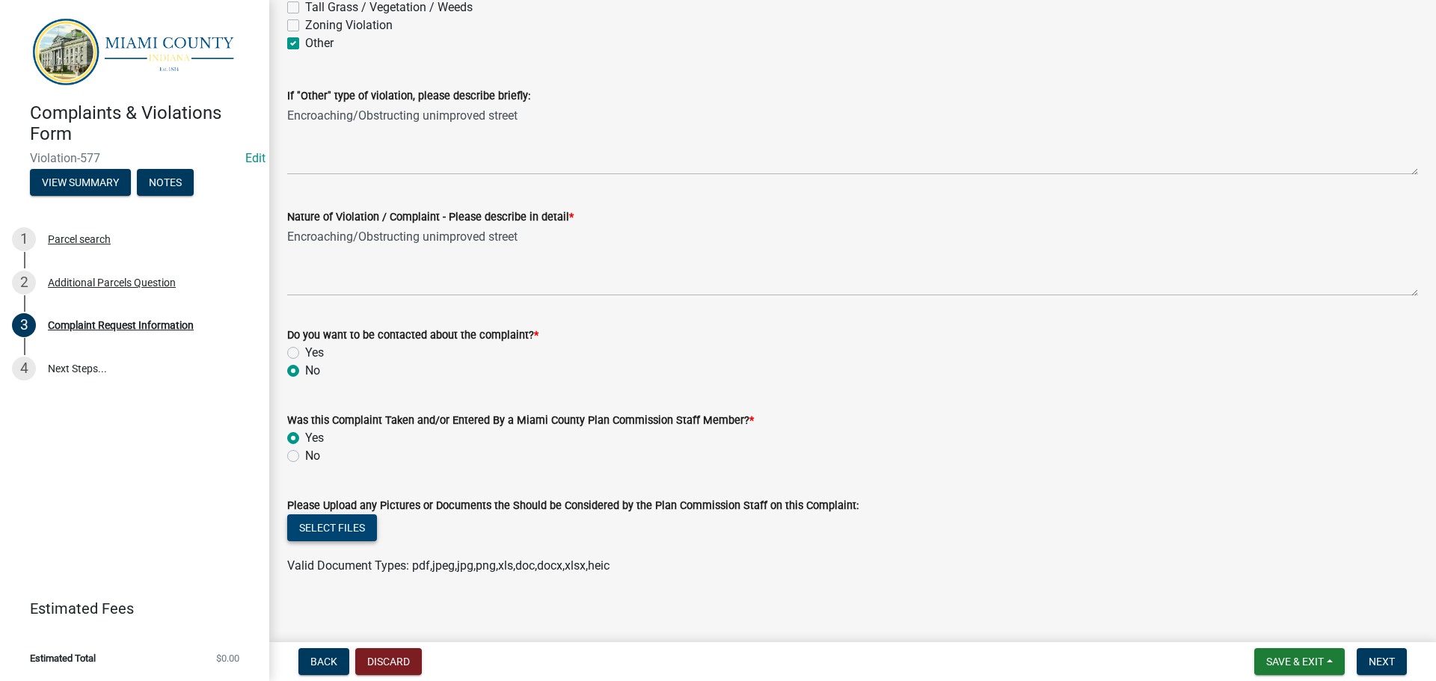
scroll to position [980, 0]
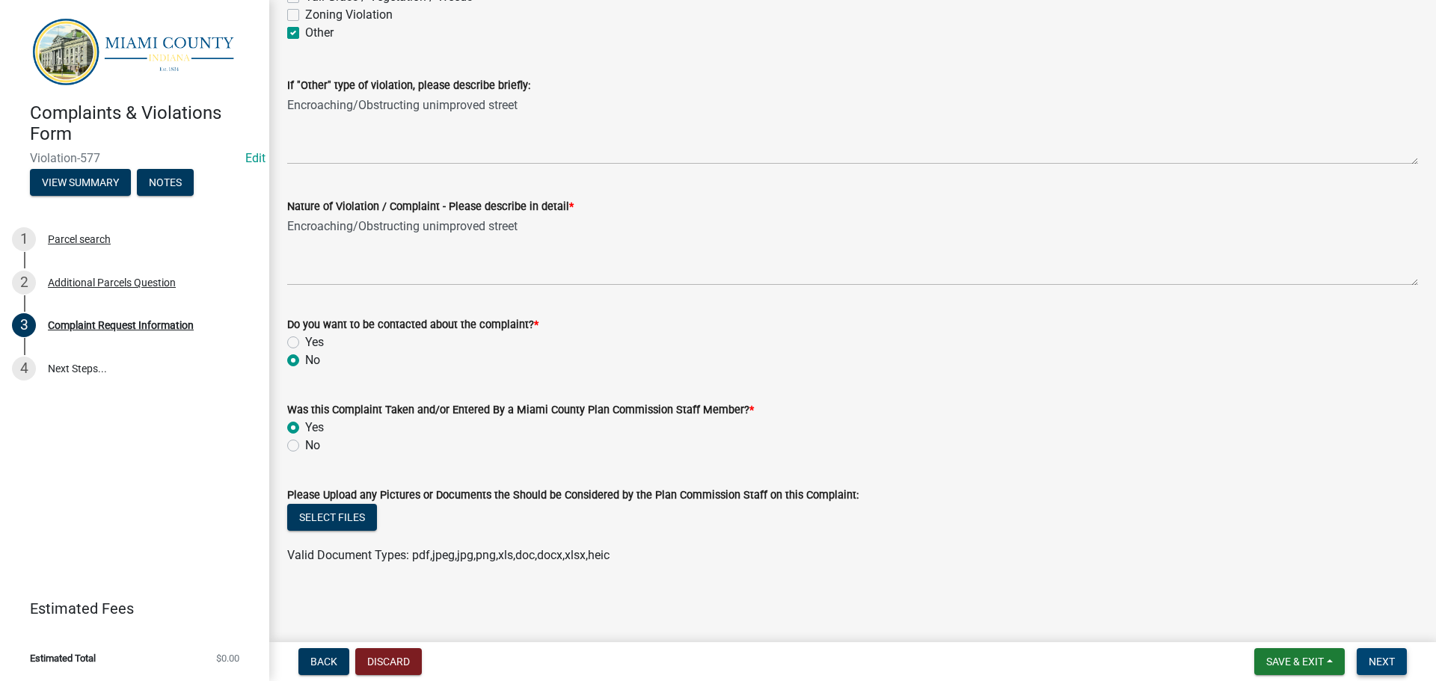
click at [1367, 659] on button "Next" at bounding box center [1381, 661] width 50 height 27
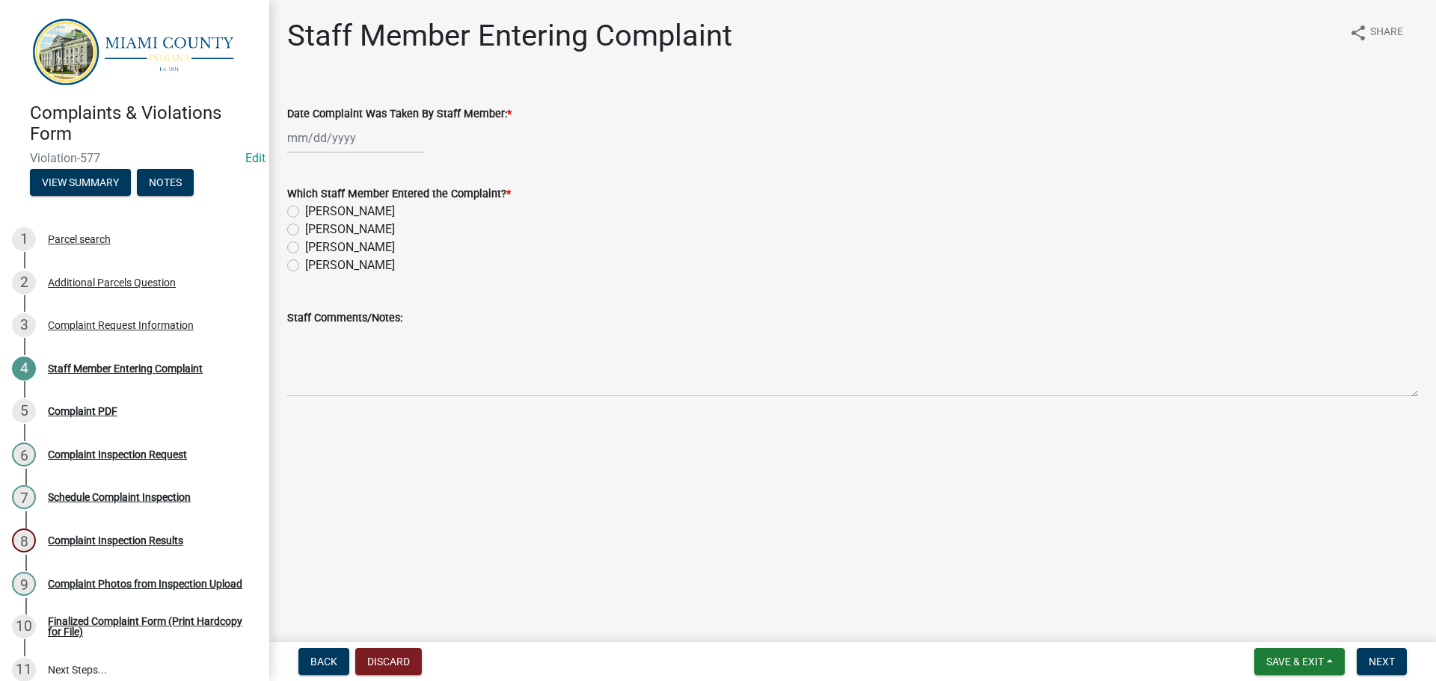
select select "10"
select select "2025"
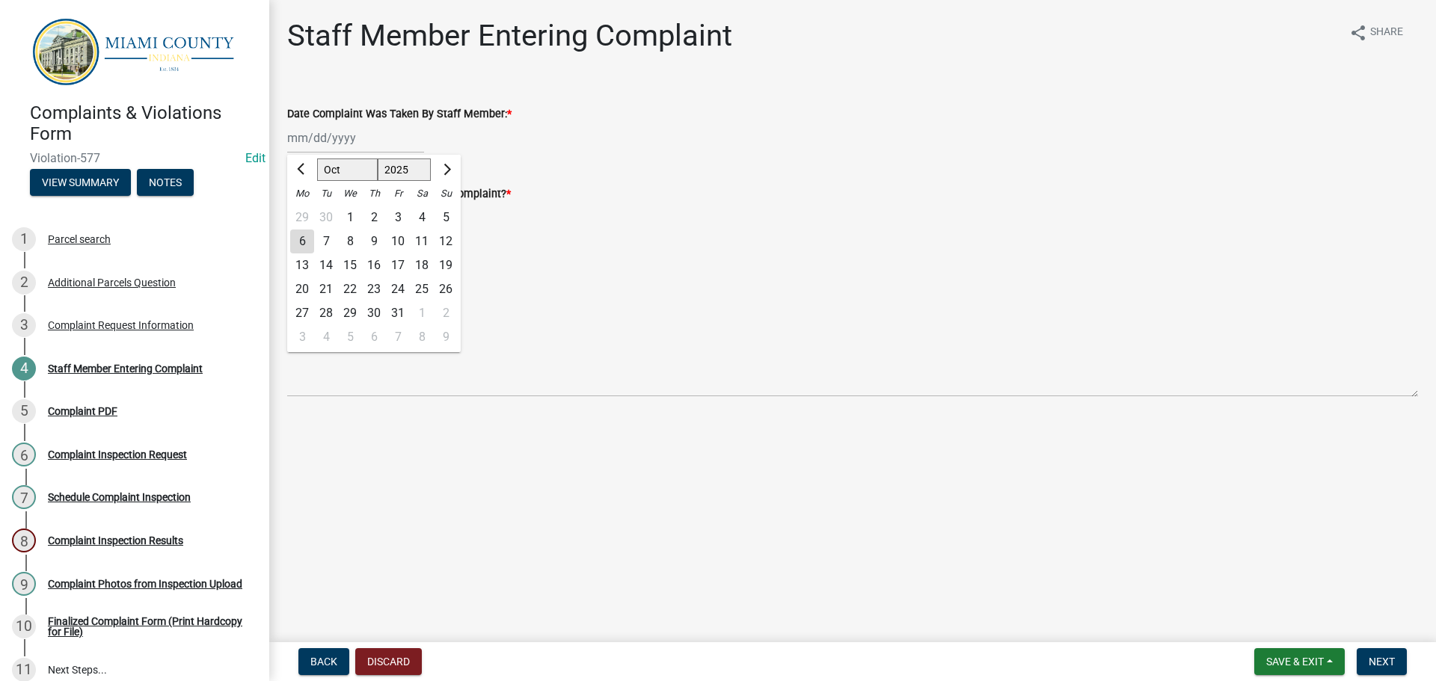
click at [342, 134] on div "[PERSON_NAME] Feb Mar Apr [PERSON_NAME][DATE] Oct Nov [DATE] 1526 1527 1528 152…" at bounding box center [355, 138] width 137 height 31
click at [301, 236] on div "6" at bounding box center [302, 242] width 24 height 24
type input "[DATE]"
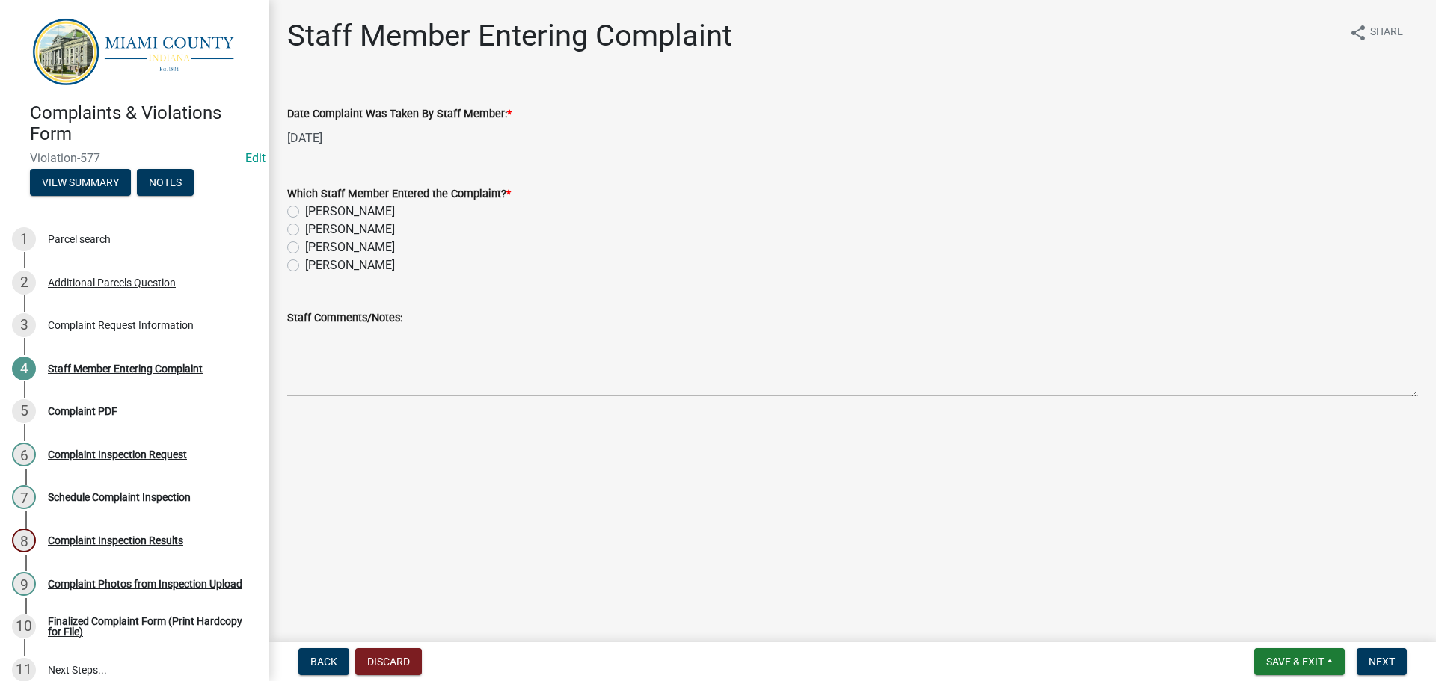
click at [305, 247] on label "[PERSON_NAME]" at bounding box center [350, 248] width 90 height 18
click at [305, 247] on input "[PERSON_NAME]" at bounding box center [310, 244] width 10 height 10
radio input "true"
click at [1382, 663] on span "Next" at bounding box center [1381, 662] width 26 height 12
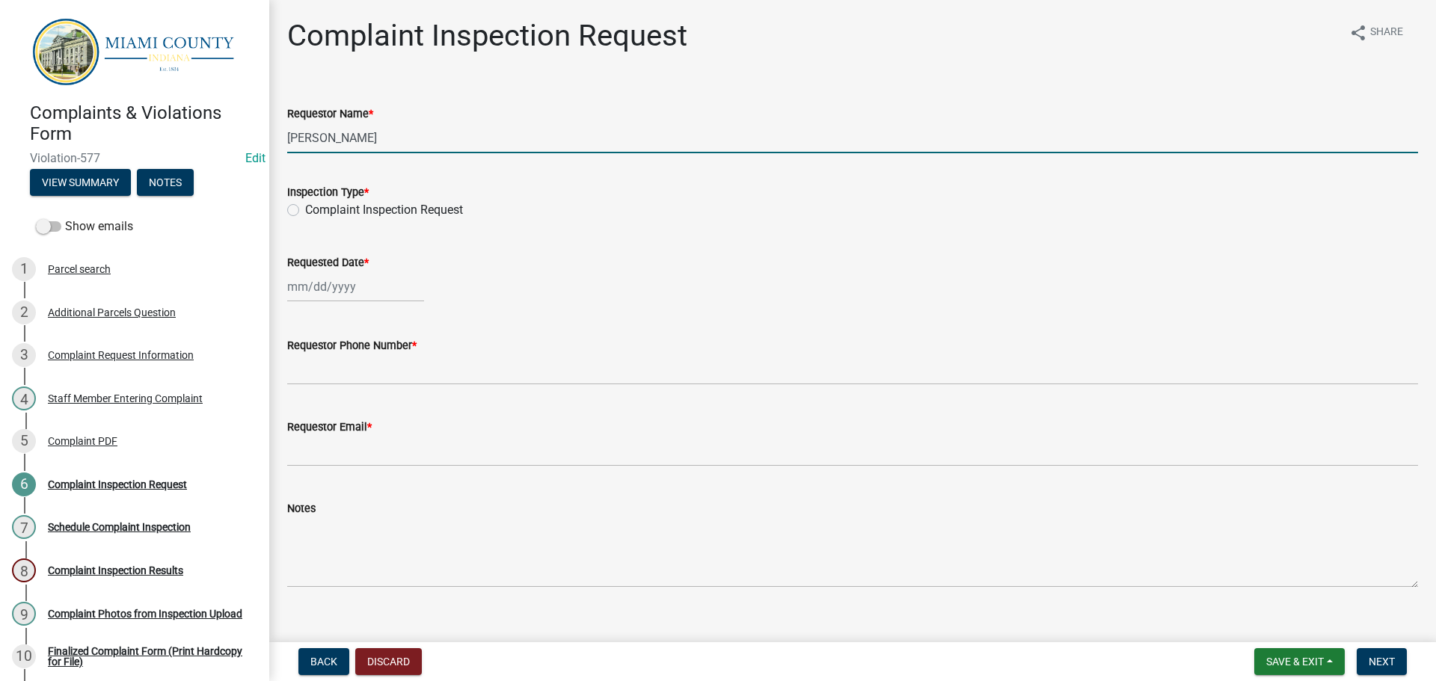
drag, startPoint x: 405, startPoint y: 137, endPoint x: 256, endPoint y: 130, distance: 148.9
click at [256, 130] on div "Complaints & Violations Form Violation-577 Edit View Summary Notes Show emails …" at bounding box center [718, 340] width 1436 height 681
type input "[PERSON_NAME] & [PERSON_NAME]"
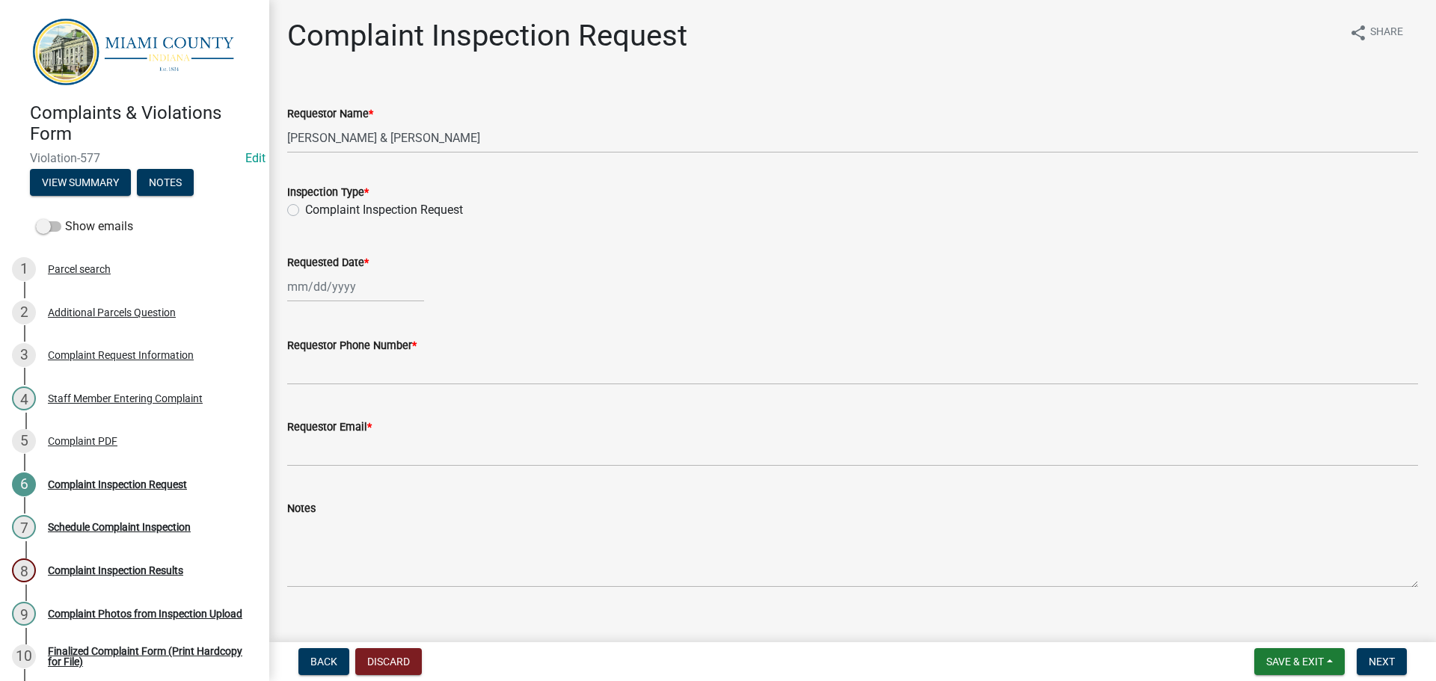
click at [305, 209] on label "Complaint Inspection Request" at bounding box center [384, 210] width 158 height 18
click at [305, 209] on input "Complaint Inspection Request" at bounding box center [310, 206] width 10 height 10
radio input "true"
select select "10"
select select "2025"
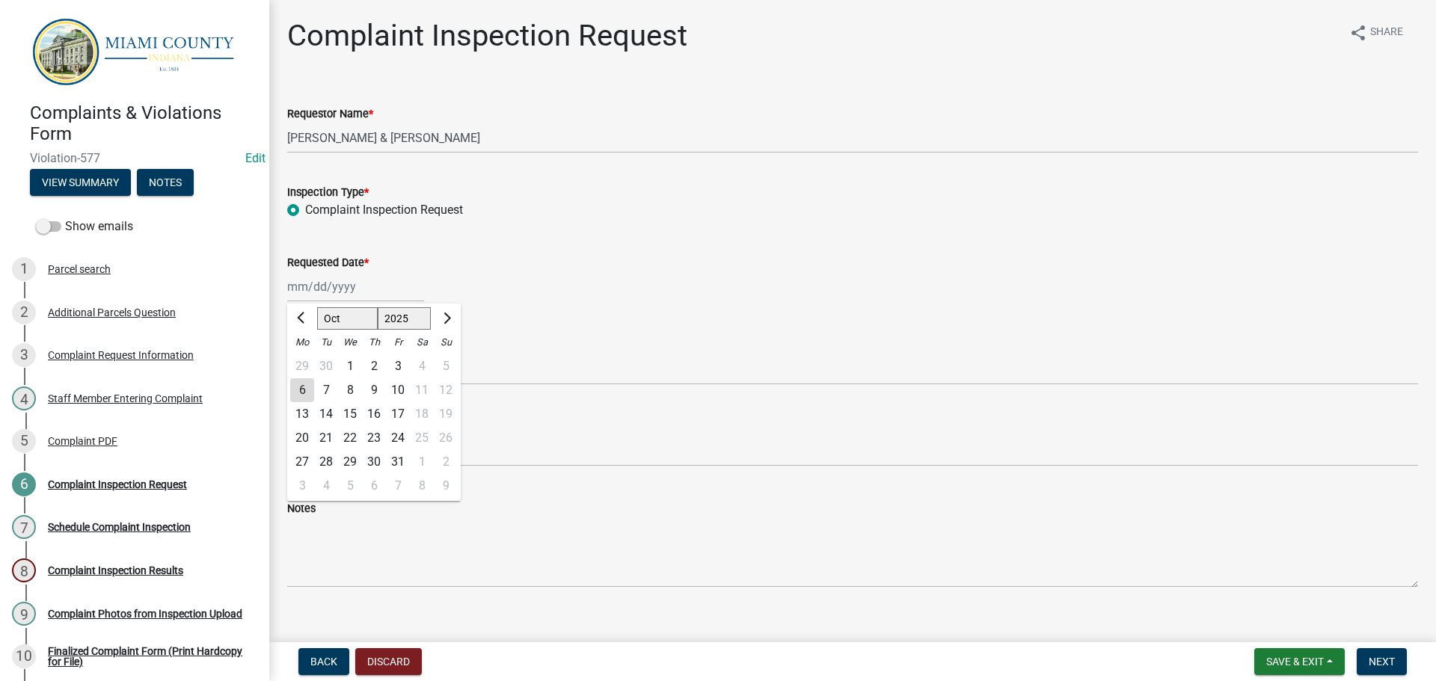
click at [344, 288] on div "[PERSON_NAME] Feb Mar Apr [PERSON_NAME][DATE] Oct Nov [DATE] 1526 1527 1528 152…" at bounding box center [355, 286] width 137 height 31
click at [324, 393] on div "7" at bounding box center [326, 390] width 24 height 24
type input "[DATE]"
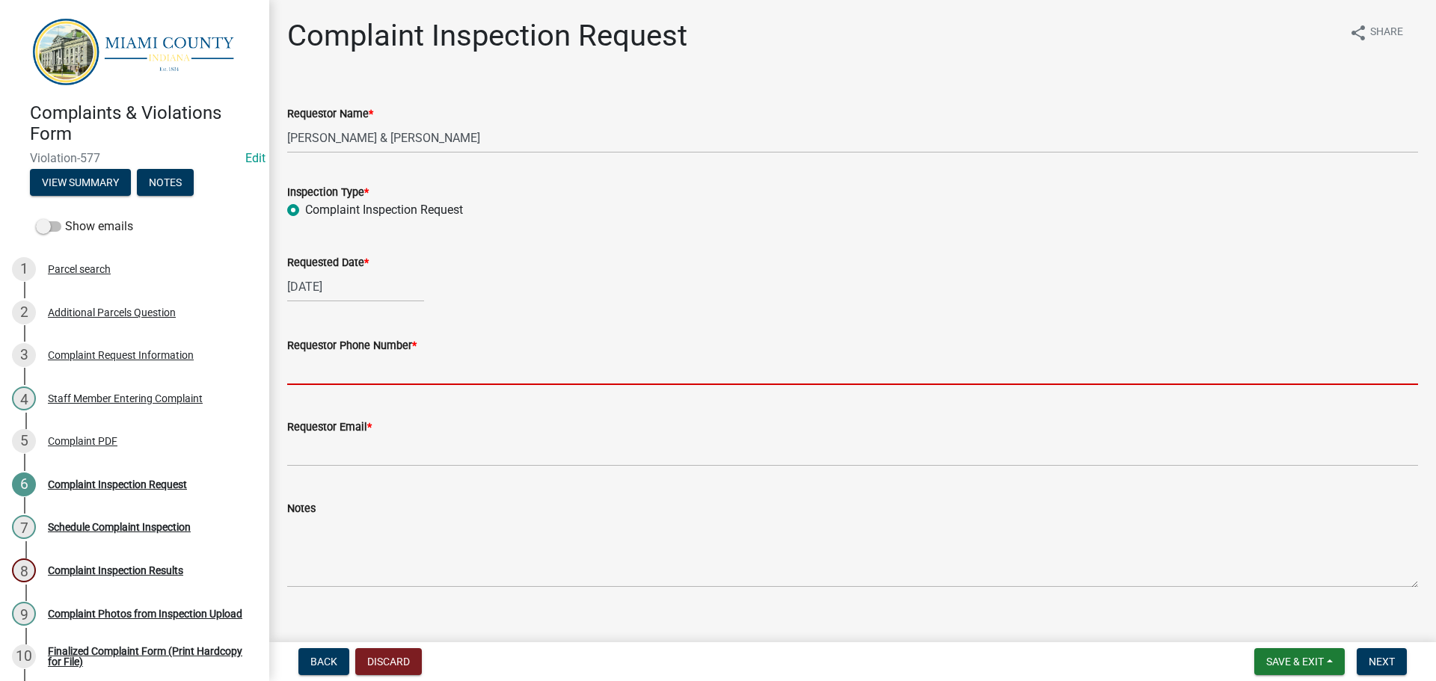
click at [330, 375] on input "Requestor Phone Number *" at bounding box center [852, 369] width 1131 height 31
type input "7654723901"
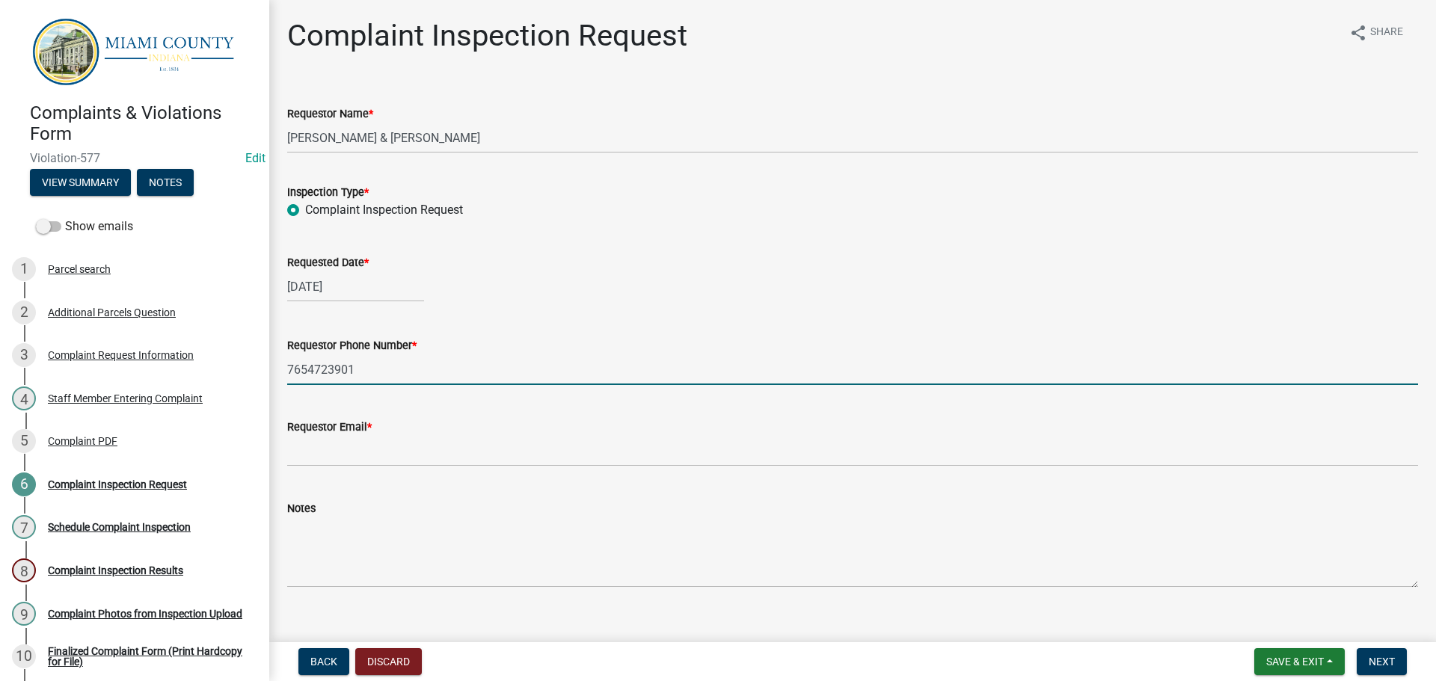
click at [387, 380] on input "7654723901" at bounding box center [852, 369] width 1131 height 31
drag, startPoint x: 384, startPoint y: 369, endPoint x: 236, endPoint y: 361, distance: 149.0
click at [236, 361] on div "Complaints & Violations Form Violation-577 Edit View Summary Notes Show emails …" at bounding box center [718, 340] width 1436 height 681
type input "000-000-0000"
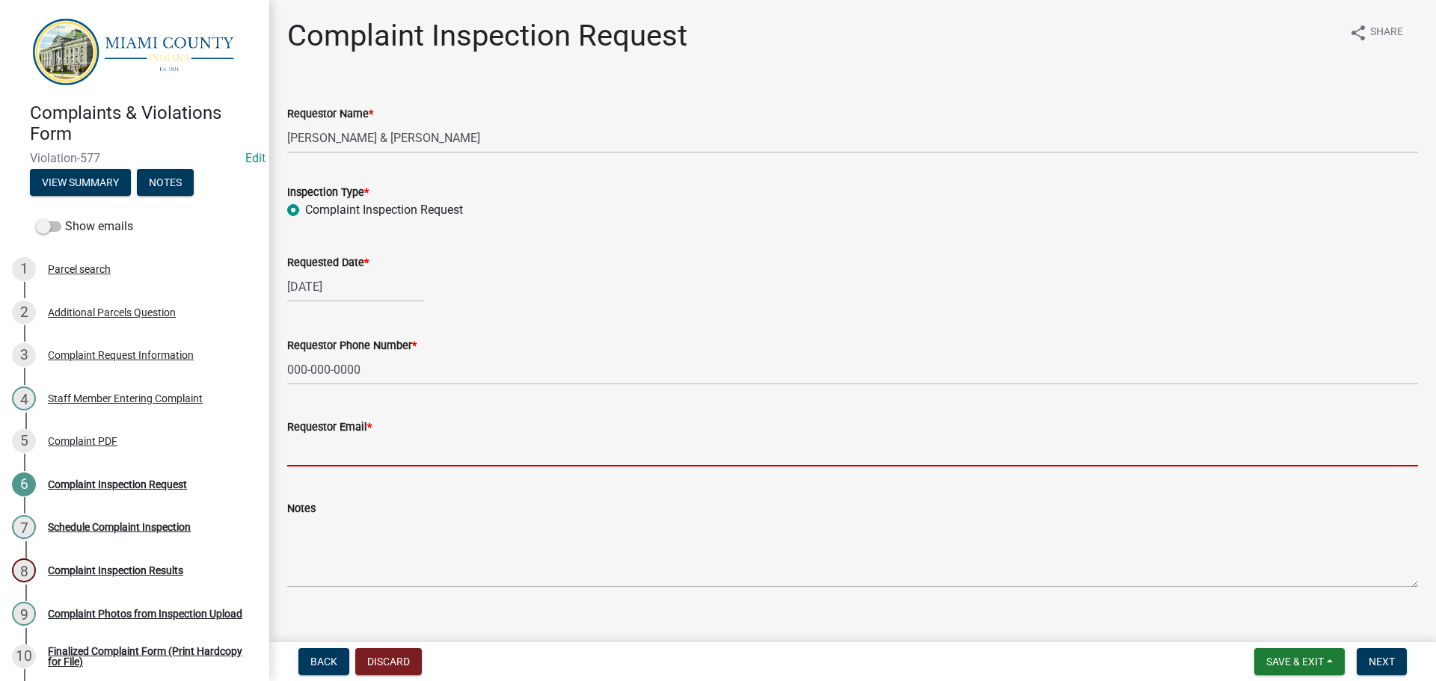
click at [357, 458] on input "Requestor Email *" at bounding box center [852, 451] width 1131 height 31
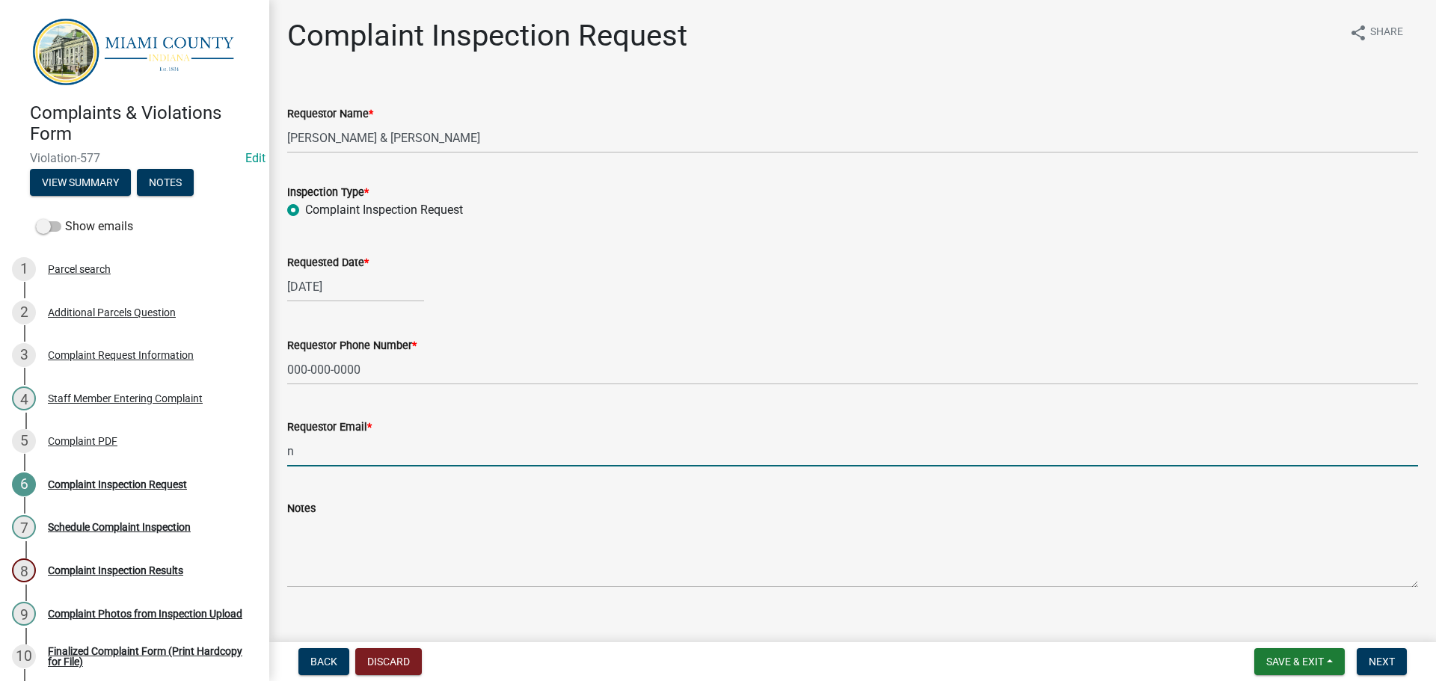
type input "[EMAIL_ADDRESS][DOMAIN_NAME]"
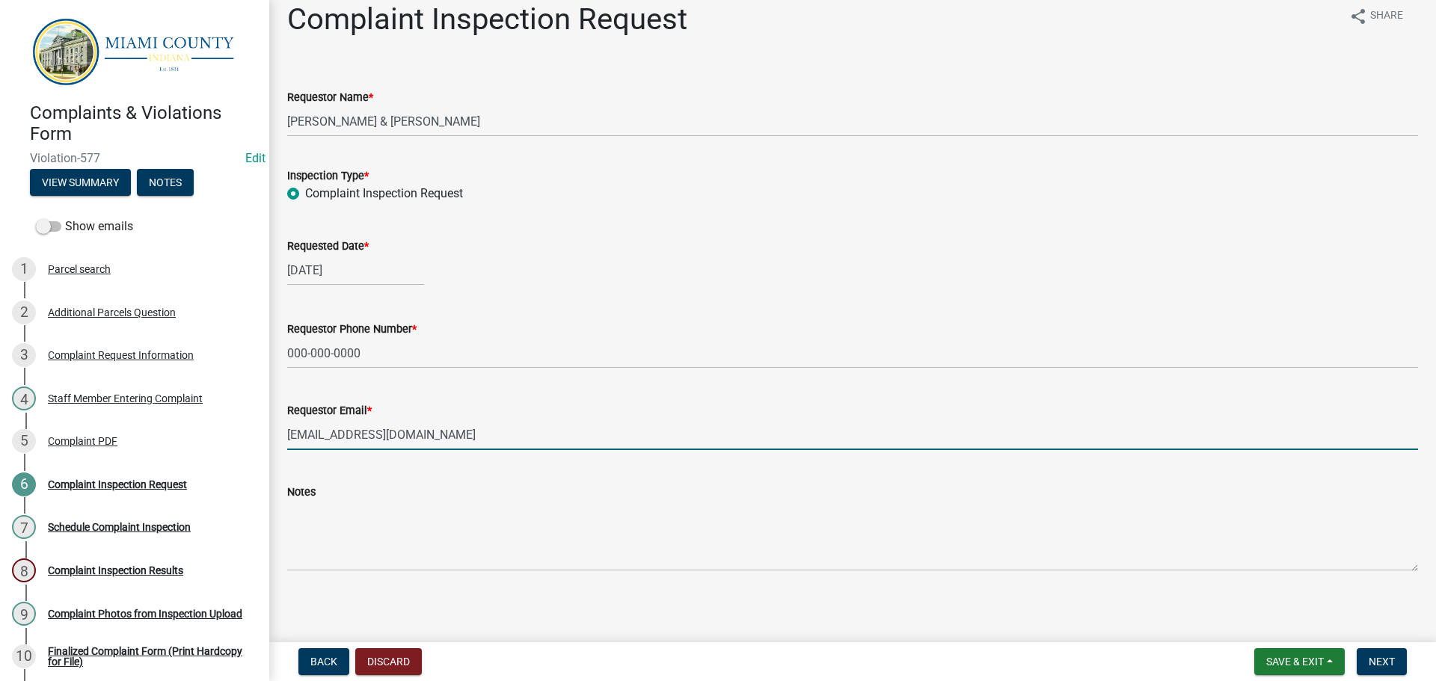
scroll to position [22, 0]
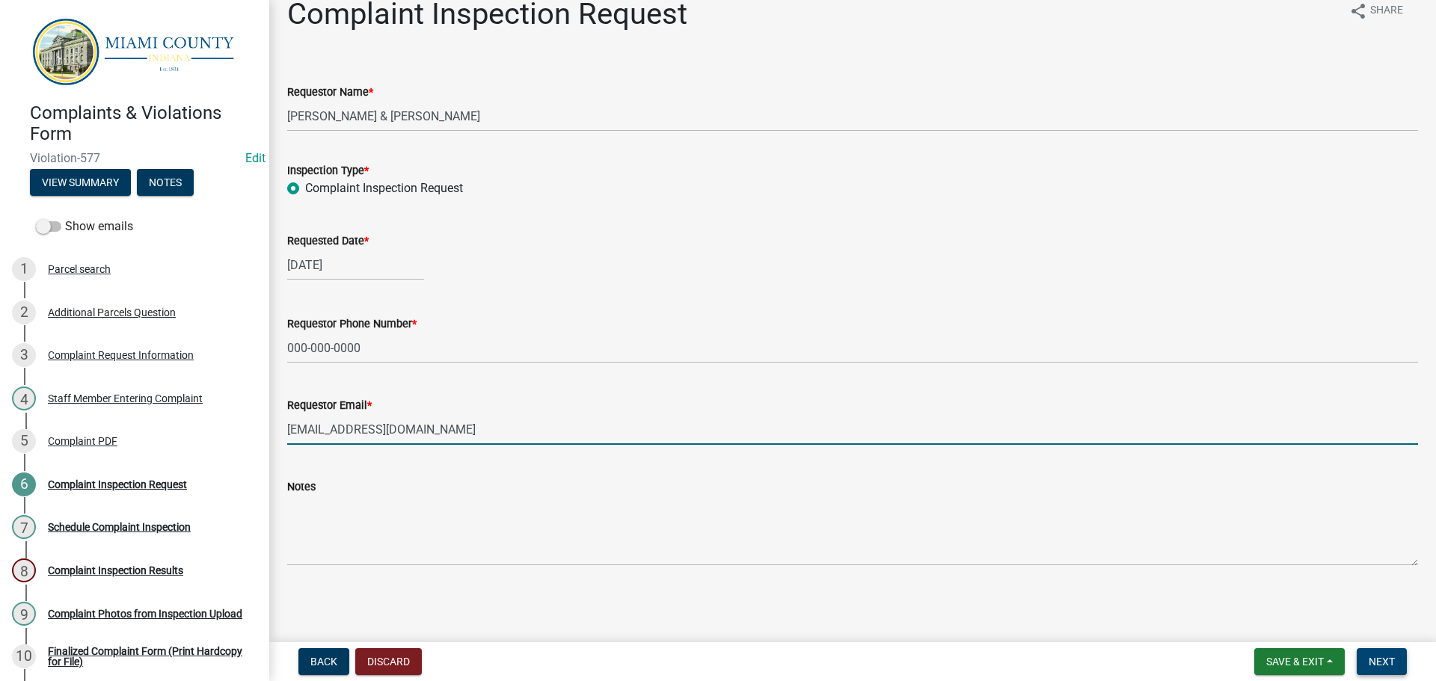
click at [1386, 657] on span "Next" at bounding box center [1381, 662] width 26 height 12
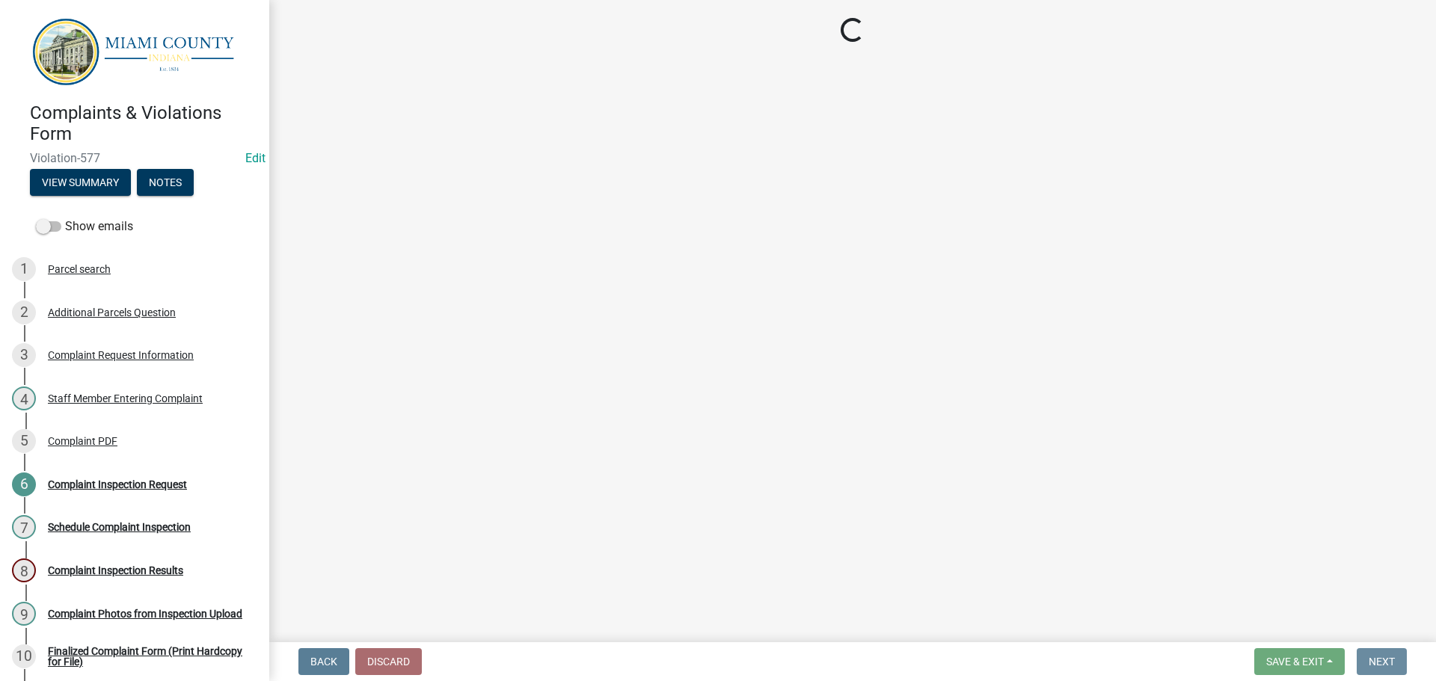
scroll to position [0, 0]
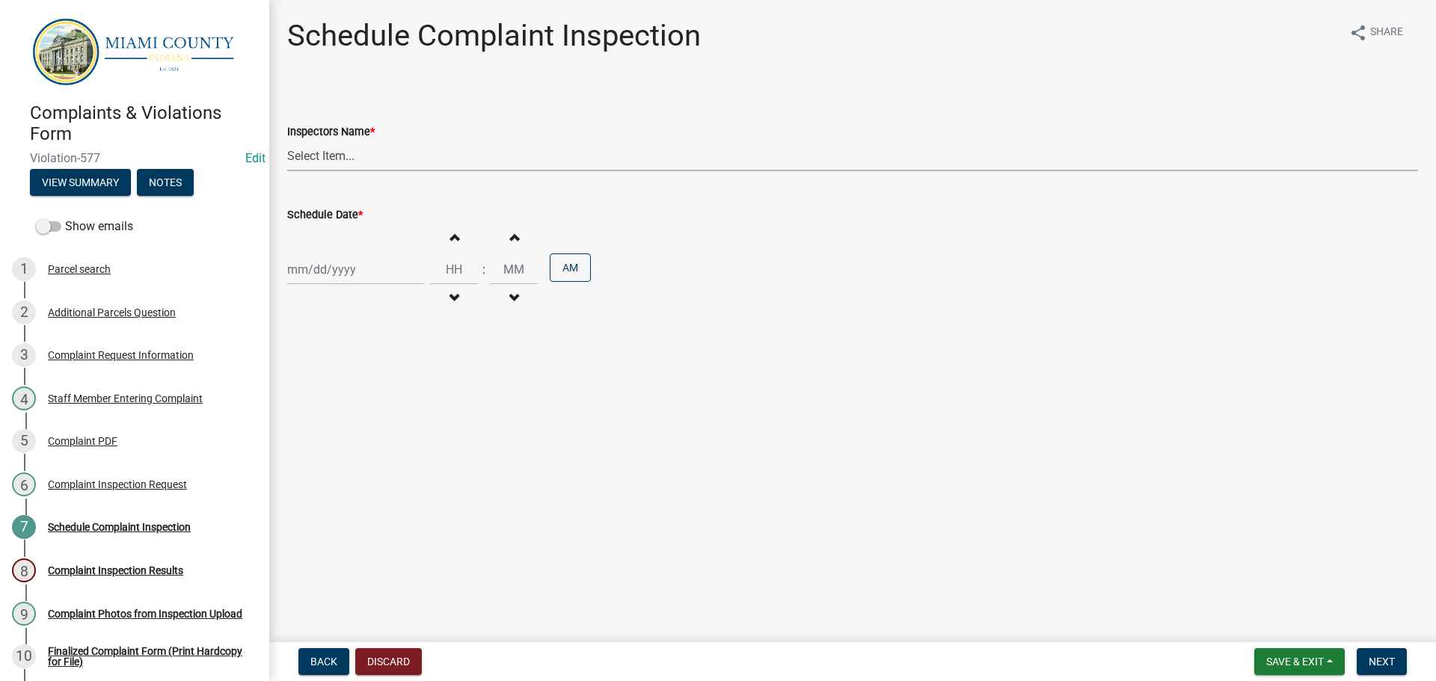
click at [383, 161] on select "Select Item... bmthomas ([PERSON_NAME]) croser ([PERSON_NAME]) [PERSON_NAME] ([…" at bounding box center [852, 156] width 1131 height 31
select select "0324ce59-dc13-463c-88f6-21718b6e040a"
click at [287, 141] on select "Select Item... bmthomas ([PERSON_NAME]) croser ([PERSON_NAME]) [PERSON_NAME] ([…" at bounding box center [852, 156] width 1131 height 31
click at [370, 261] on div at bounding box center [355, 269] width 137 height 31
select select "10"
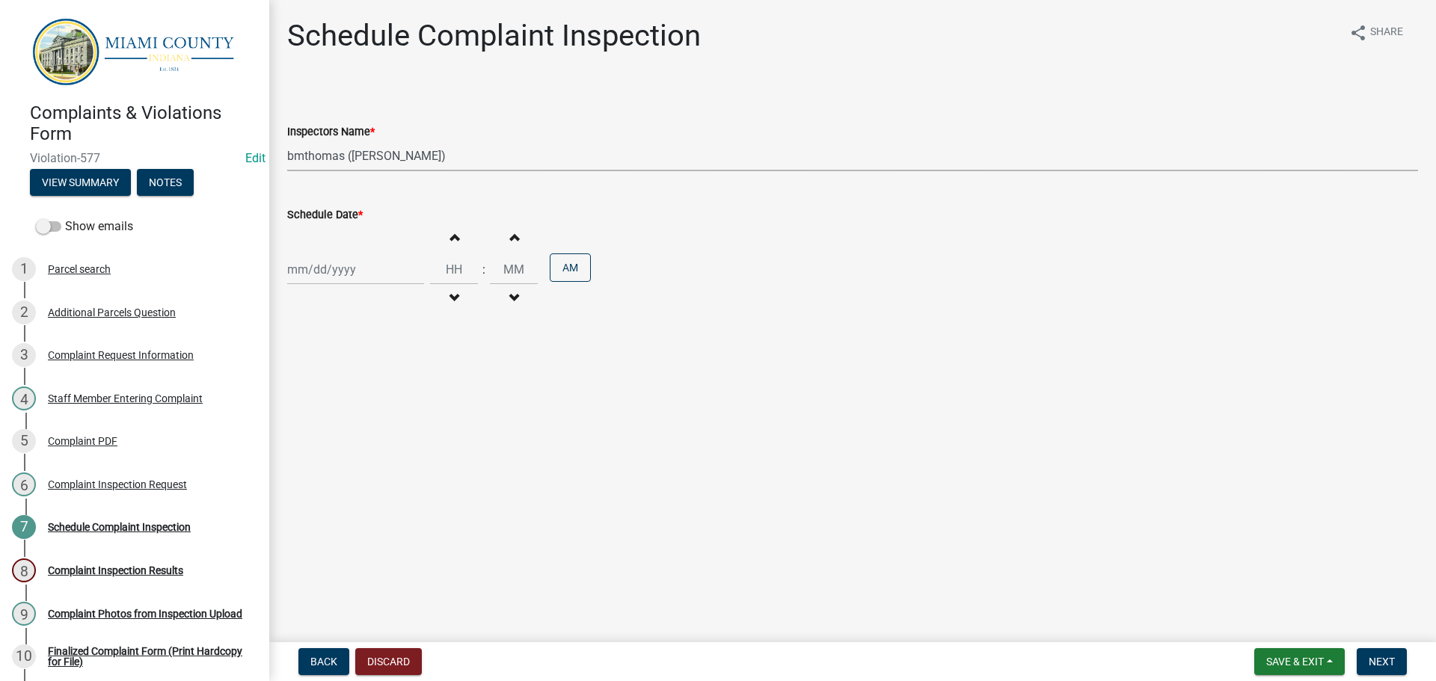
select select "2025"
click at [325, 370] on div "7" at bounding box center [326, 373] width 24 height 24
type input "[DATE]"
click at [510, 238] on span "button" at bounding box center [513, 237] width 7 height 12
type input "12"
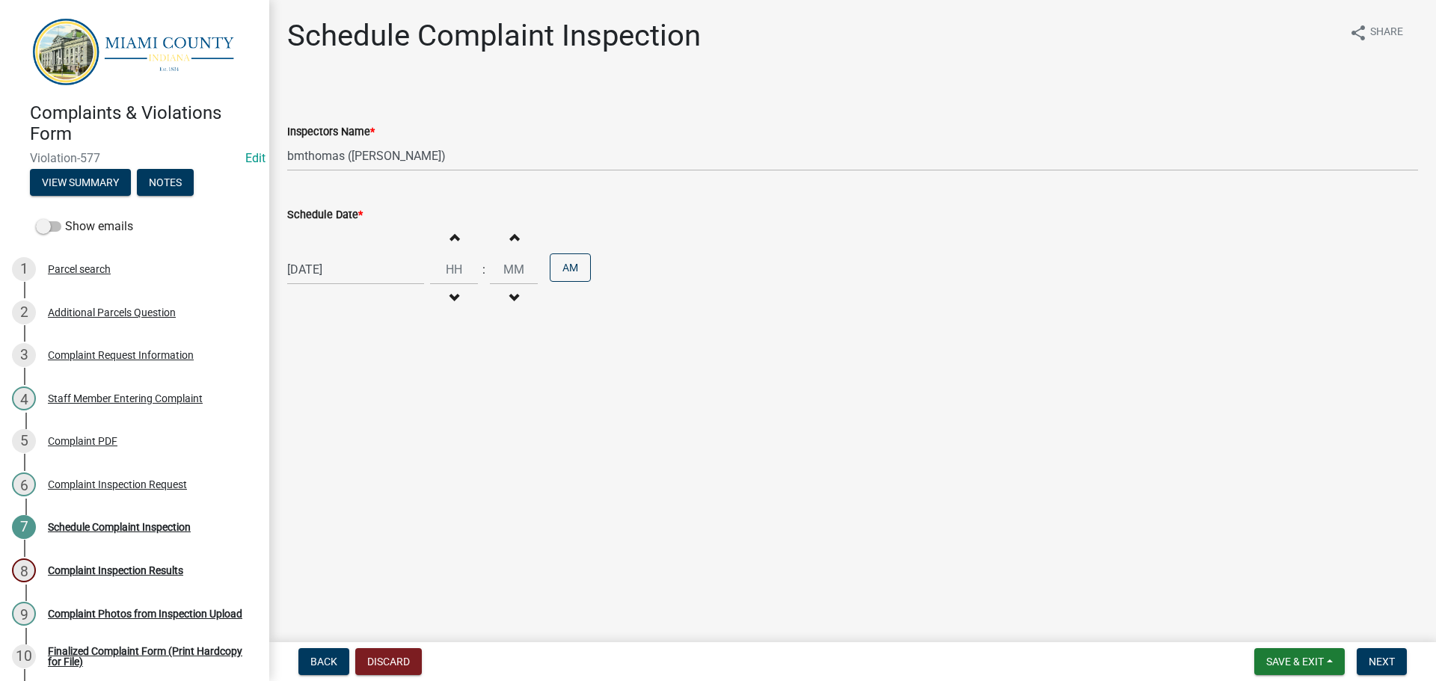
type input "01"
click at [1378, 662] on span "Next" at bounding box center [1381, 662] width 26 height 12
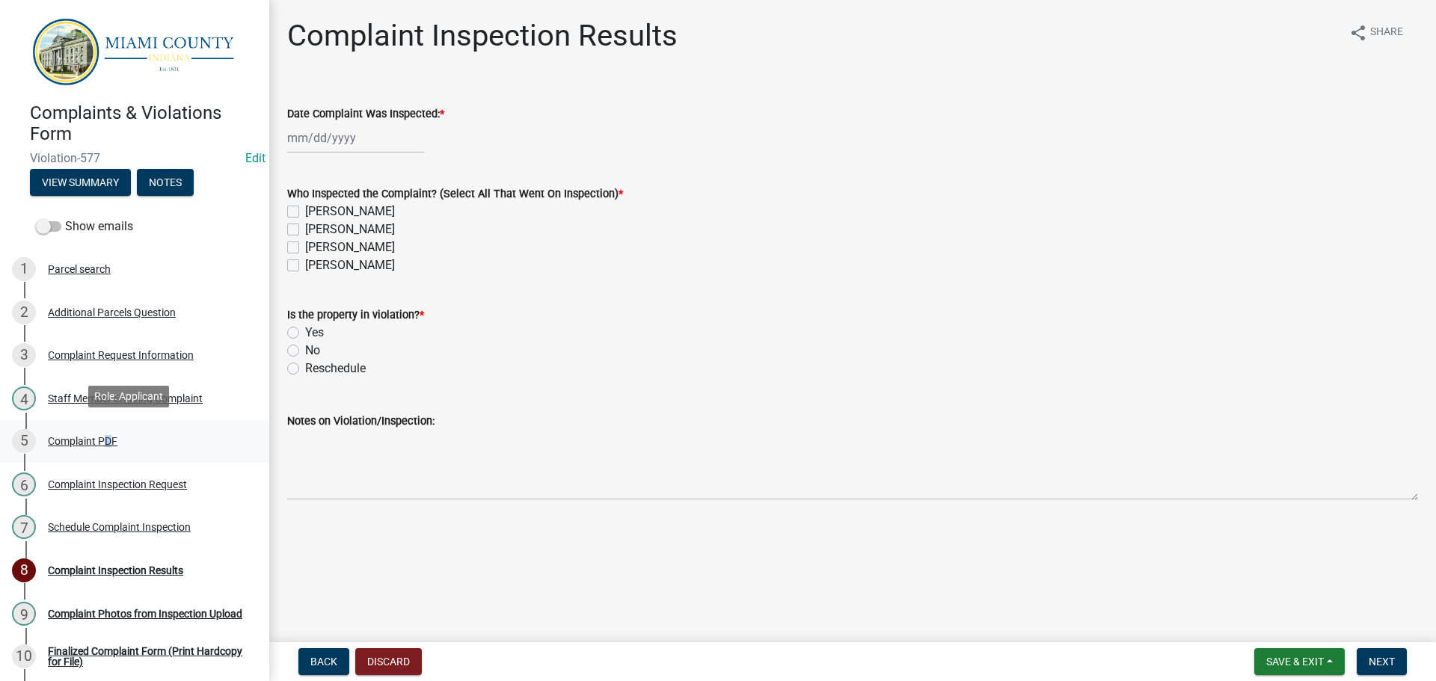
click at [101, 438] on div "Complaint PDF" at bounding box center [83, 441] width 70 height 10
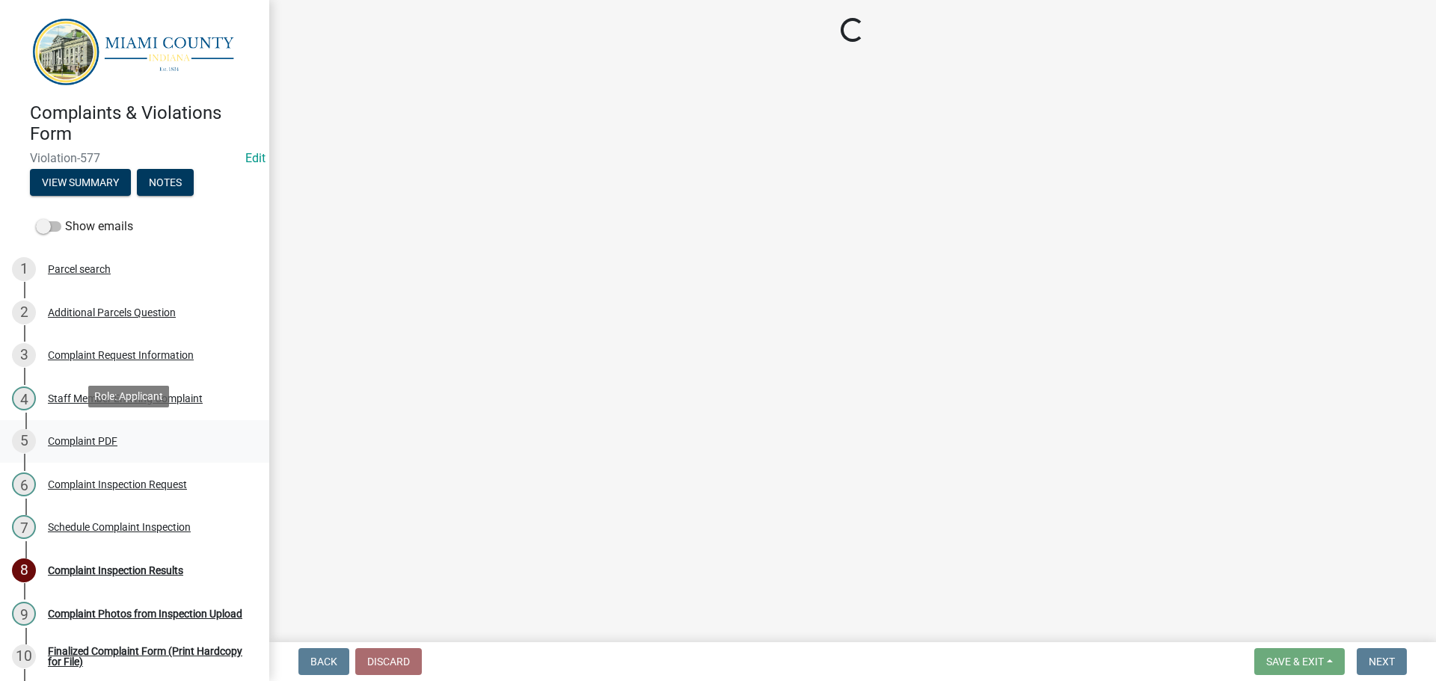
click at [96, 436] on div "Complaint PDF" at bounding box center [83, 441] width 70 height 10
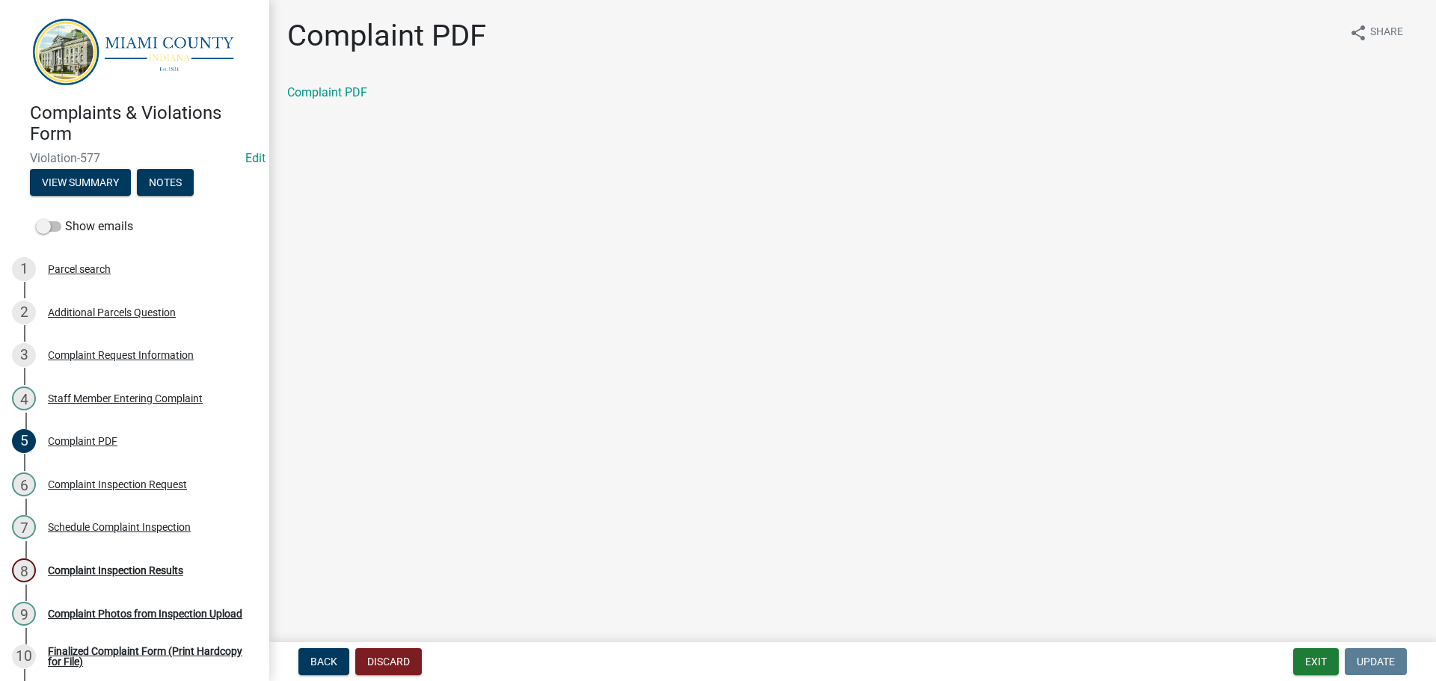
click at [351, 99] on div "Complaint PDF" at bounding box center [852, 93] width 1131 height 18
click at [355, 96] on link "Complaint PDF" at bounding box center [327, 92] width 80 height 14
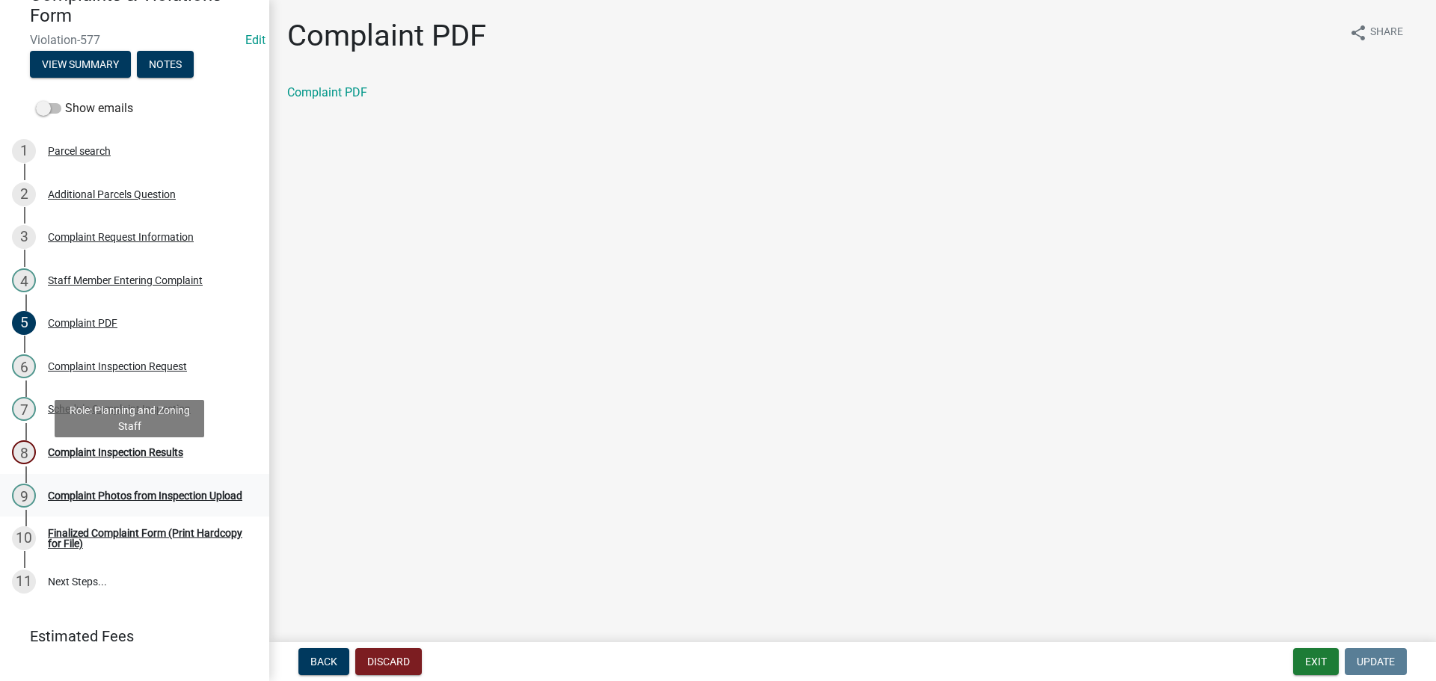
scroll to position [142, 0]
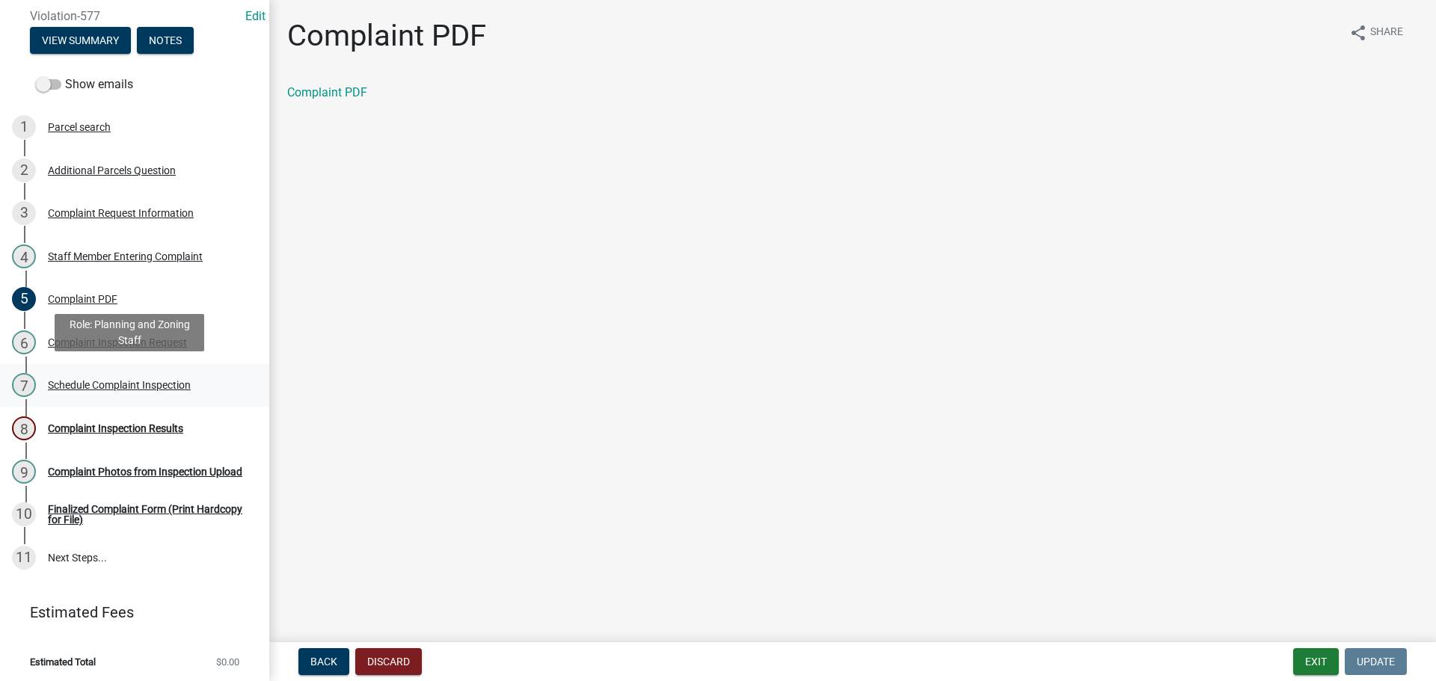
click at [107, 380] on div "Schedule Complaint Inspection" at bounding box center [119, 385] width 143 height 10
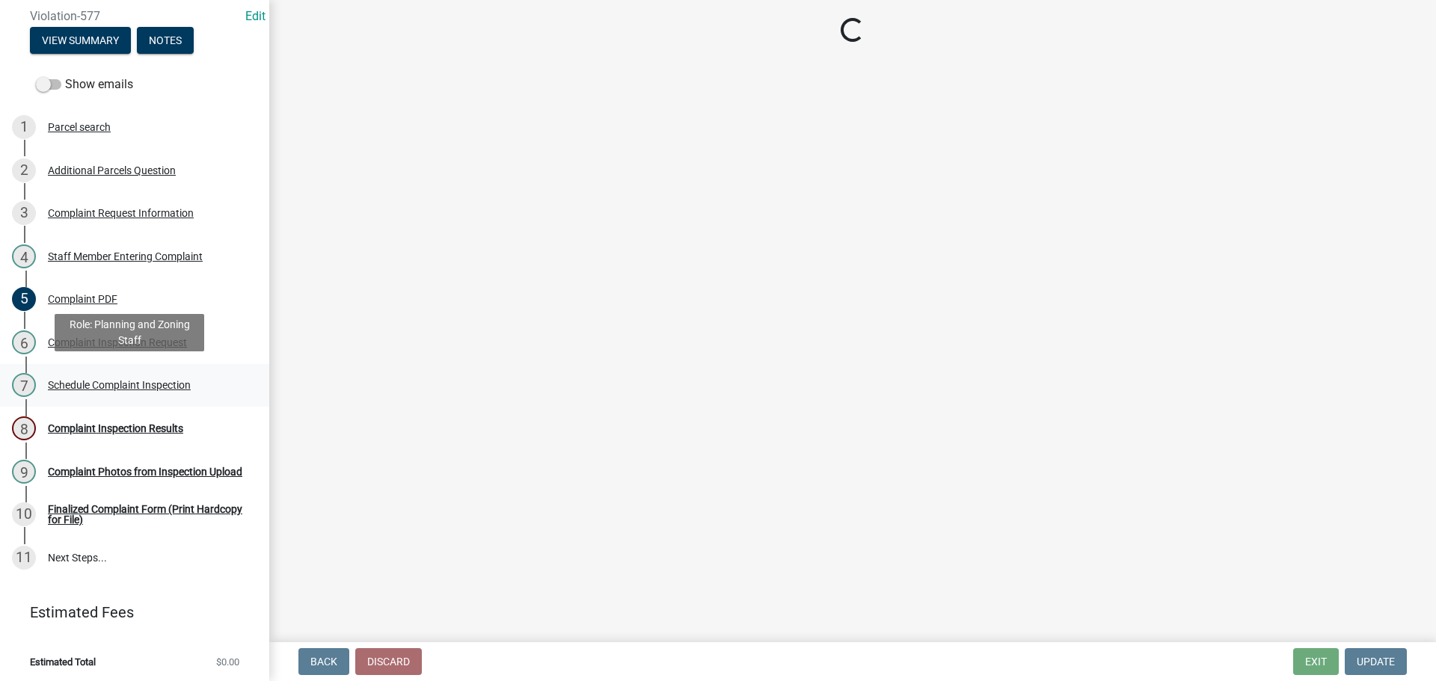
select select "0324ce59-dc13-463c-88f6-21718b6e040a"
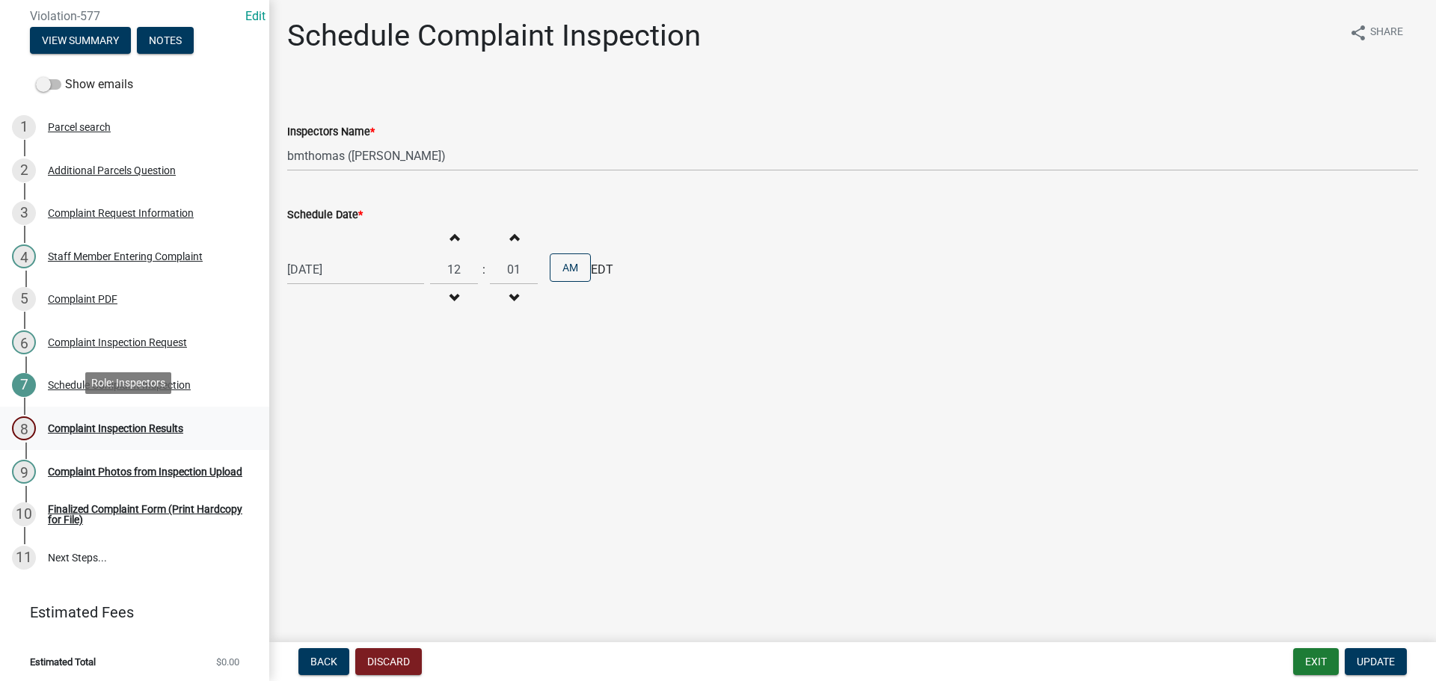
click at [133, 425] on div "Complaint Inspection Results" at bounding box center [115, 428] width 135 height 10
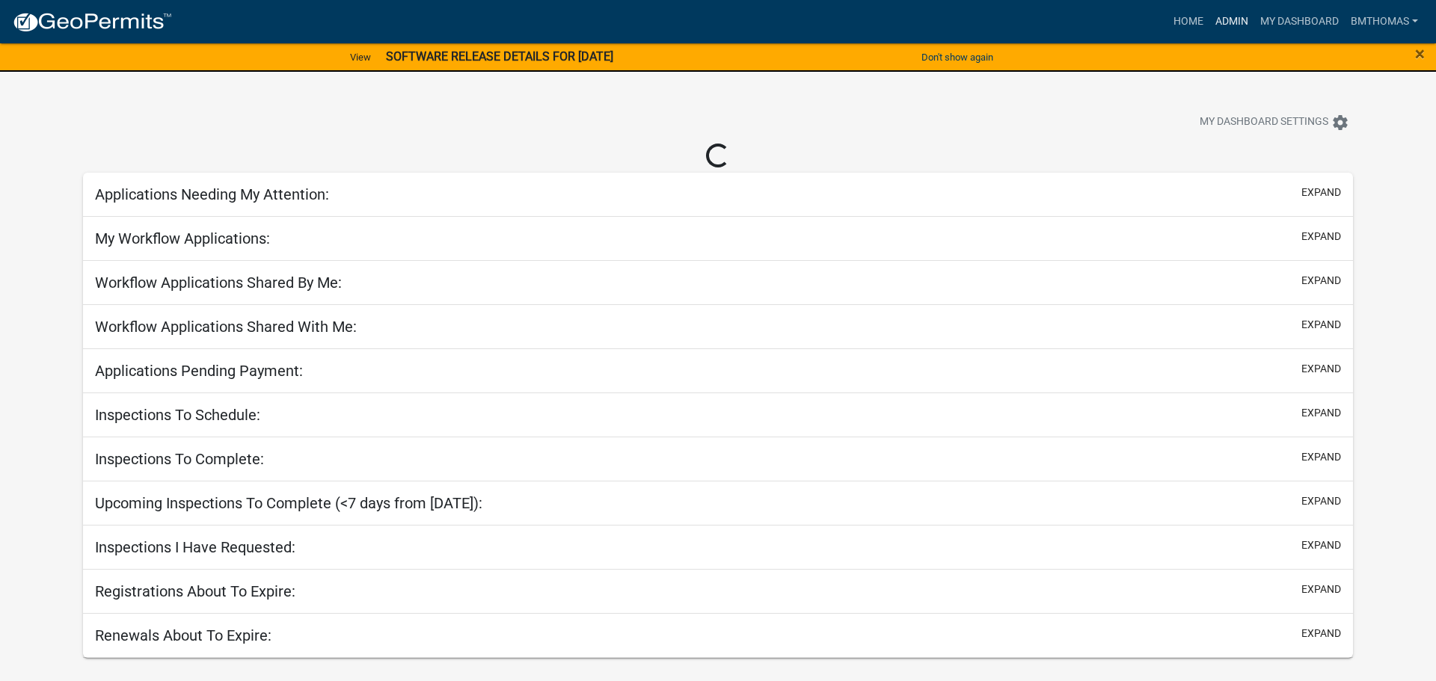
click at [1220, 19] on link "Admin" at bounding box center [1231, 21] width 45 height 28
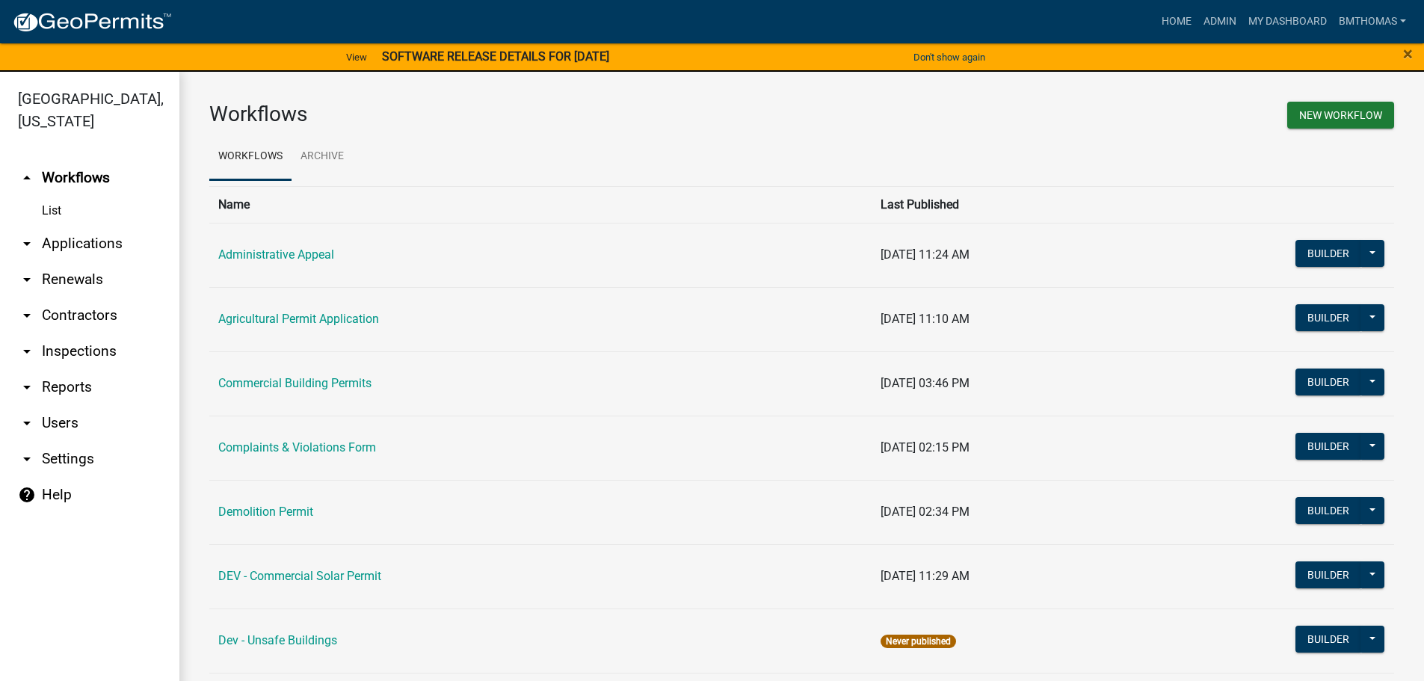
click at [85, 226] on link "arrow_drop_down Applications" at bounding box center [89, 244] width 179 height 36
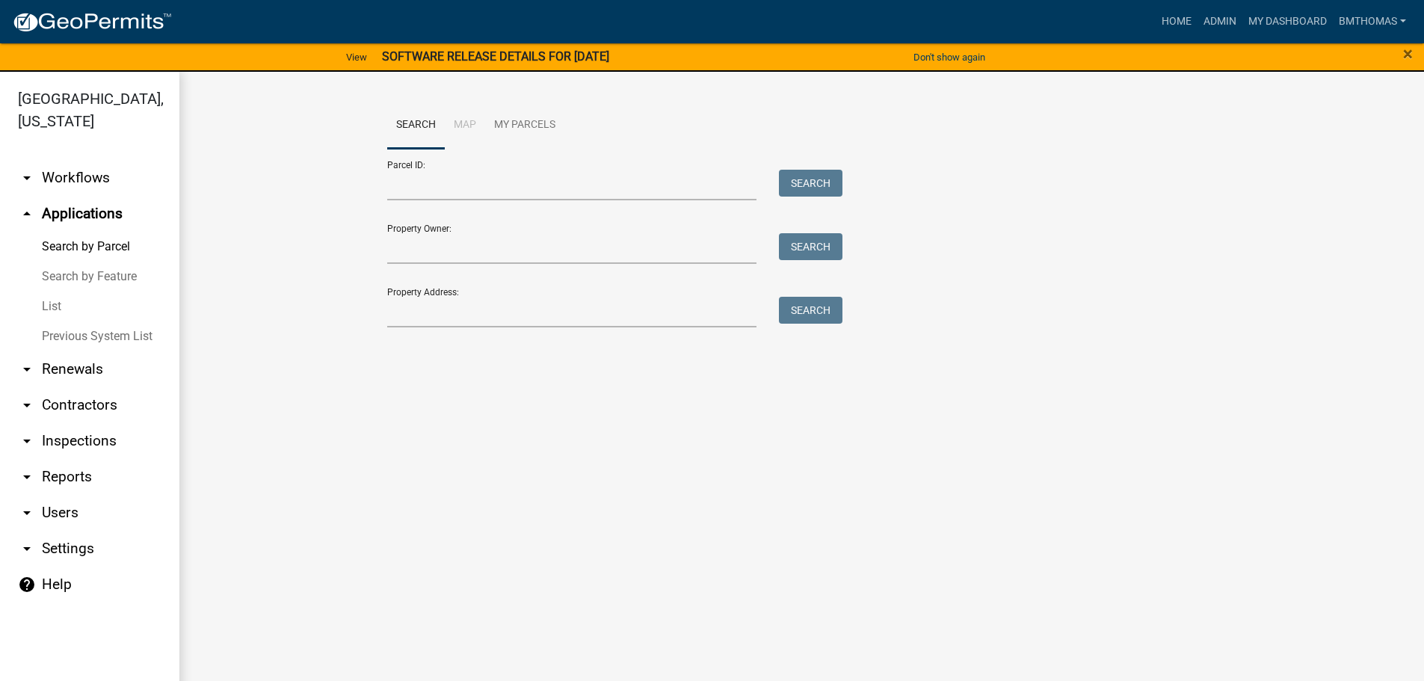
click at [53, 292] on link "List" at bounding box center [89, 307] width 179 height 30
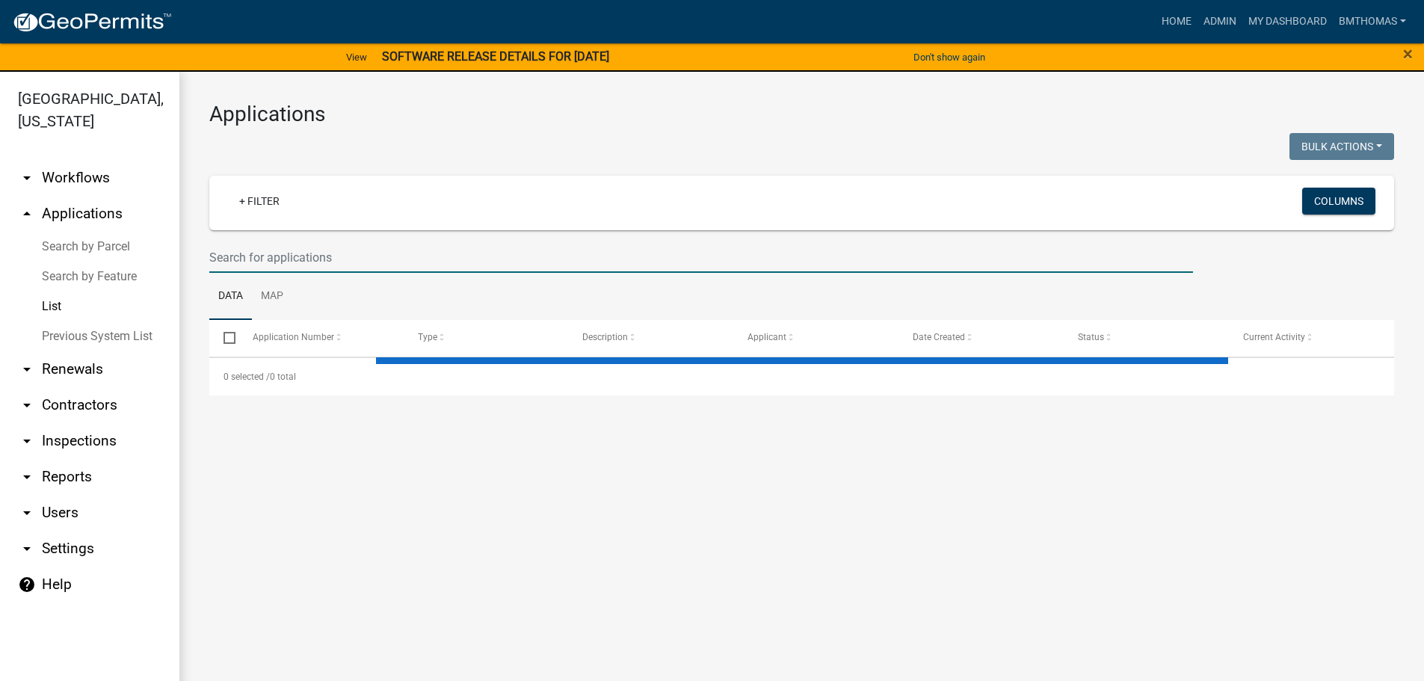
click at [257, 256] on input "text" at bounding box center [701, 257] width 984 height 31
select select "3: 100"
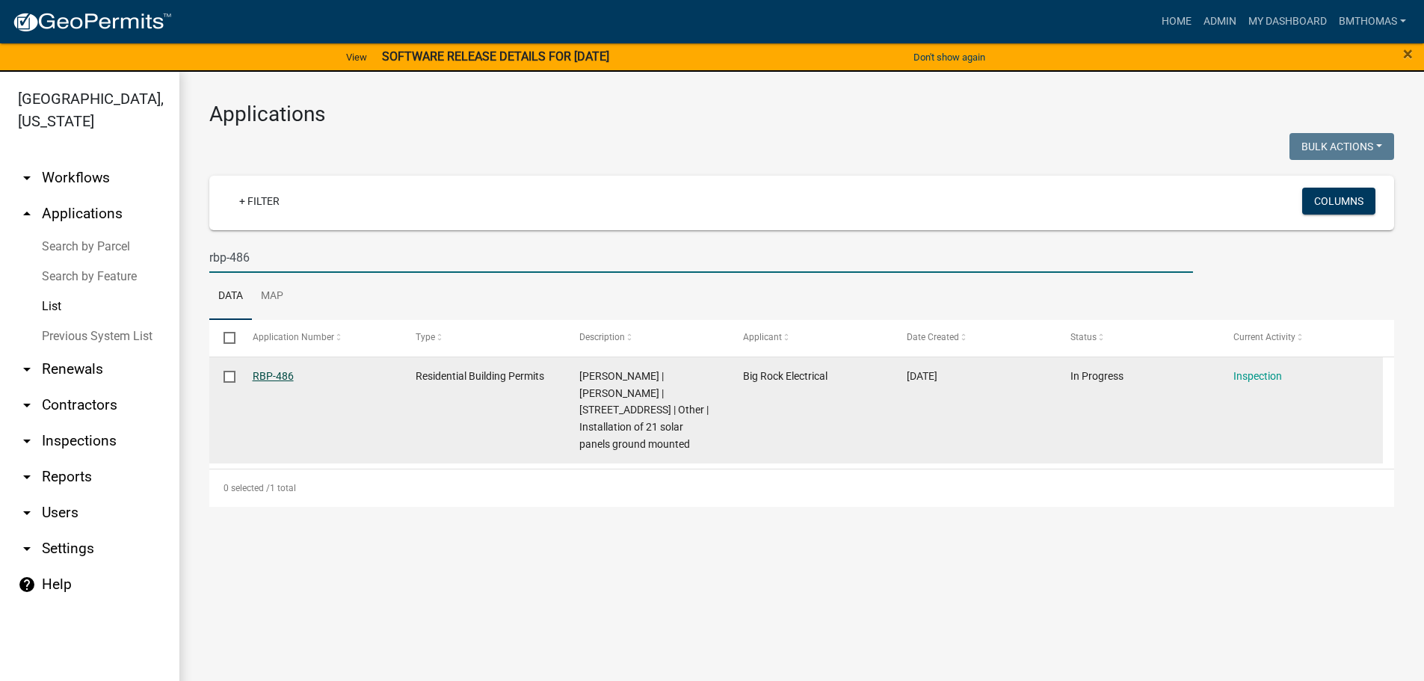
type input "rbp-486"
click at [266, 378] on link "RBP-486" at bounding box center [273, 376] width 41 height 12
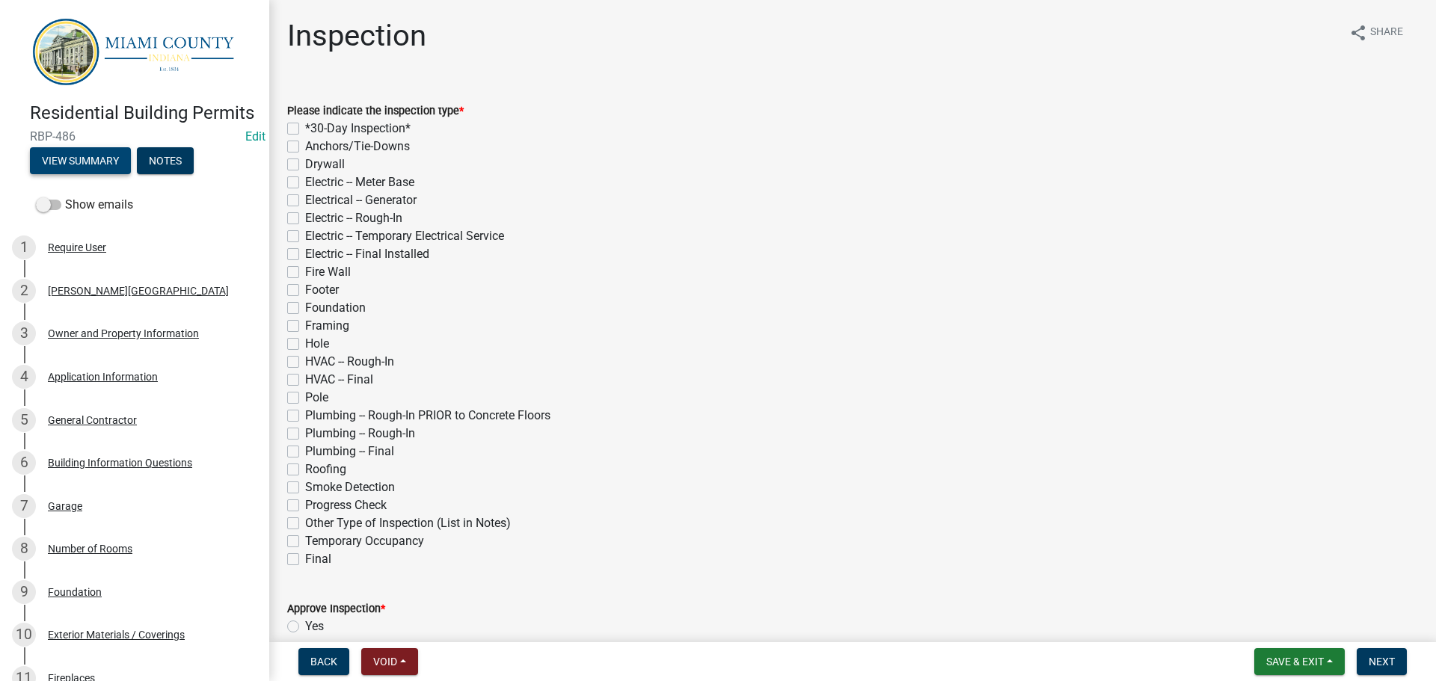
click at [90, 174] on button "View Summary" at bounding box center [80, 160] width 101 height 27
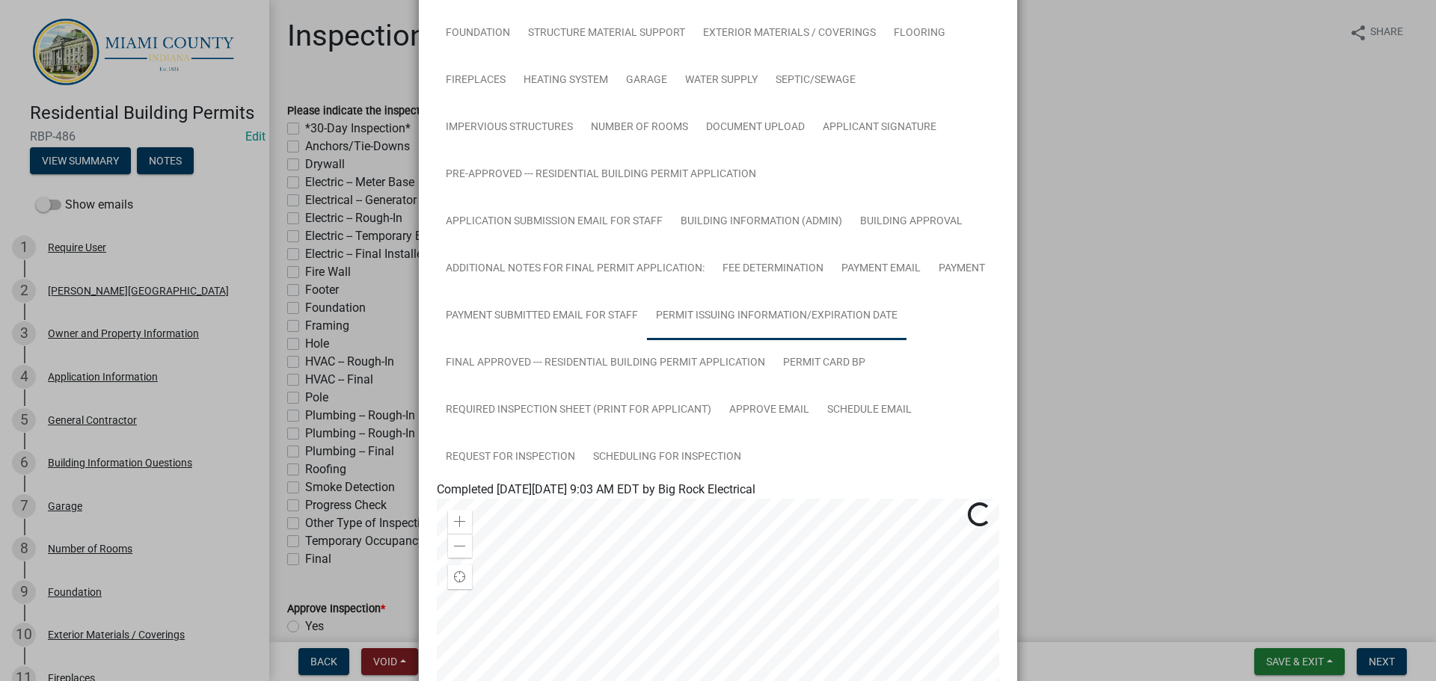
scroll to position [224, 0]
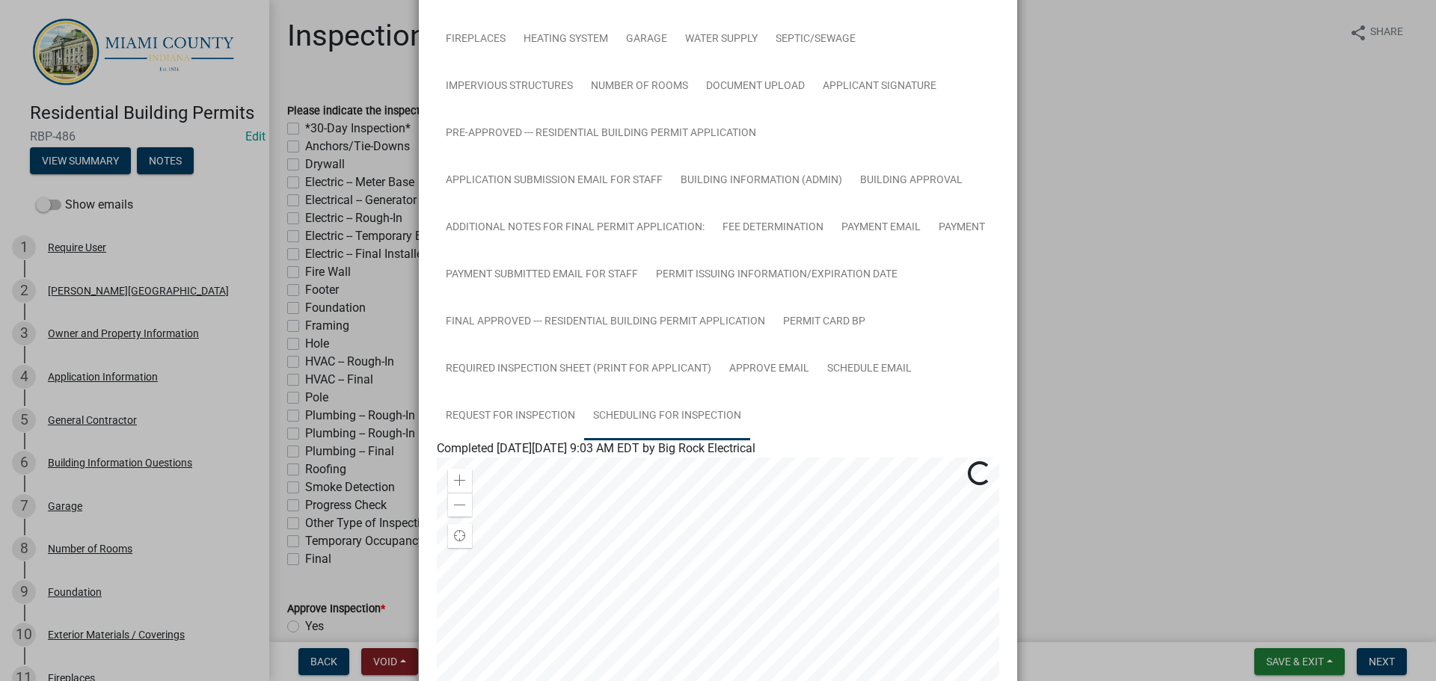
click at [668, 406] on link "Scheduling for Inspection" at bounding box center [667, 417] width 166 height 48
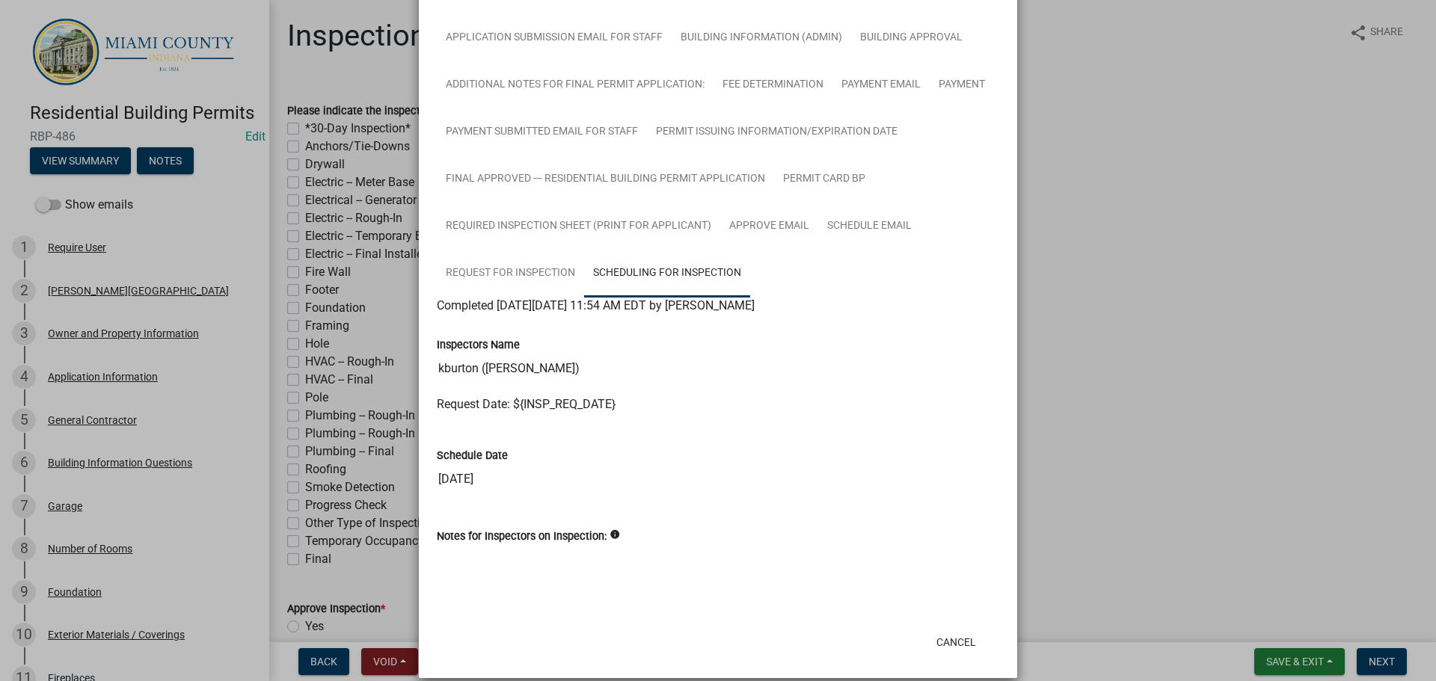
scroll to position [385, 0]
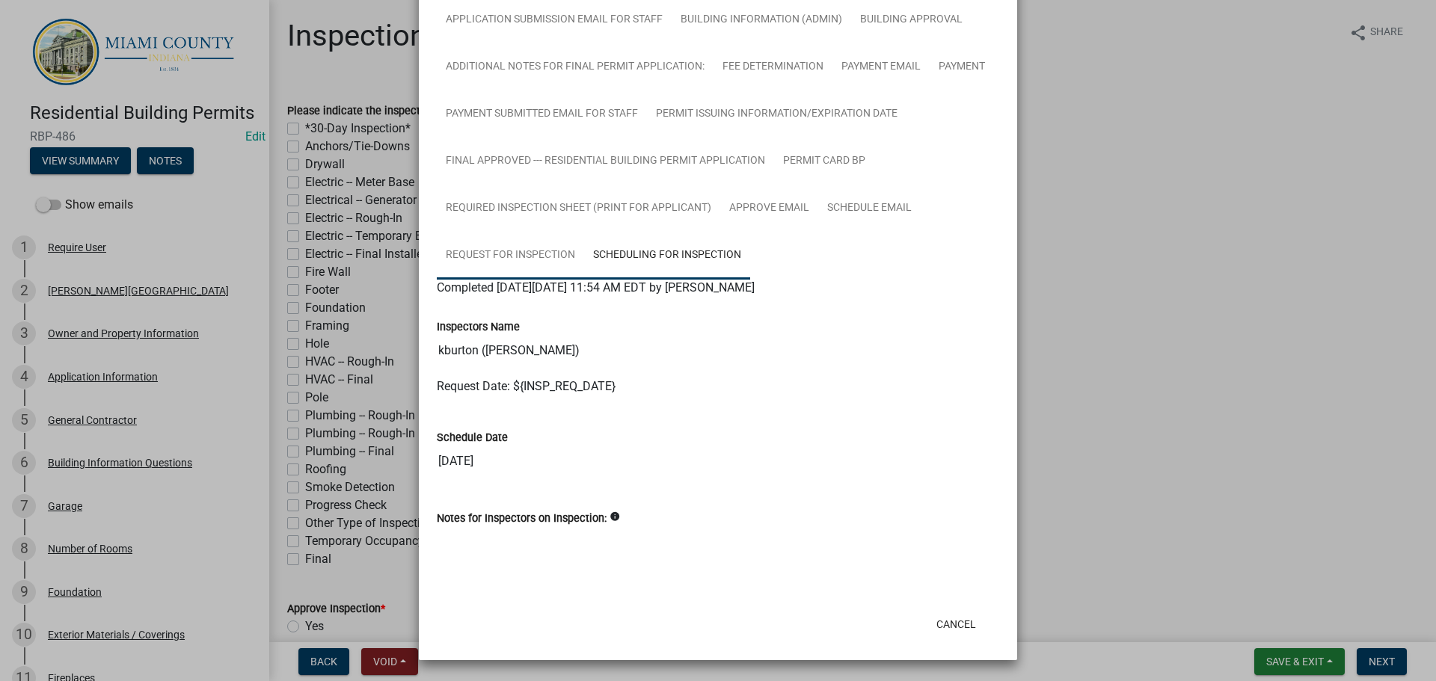
click at [497, 260] on link "Request for Inspection" at bounding box center [510, 256] width 147 height 48
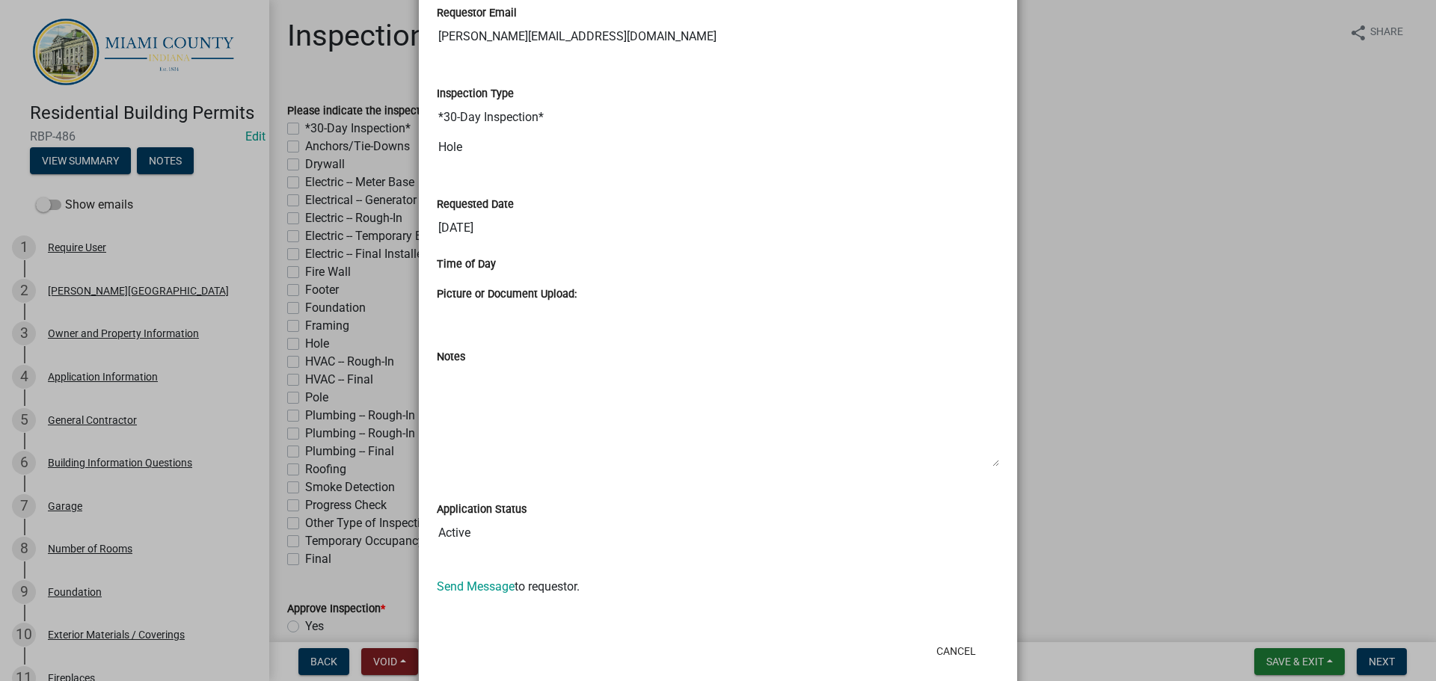
scroll to position [888, 0]
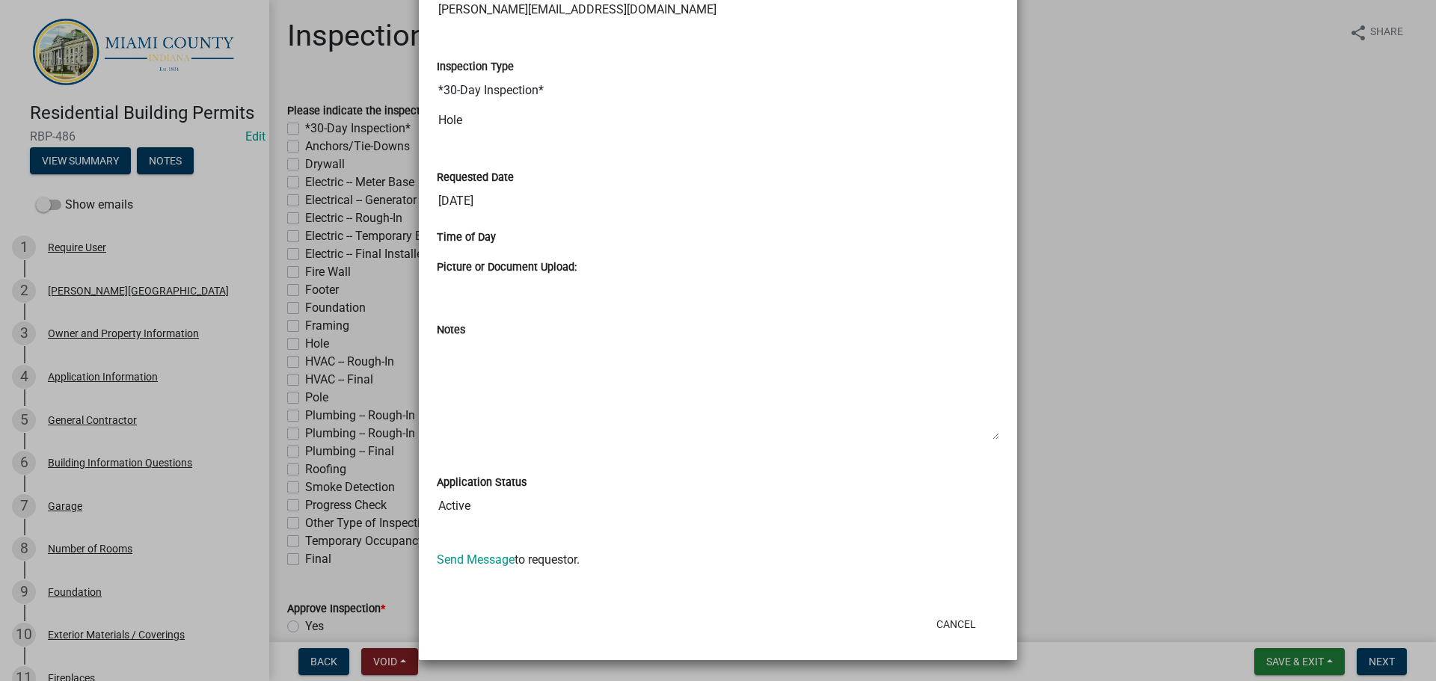
click at [985, 618] on div "Cancel" at bounding box center [815, 624] width 369 height 39
click at [954, 624] on button "Cancel" at bounding box center [956, 624] width 64 height 27
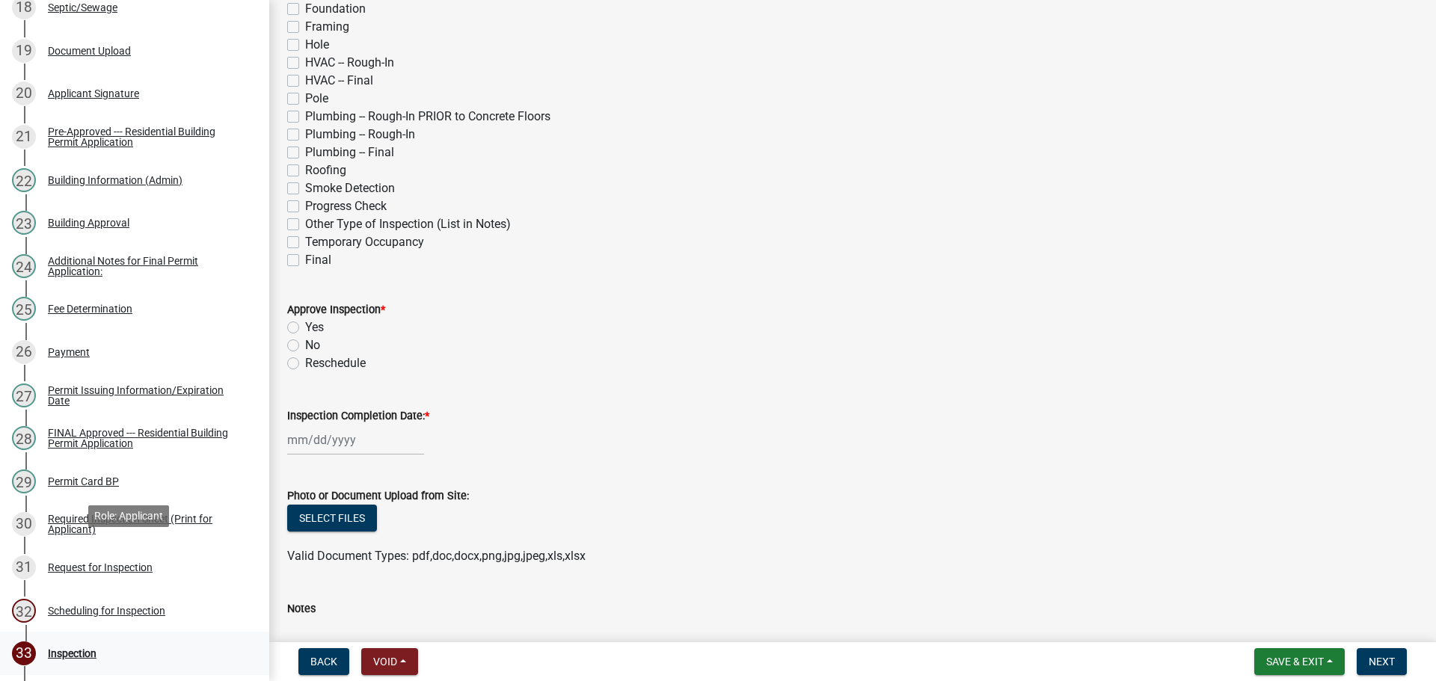
scroll to position [1166, 0]
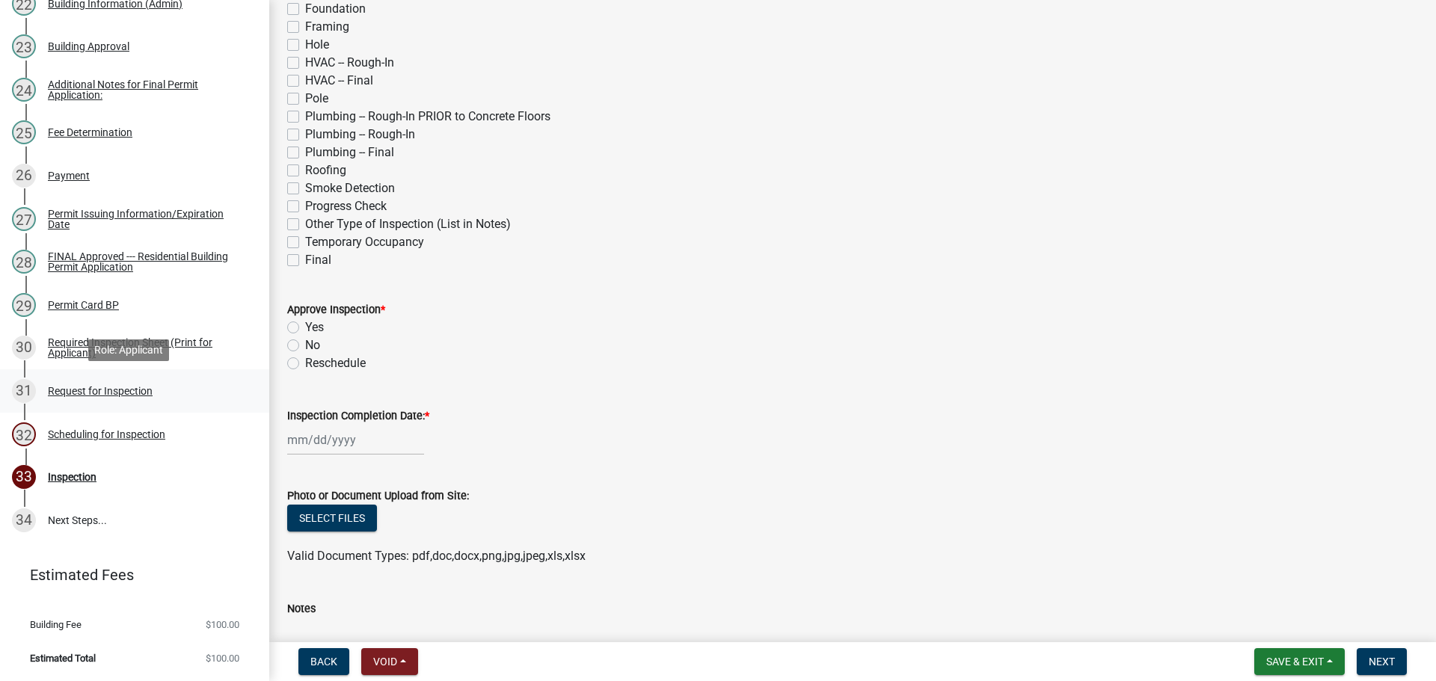
click at [84, 396] on div "Request for Inspection" at bounding box center [100, 391] width 105 height 10
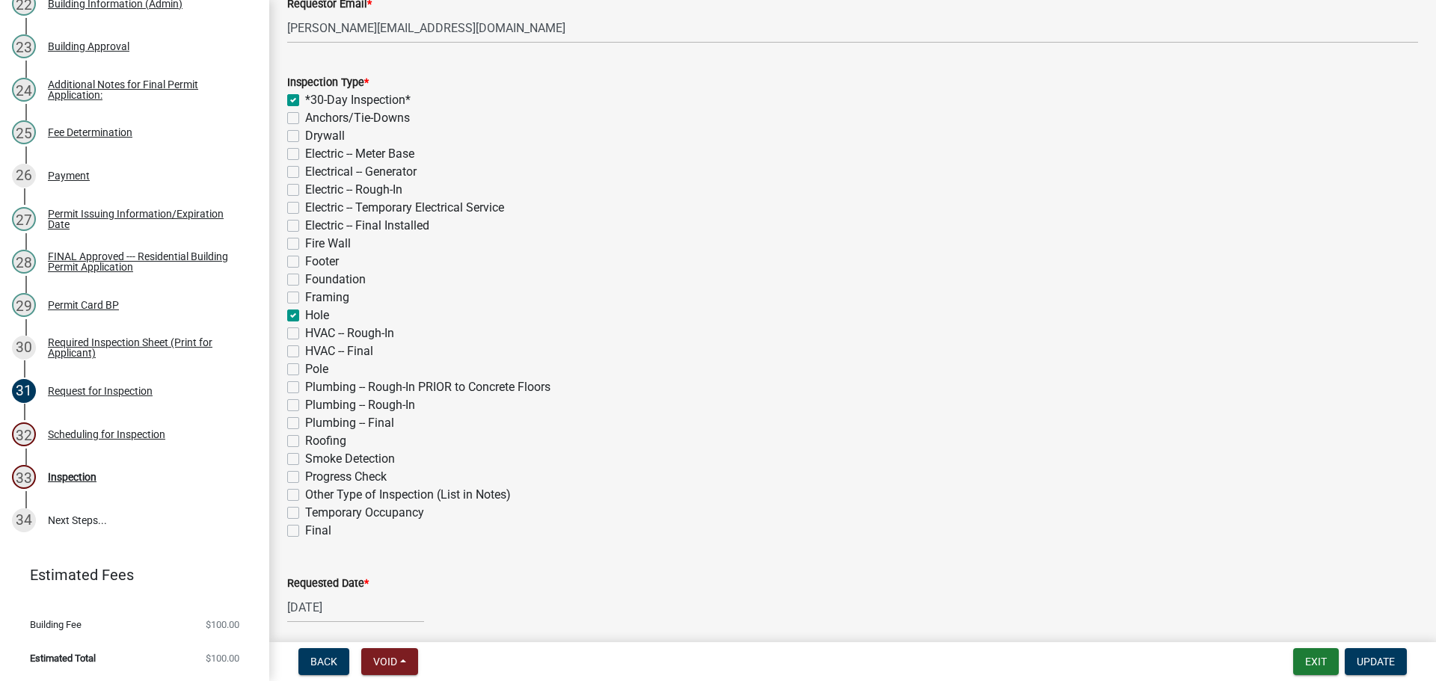
scroll to position [299, 0]
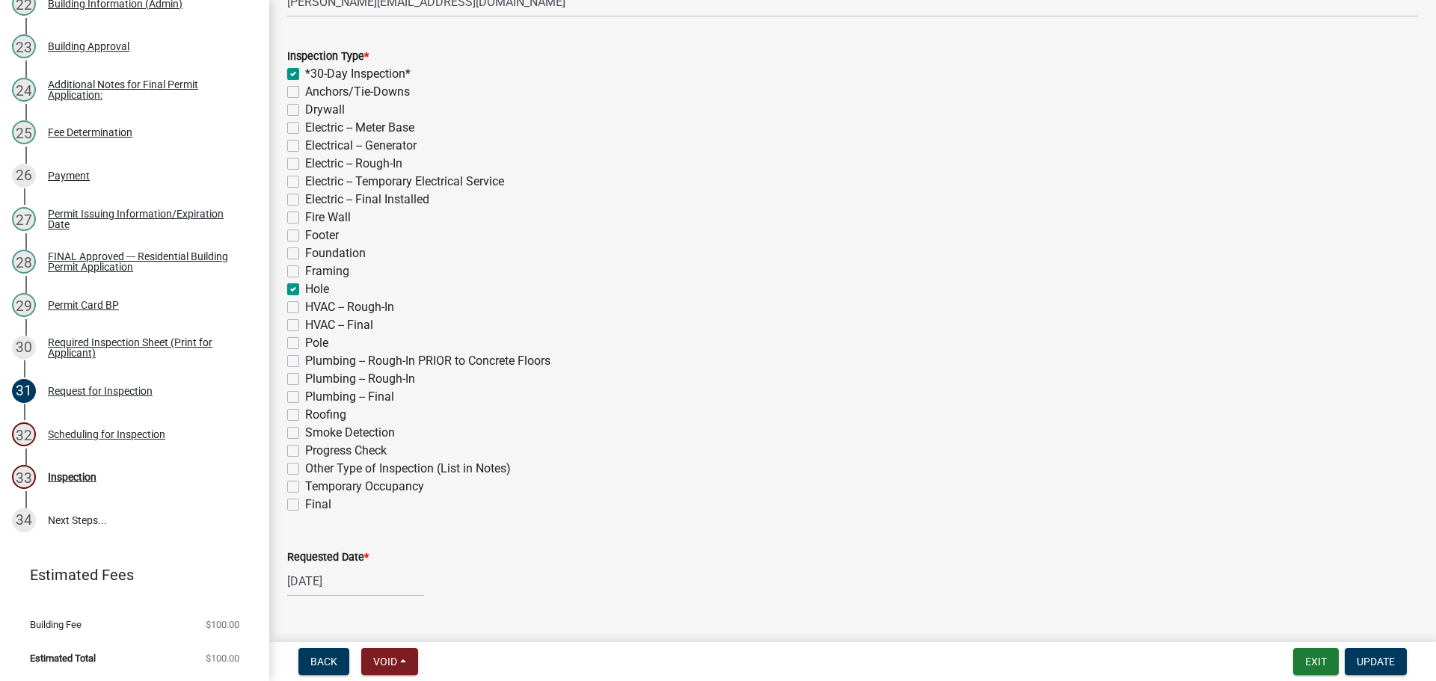
click at [305, 506] on label "Final" at bounding box center [318, 505] width 26 height 18
click at [305, 505] on input "Final" at bounding box center [310, 501] width 10 height 10
checkbox input "true"
checkbox input "false"
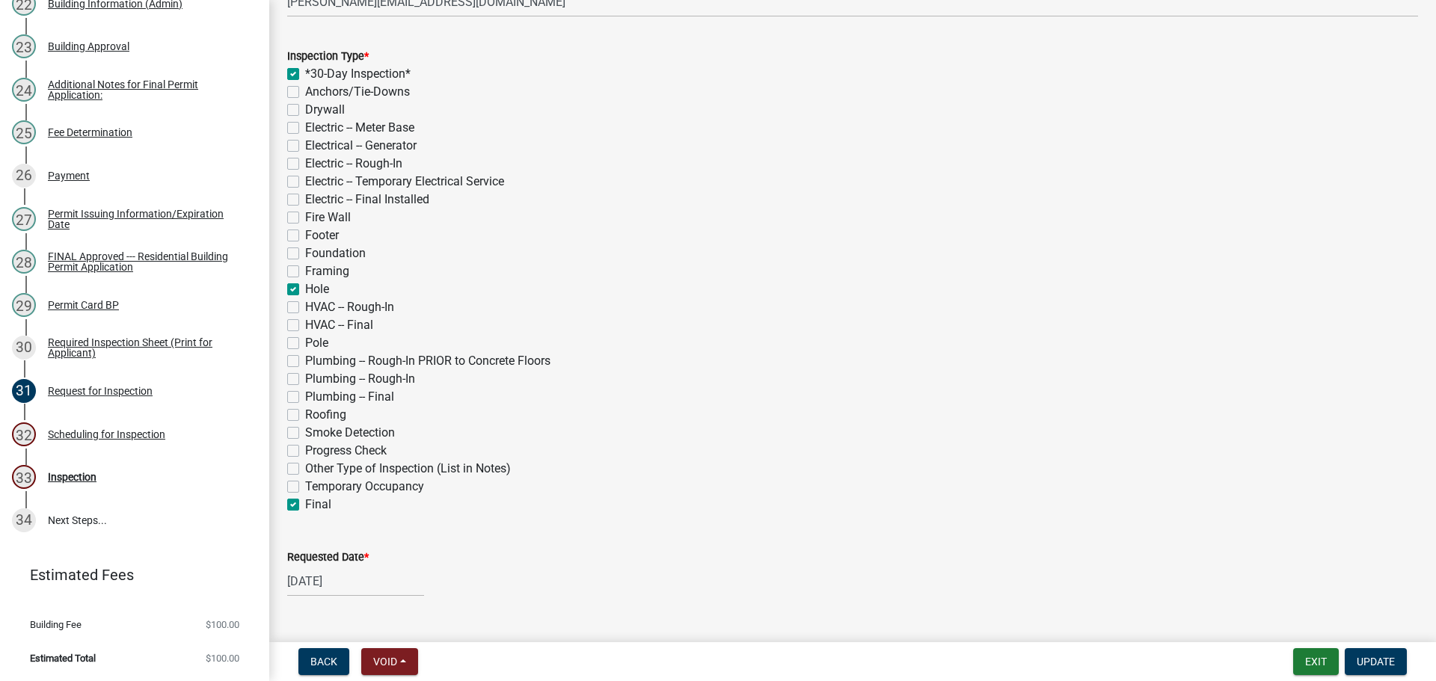
checkbox input "false"
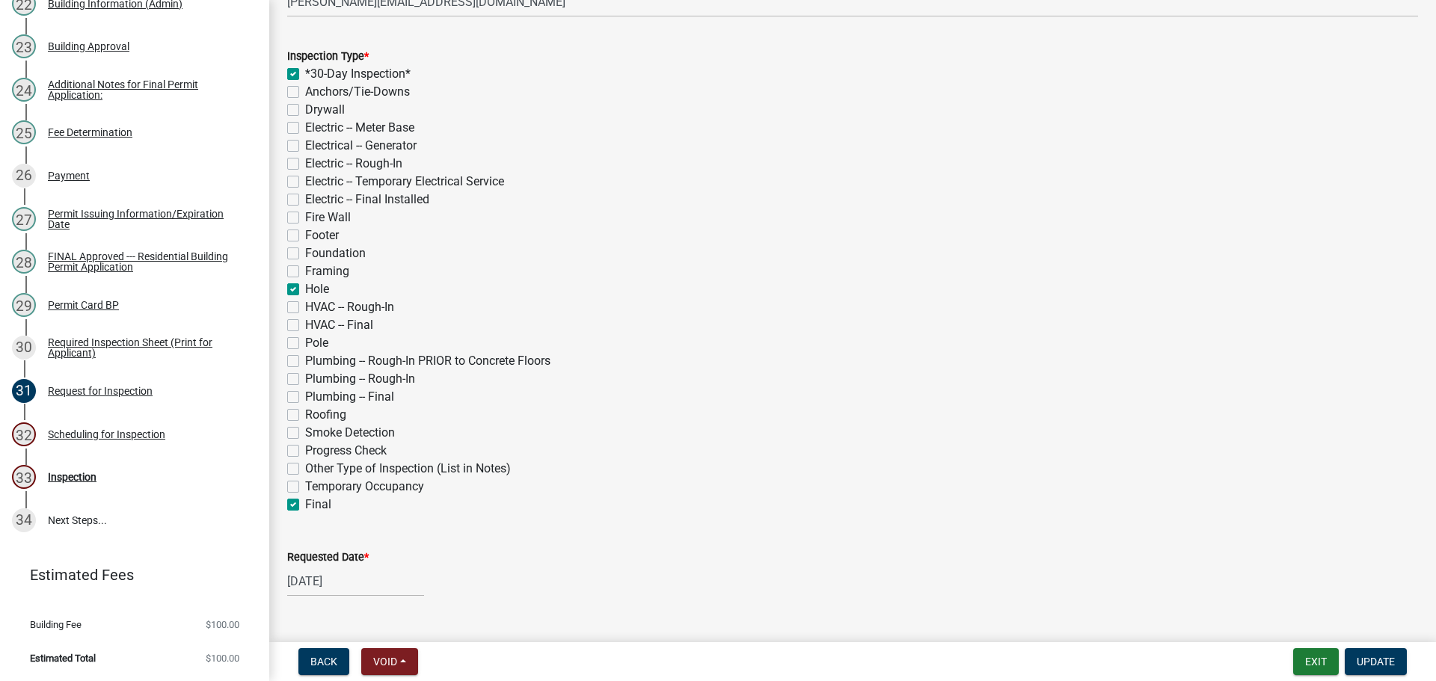
checkbox input "false"
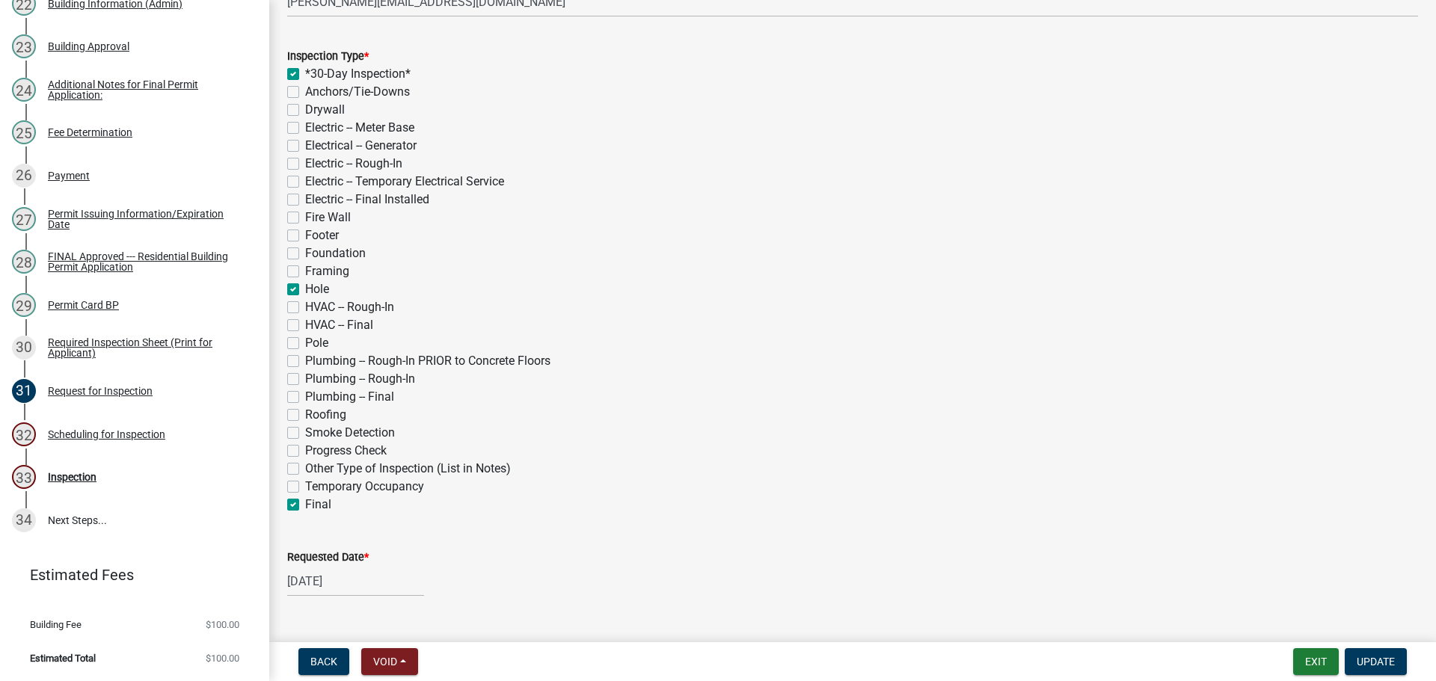
checkbox input "true"
checkbox input "false"
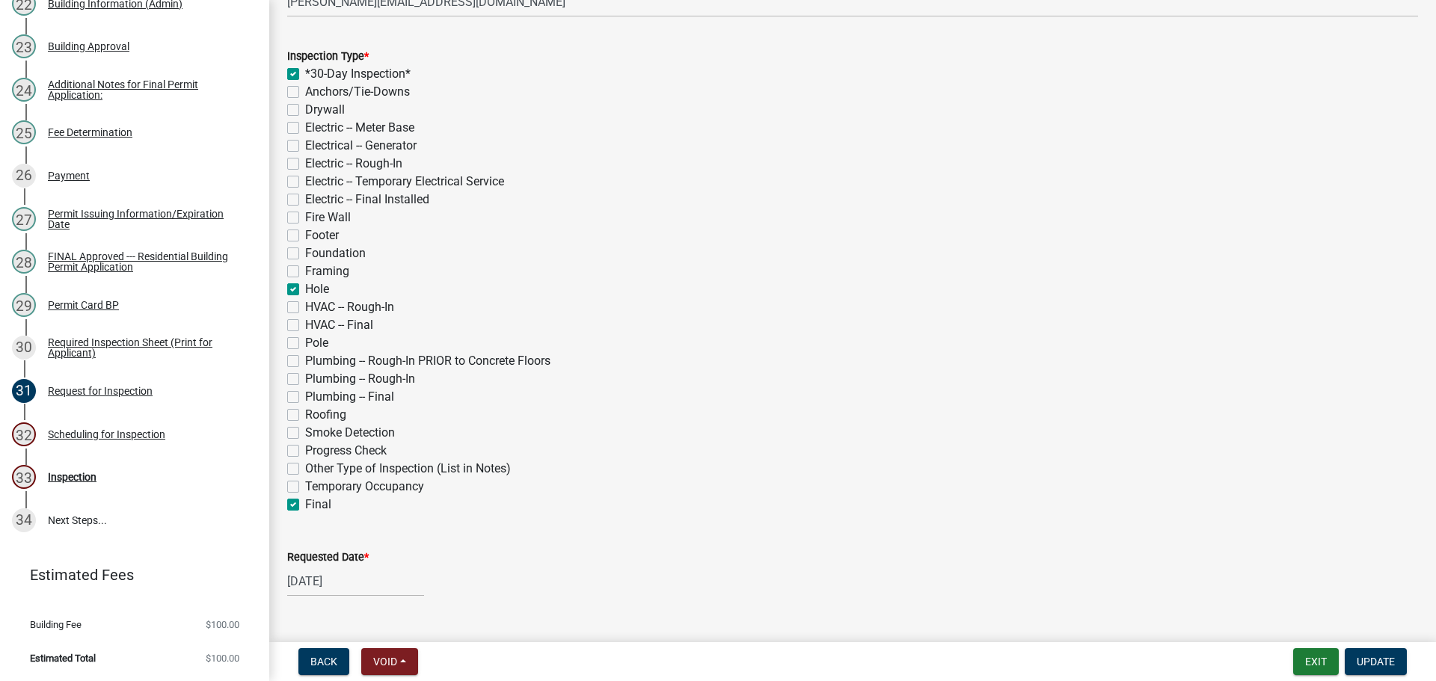
checkbox input "false"
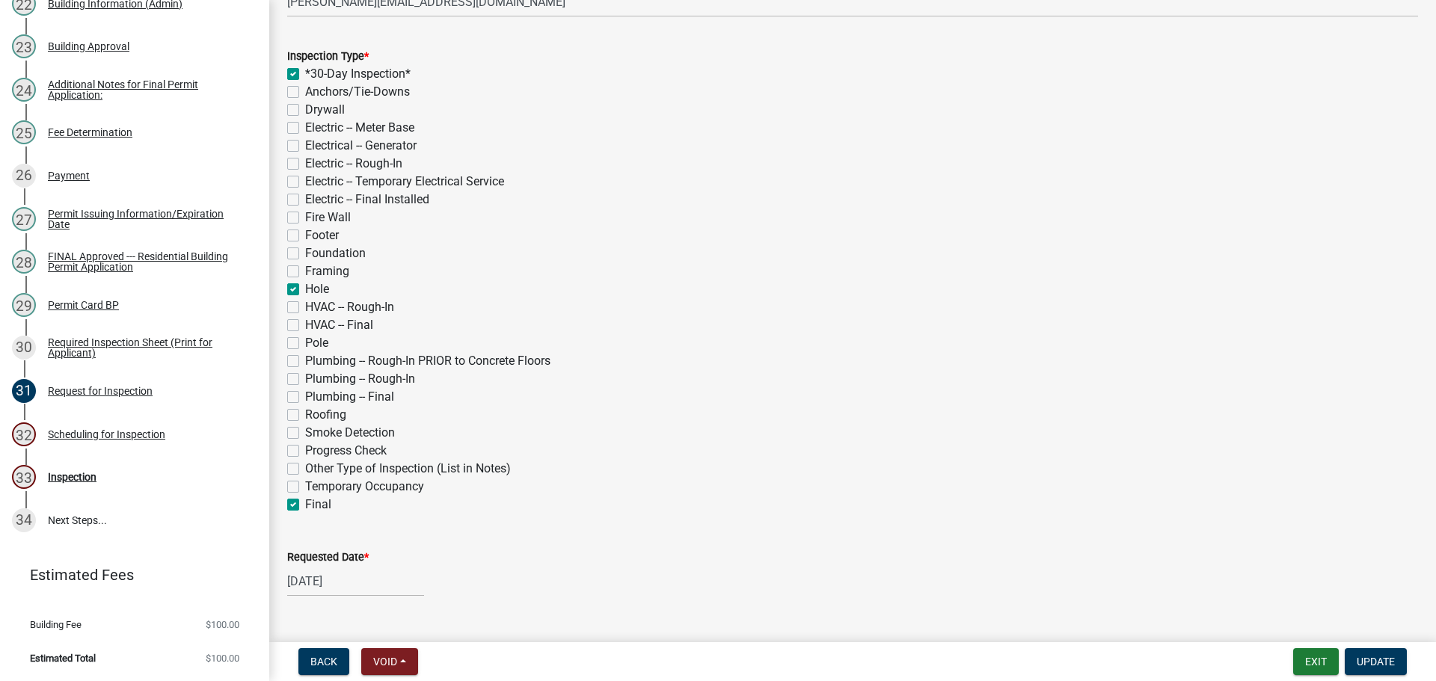
checkbox input "false"
checkbox input "true"
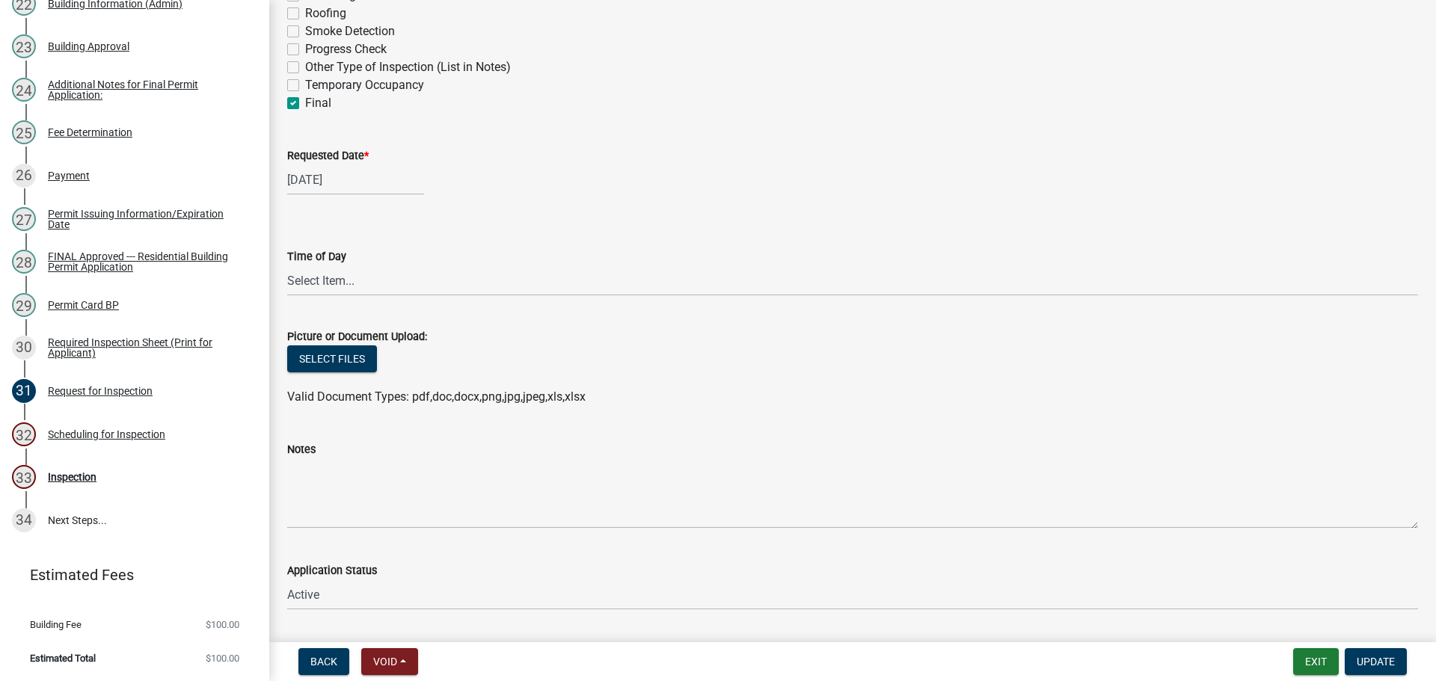
scroll to position [746, 0]
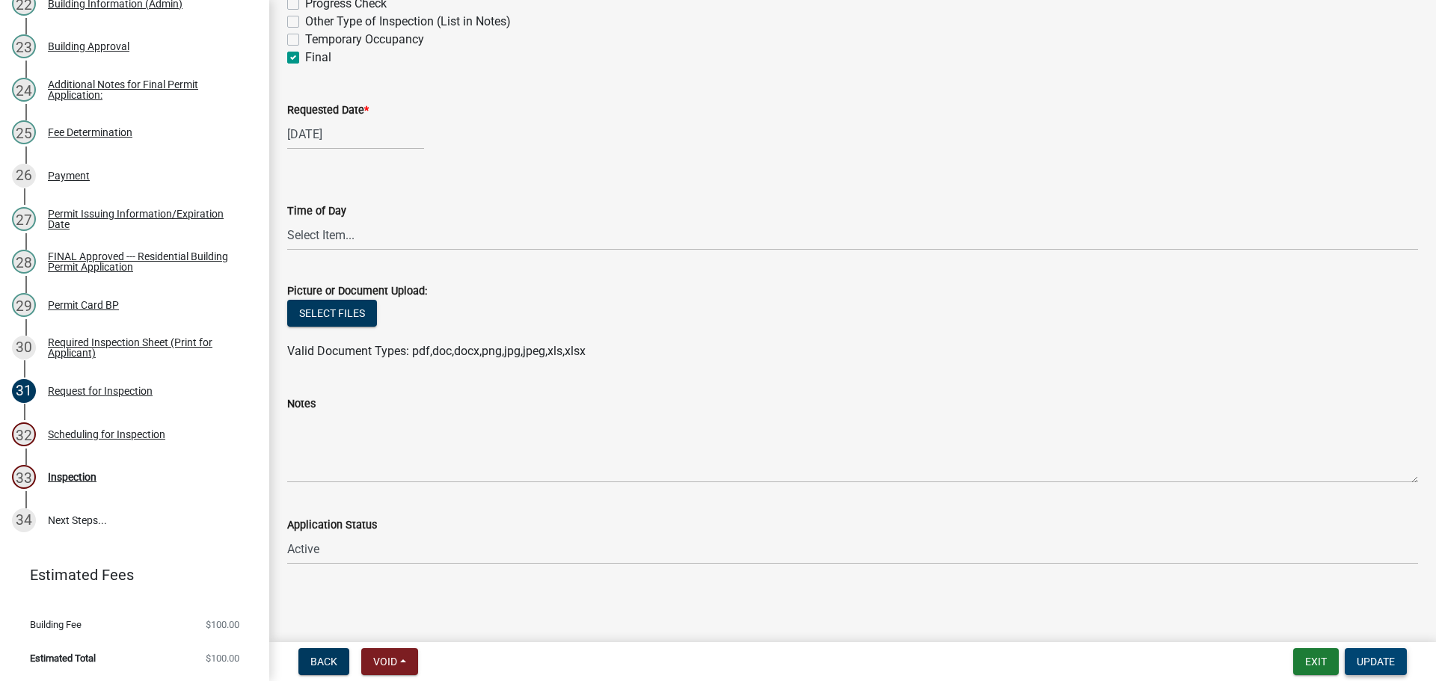
click at [1380, 666] on span "Update" at bounding box center [1375, 662] width 38 height 12
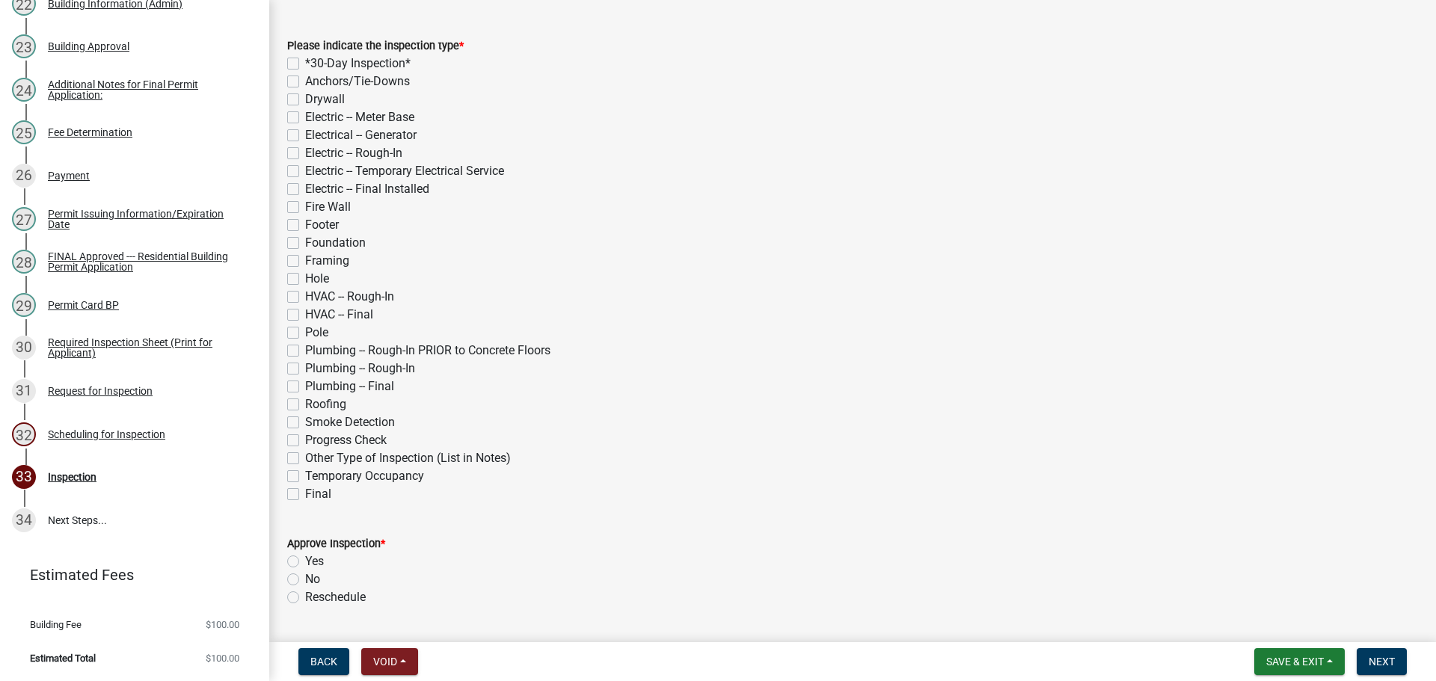
scroll to position [224, 0]
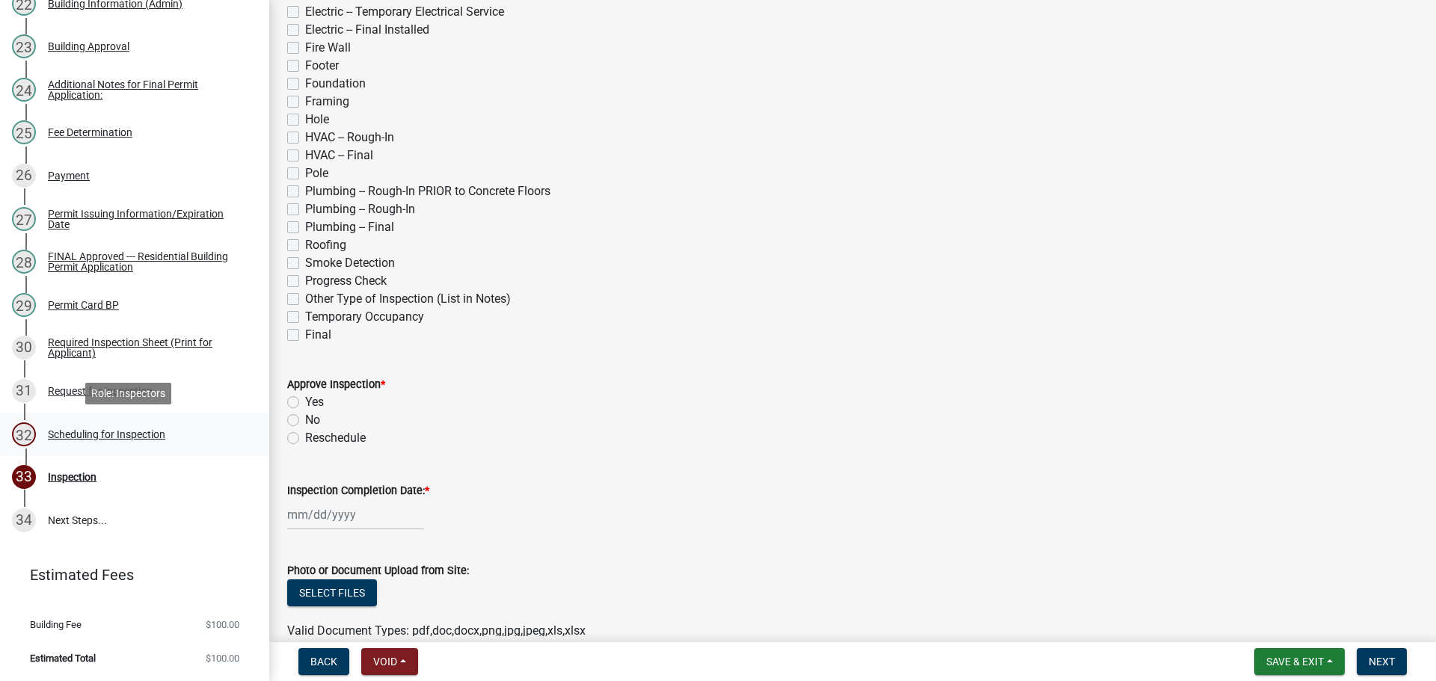
click at [123, 422] on div "32 Scheduling for Inspection" at bounding box center [128, 434] width 233 height 24
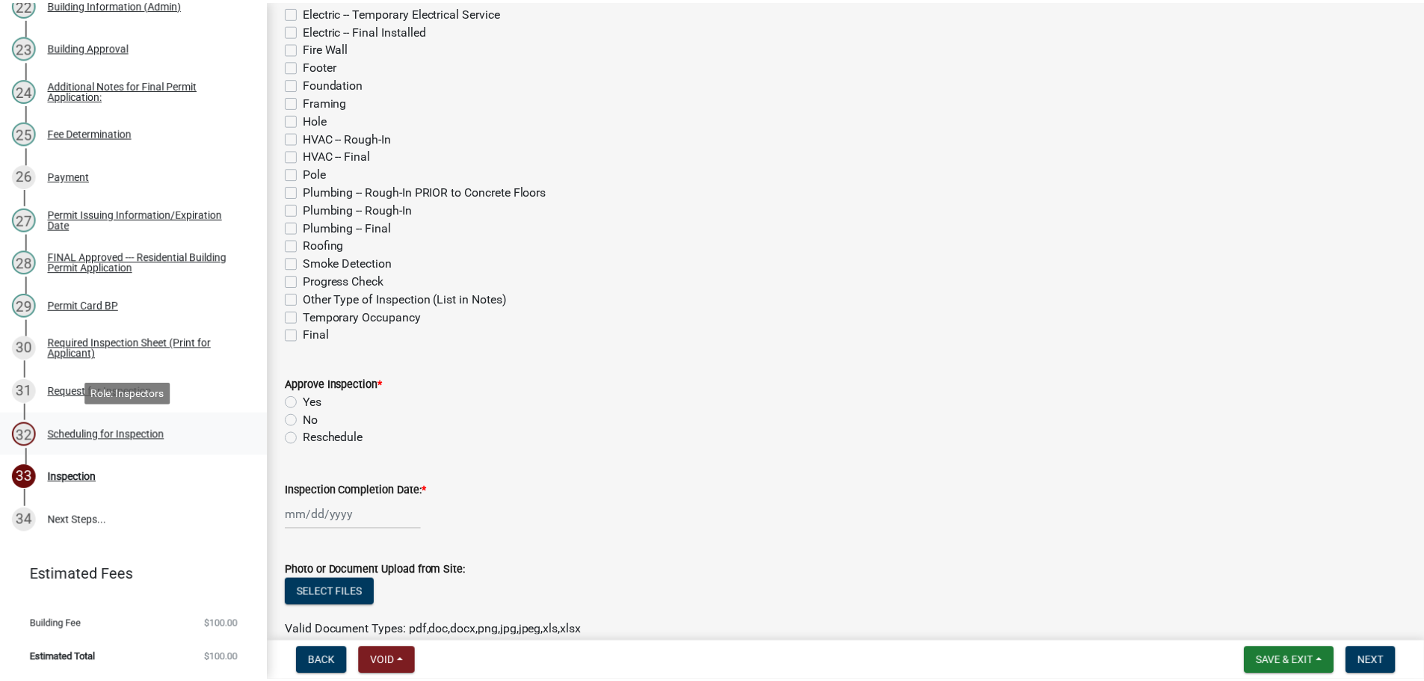
scroll to position [0, 0]
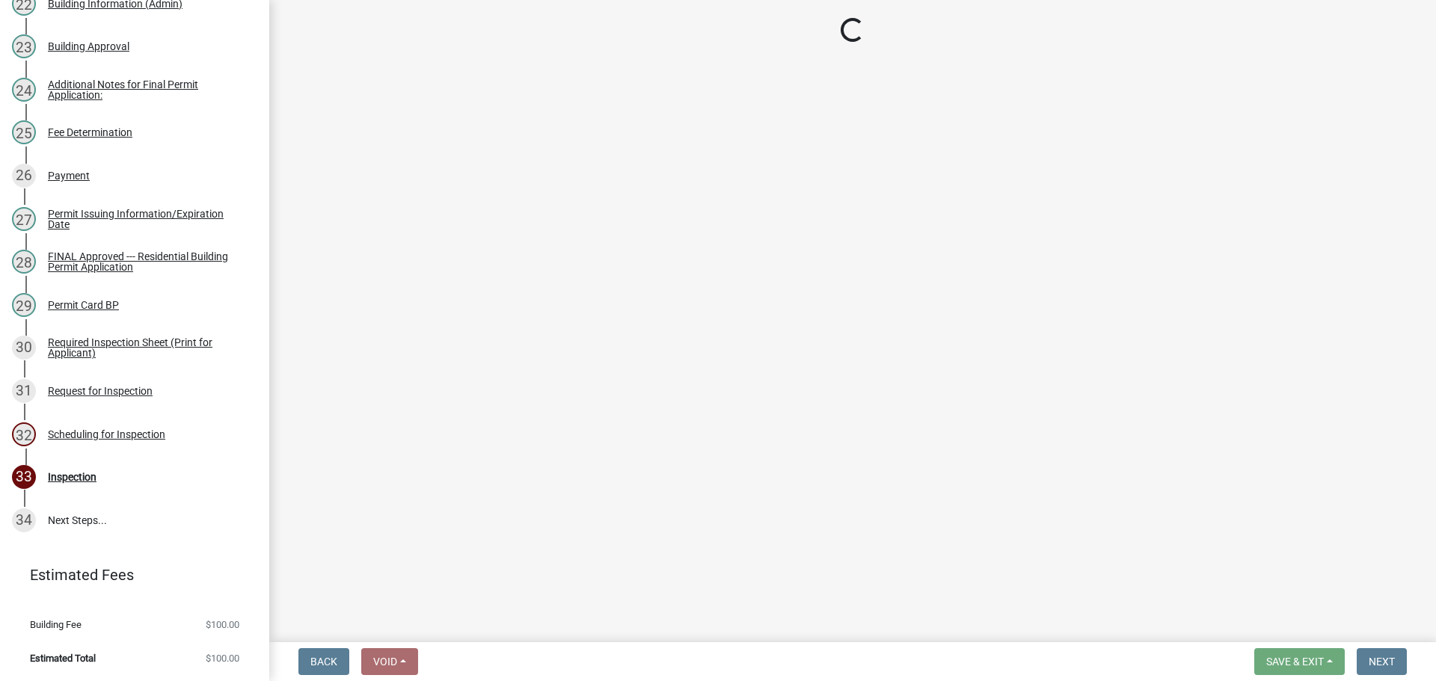
select select "25b75ae6-03c7-4280-9b34-fcf63005d5e5"
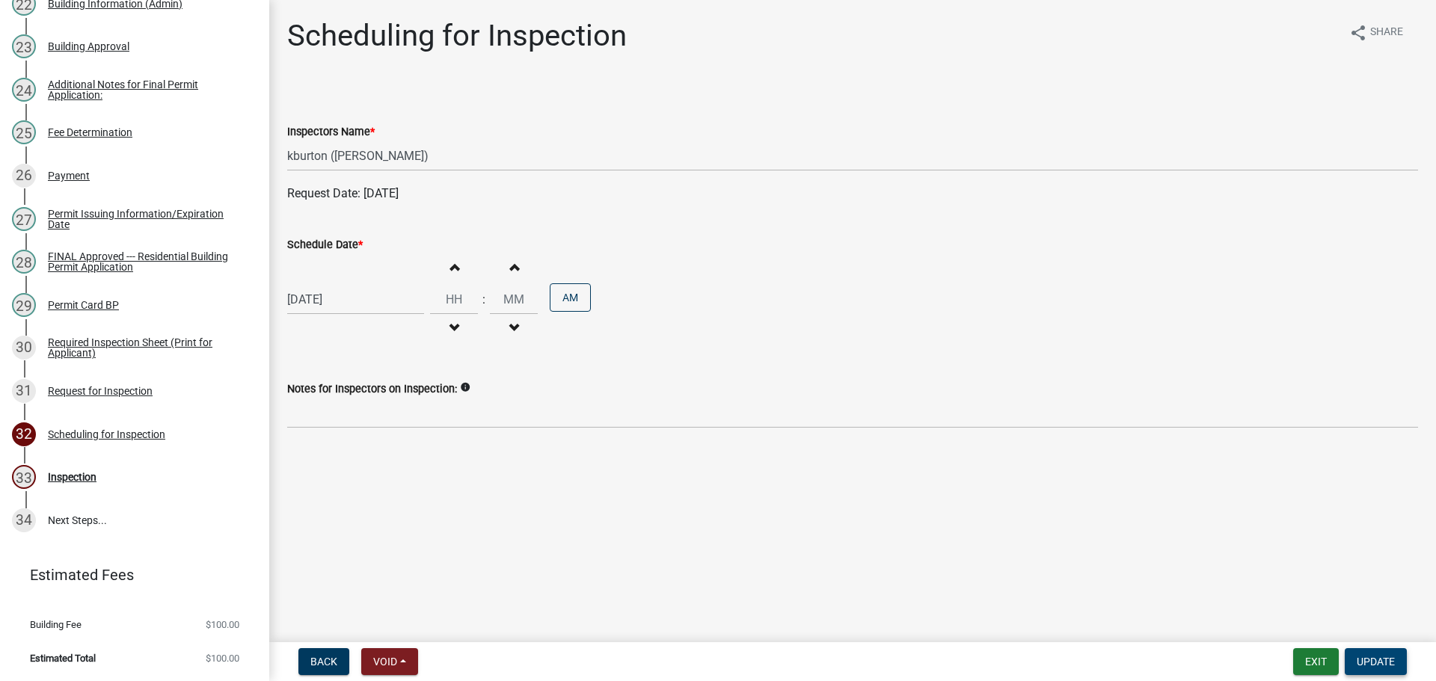
click at [1371, 667] on span "Update" at bounding box center [1375, 662] width 38 height 12
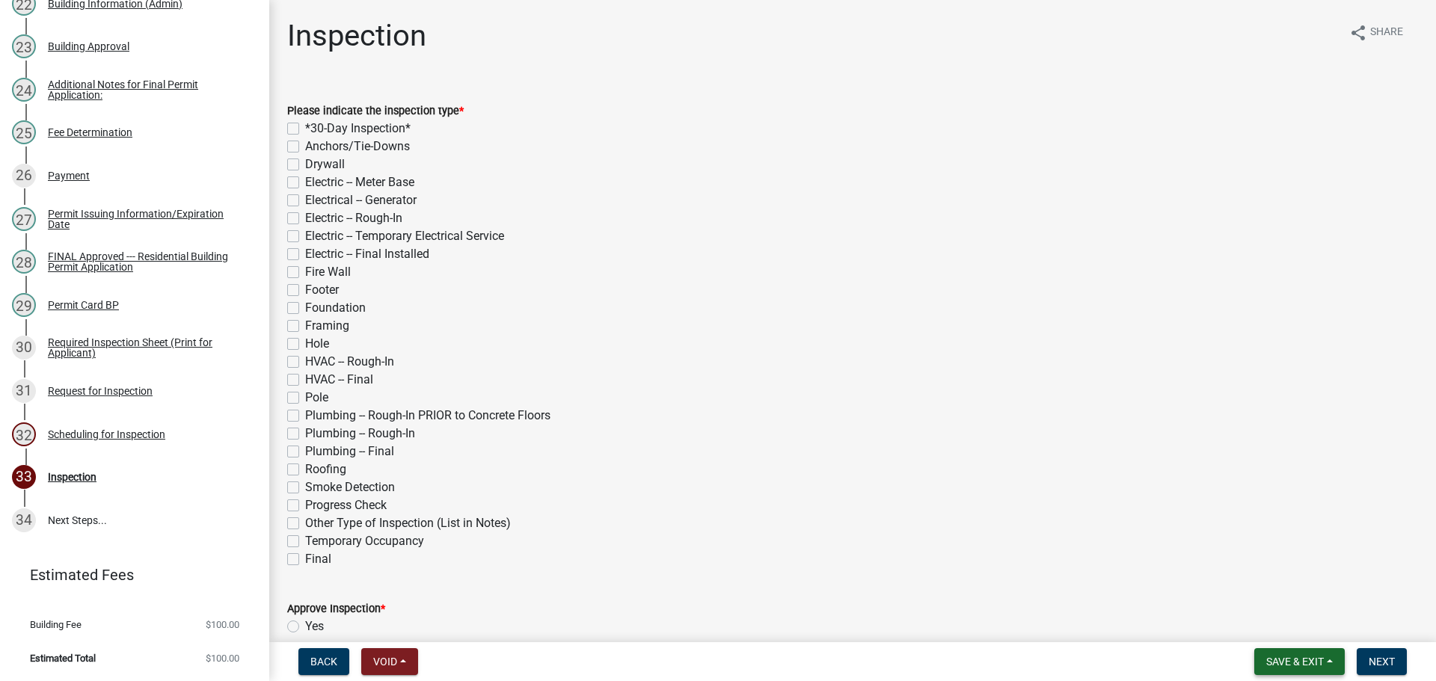
click at [1323, 665] on span "Save & Exit" at bounding box center [1295, 662] width 58 height 12
click at [1279, 623] on button "Save & Exit" at bounding box center [1285, 623] width 120 height 36
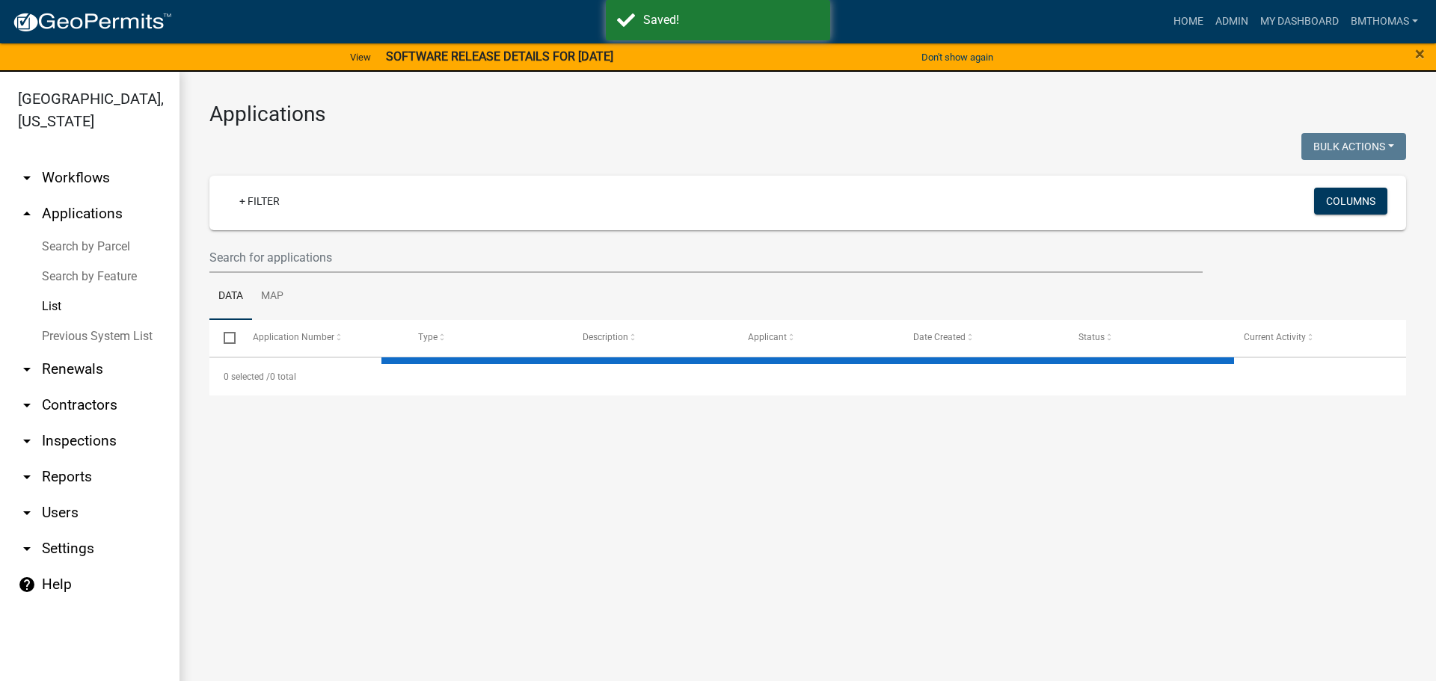
select select "3: 100"
